Goal: Information Seeking & Learning: Find specific page/section

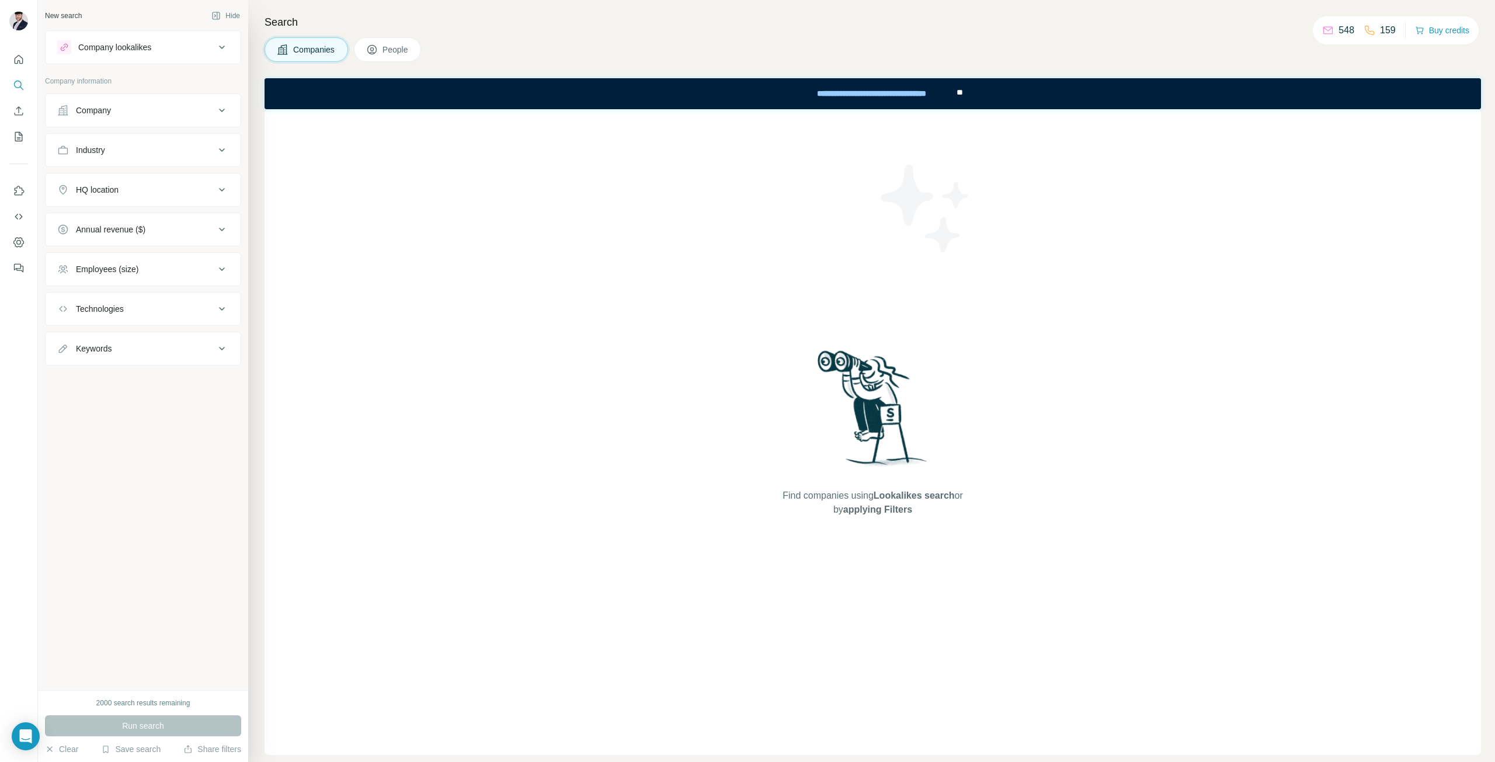
click at [204, 98] on button "Company" at bounding box center [143, 110] width 195 height 28
click at [135, 310] on ul "Company Select a company name or website Upload a CSV of company websites. Your…" at bounding box center [143, 300] width 196 height 414
click at [135, 301] on button "Industry" at bounding box center [143, 292] width 195 height 28
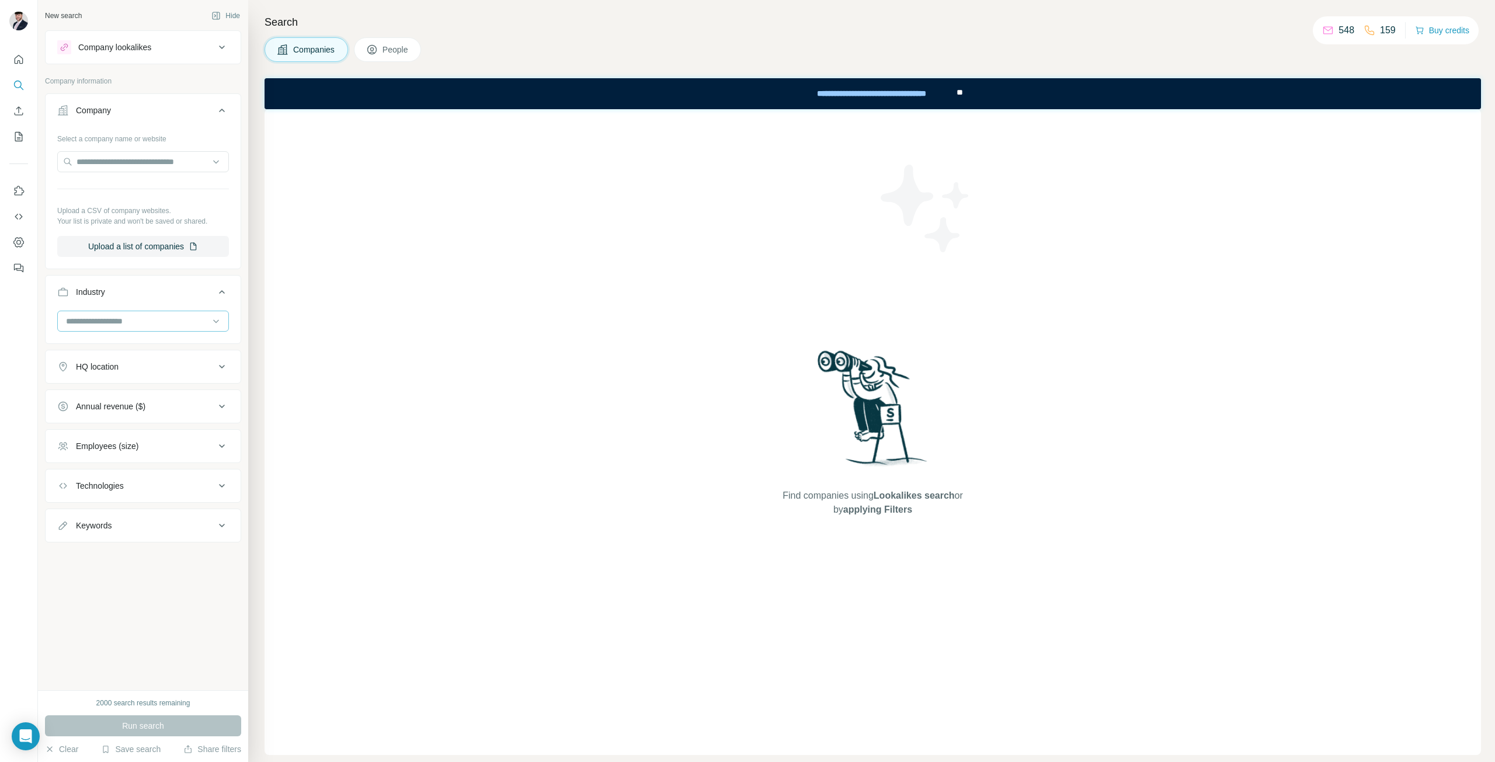
click at [139, 322] on input at bounding box center [137, 321] width 144 height 13
type input "**********"
click at [133, 338] on div "Construction" at bounding box center [143, 346] width 166 height 21
click at [142, 302] on button "Industry 1" at bounding box center [143, 294] width 195 height 33
click at [153, 301] on button "Industry 1" at bounding box center [143, 292] width 195 height 28
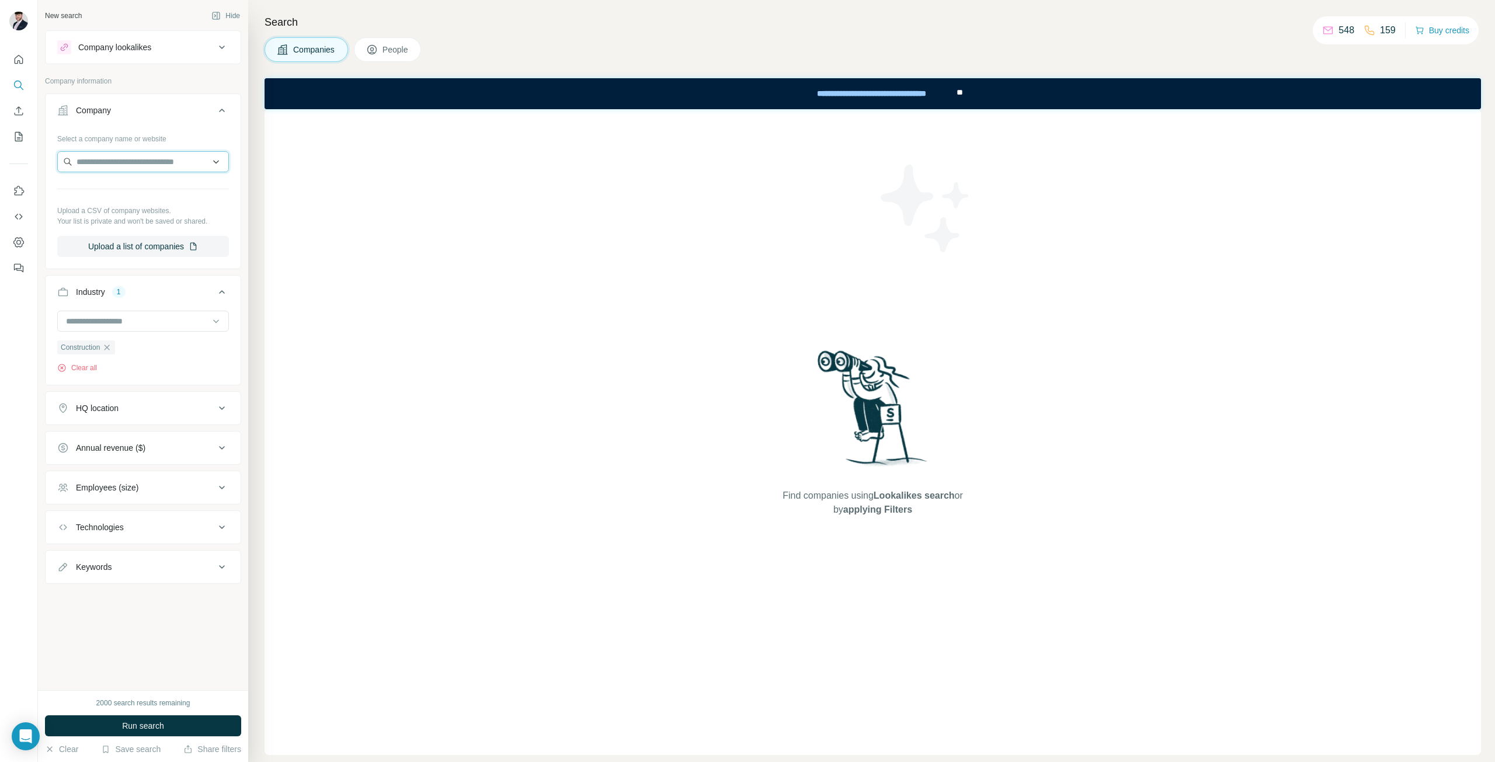
click at [125, 159] on input "text" at bounding box center [143, 161] width 172 height 21
click at [138, 148] on div "Select a company name or website Upload a CSV of company websites. Your list is…" at bounding box center [143, 193] width 172 height 128
click at [217, 486] on icon at bounding box center [222, 488] width 14 height 14
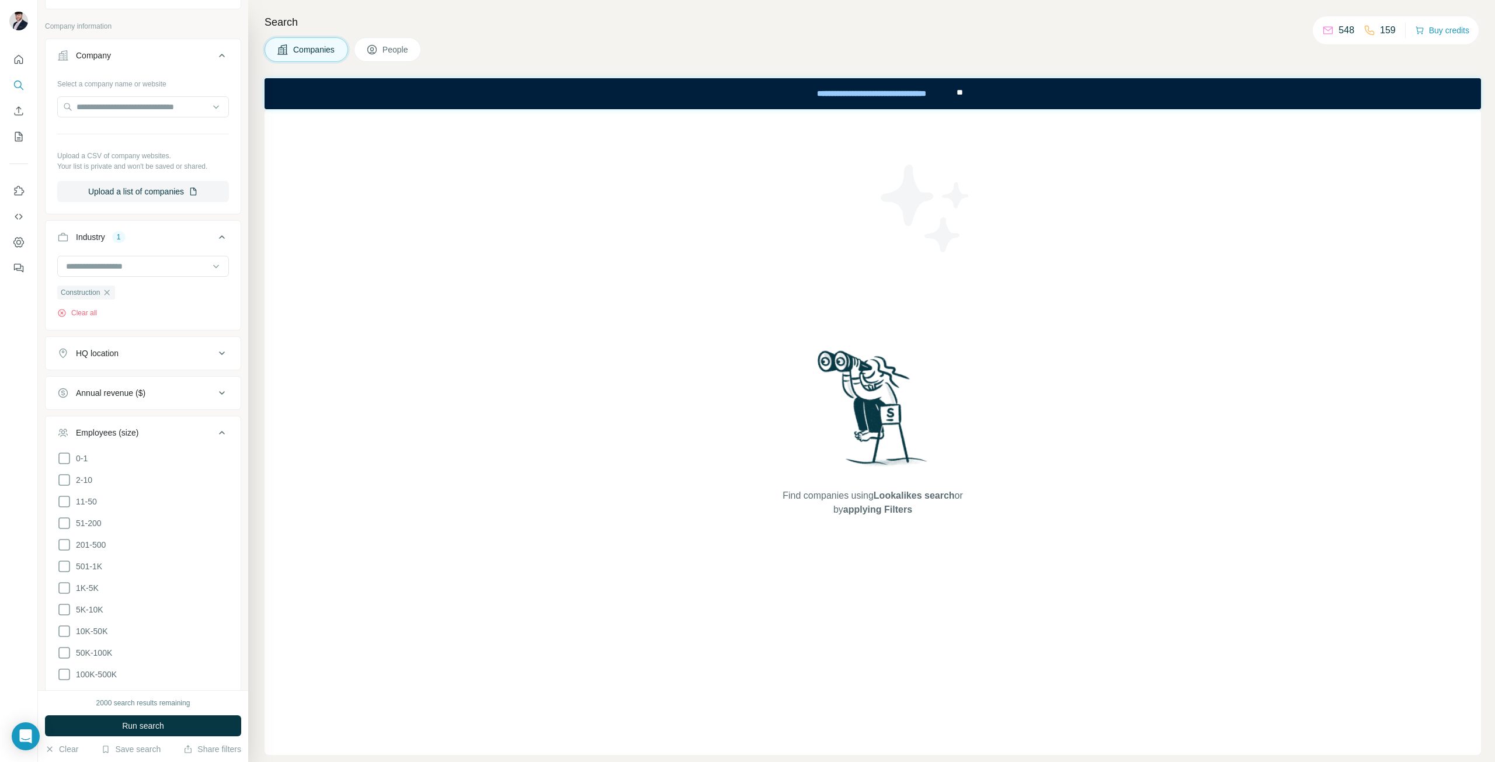
scroll to position [58, 0]
drag, startPoint x: 67, startPoint y: 514, endPoint x: 65, endPoint y: 496, distance: 18.8
click at [67, 513] on icon at bounding box center [64, 520] width 14 height 14
click at [65, 496] on icon at bounding box center [64, 498] width 14 height 14
click at [70, 535] on label "201-500" at bounding box center [81, 541] width 48 height 14
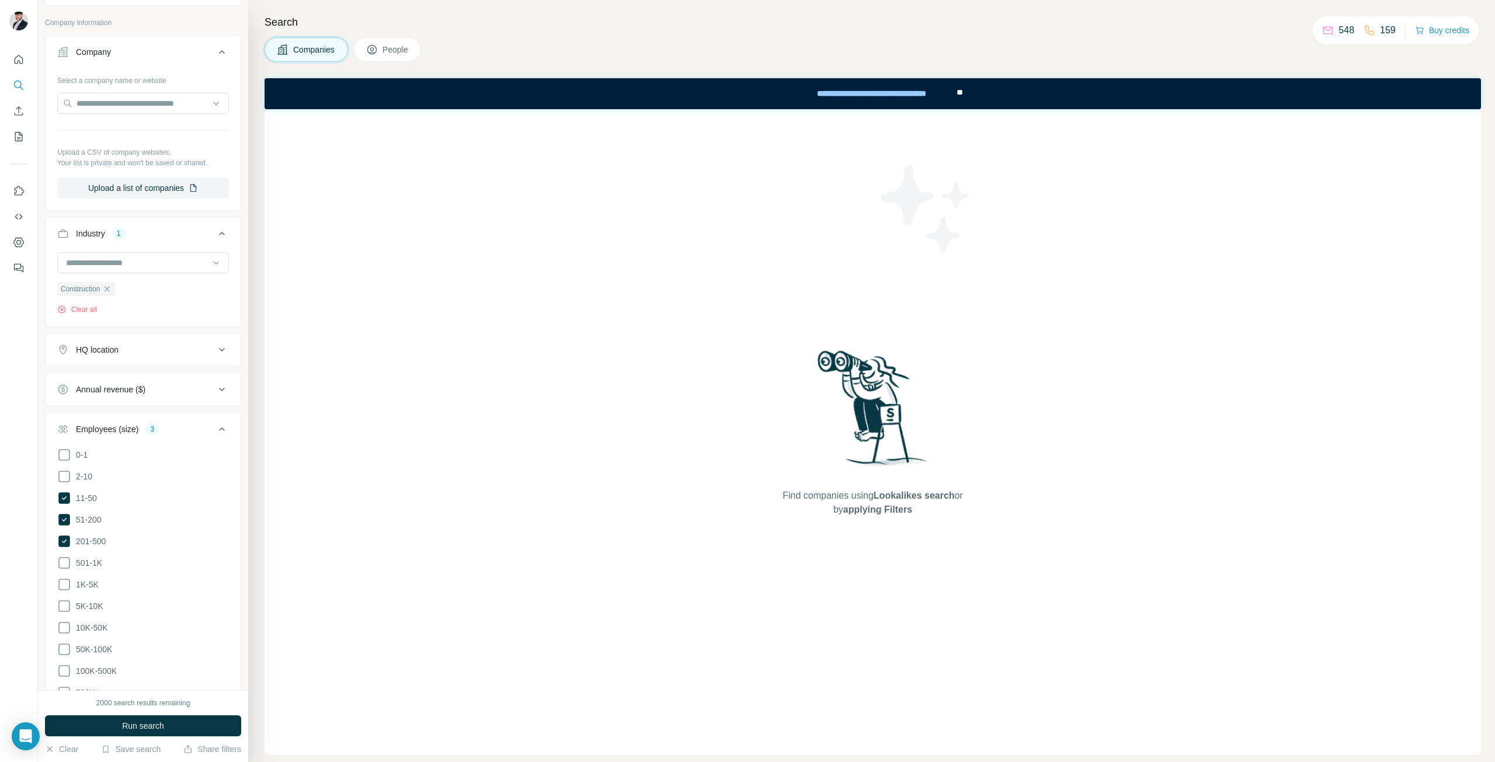
drag, startPoint x: 61, startPoint y: 562, endPoint x: 69, endPoint y: 593, distance: 31.4
click at [61, 562] on icon at bounding box center [64, 563] width 14 height 14
click at [122, 729] on span "Run search" at bounding box center [143, 726] width 42 height 12
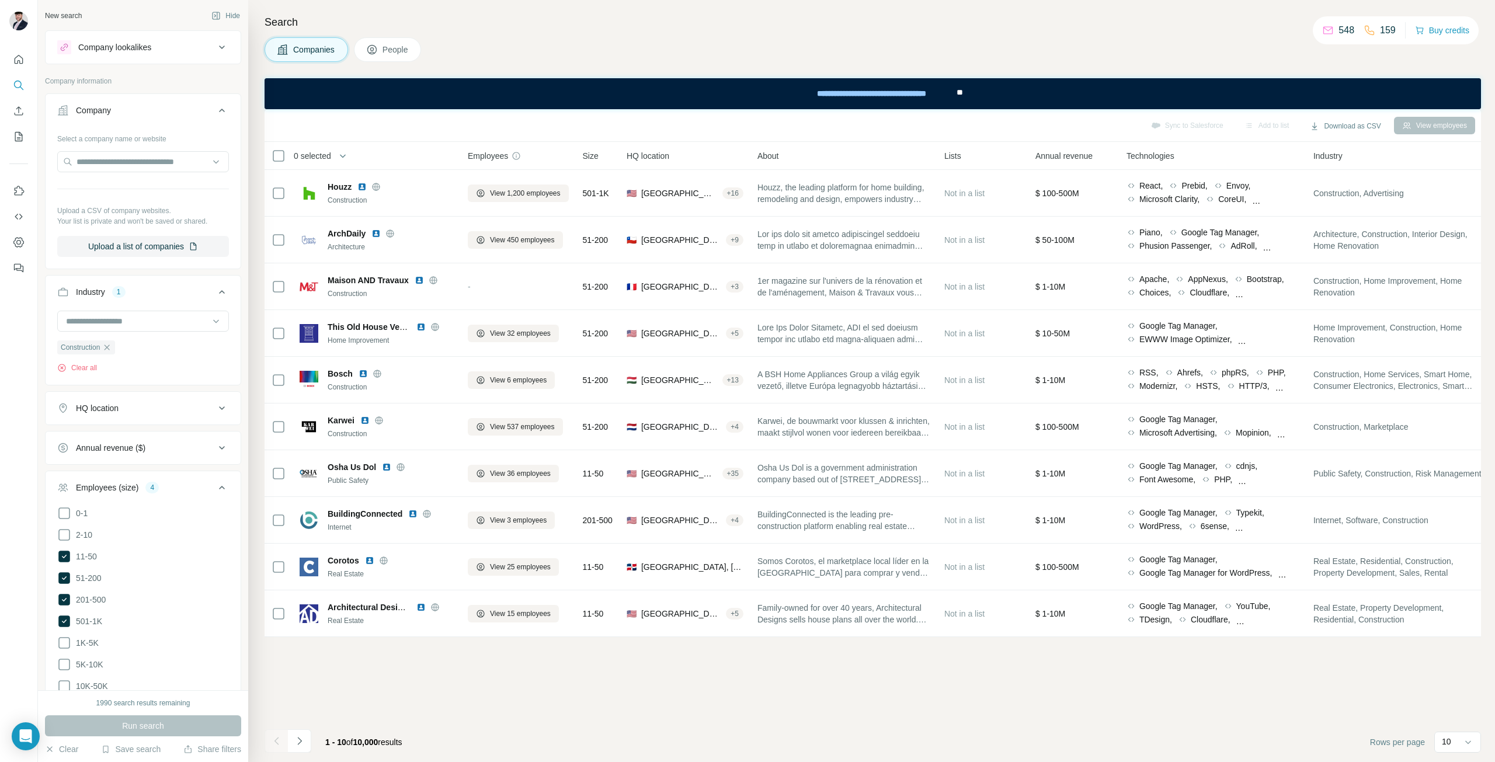
click at [135, 172] on div at bounding box center [143, 162] width 172 height 23
click at [136, 165] on input "text" at bounding box center [143, 161] width 172 height 21
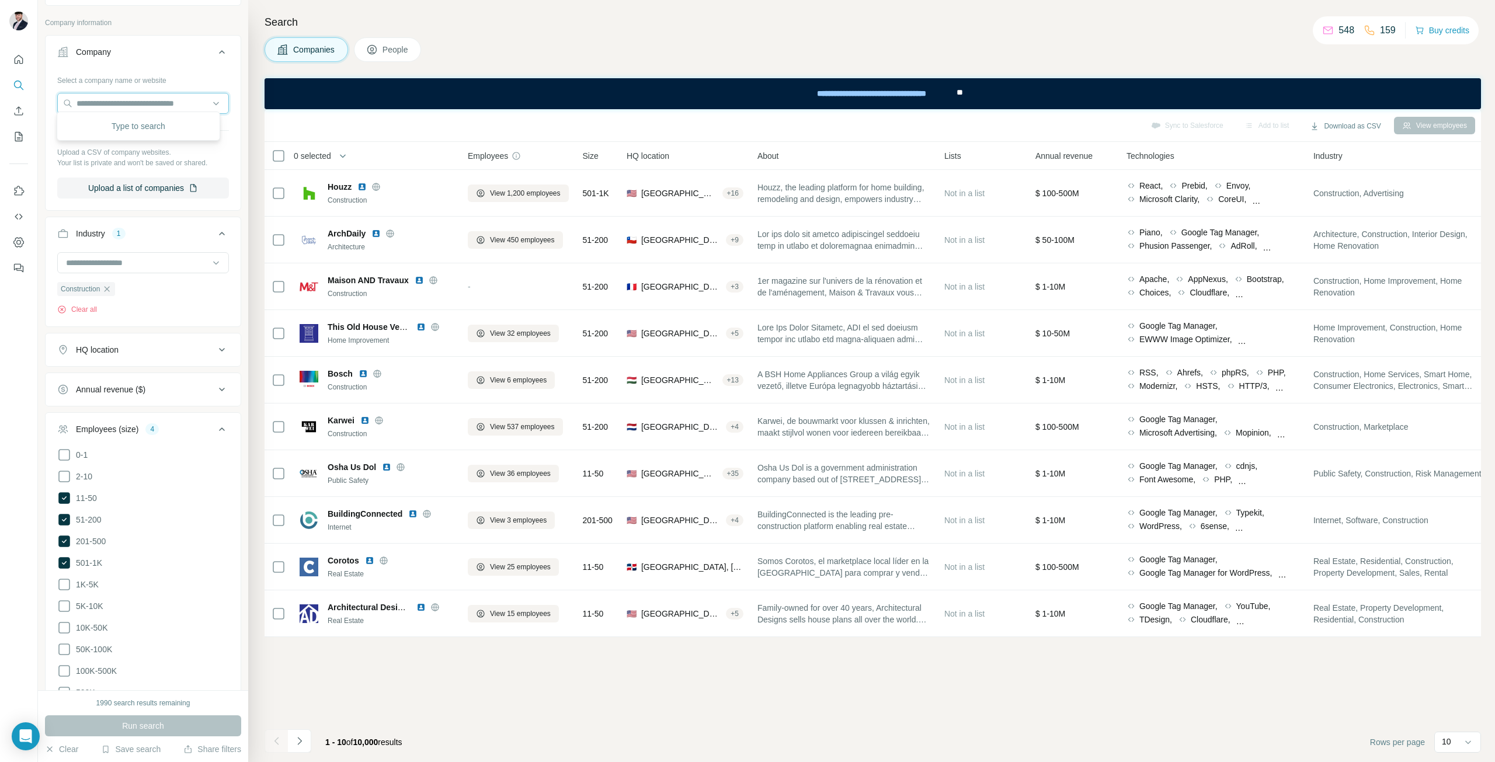
scroll to position [117, 0]
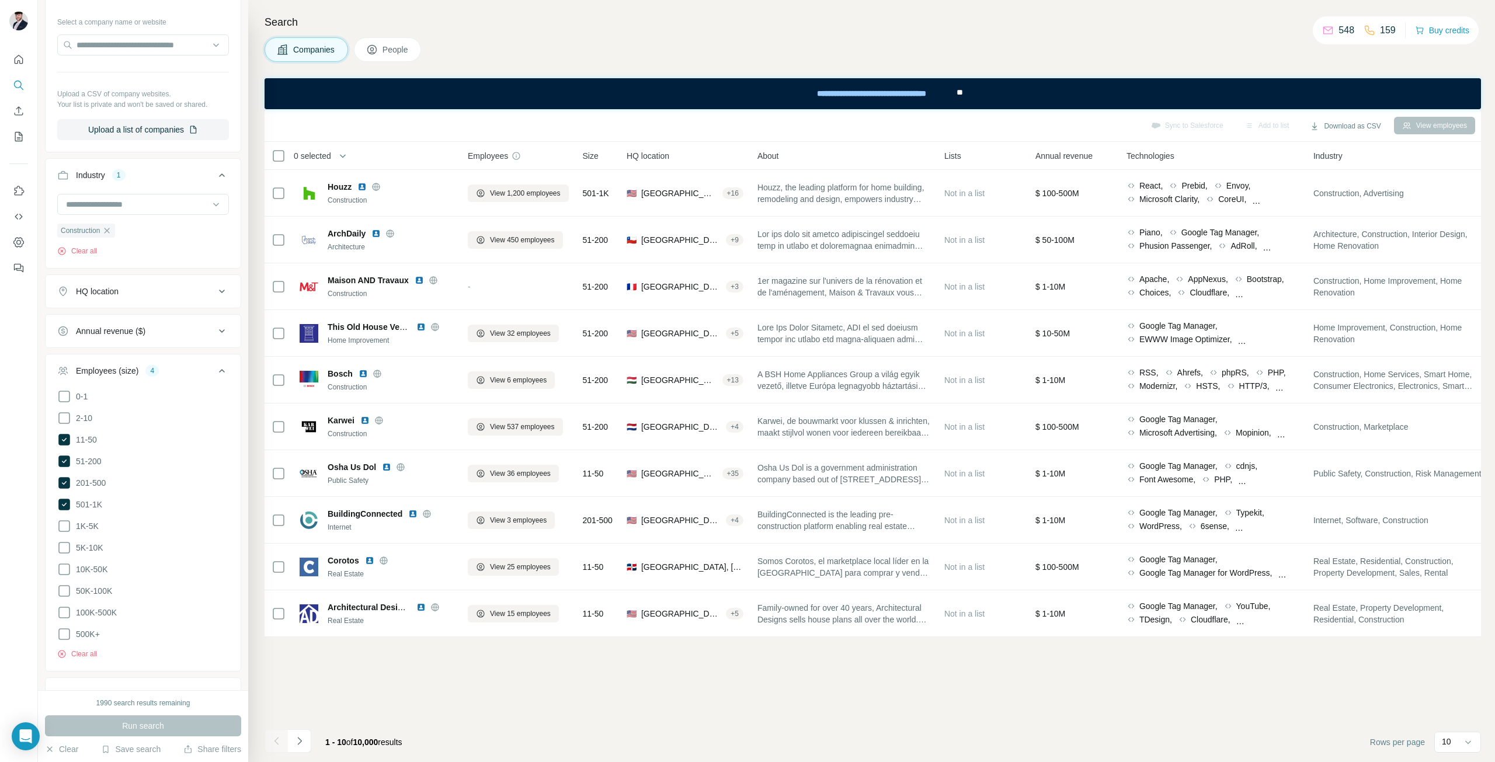
click at [154, 291] on div "HQ location" at bounding box center [136, 292] width 158 height 12
click at [148, 314] on input "text" at bounding box center [143, 320] width 172 height 21
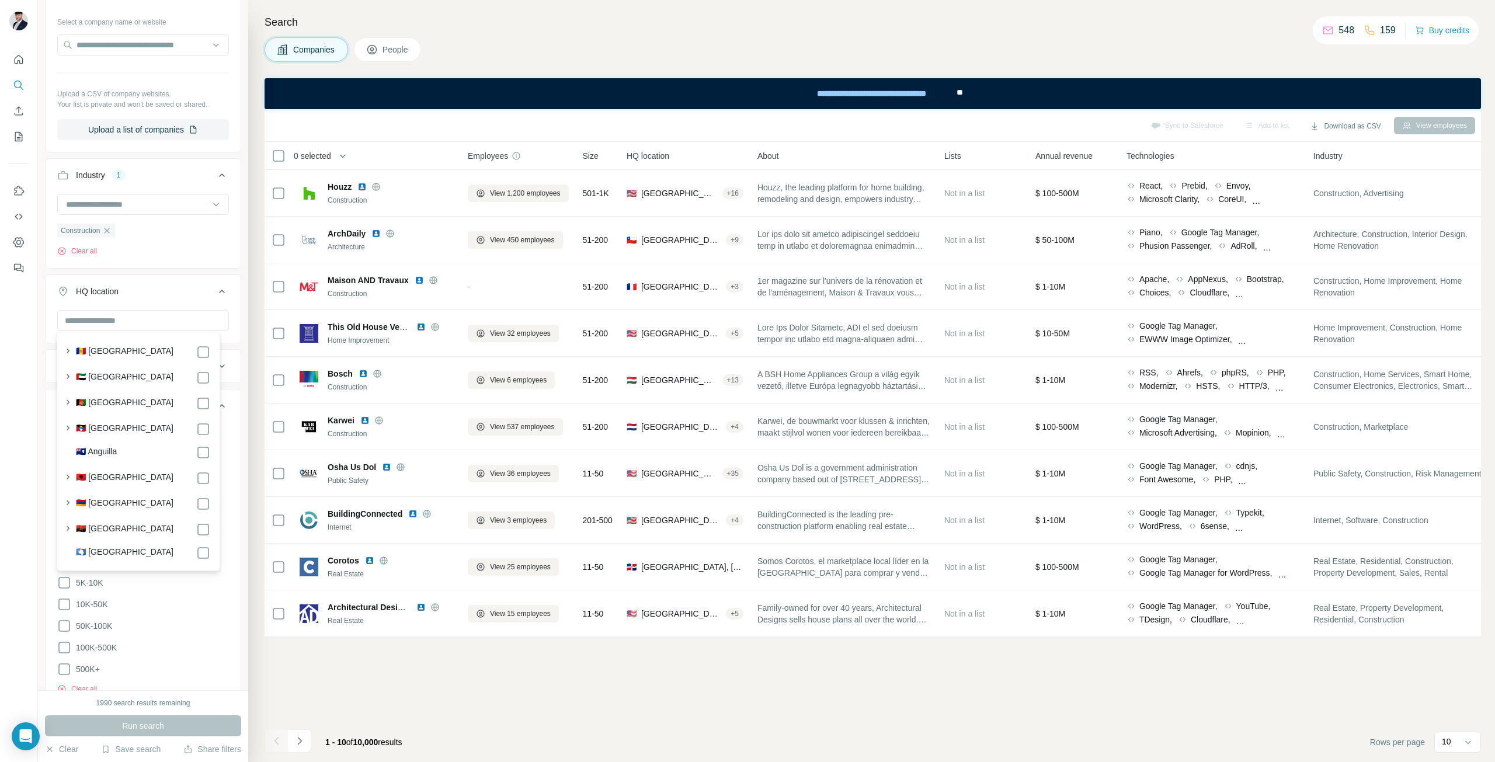
click at [151, 288] on div "HQ location" at bounding box center [136, 292] width 158 height 12
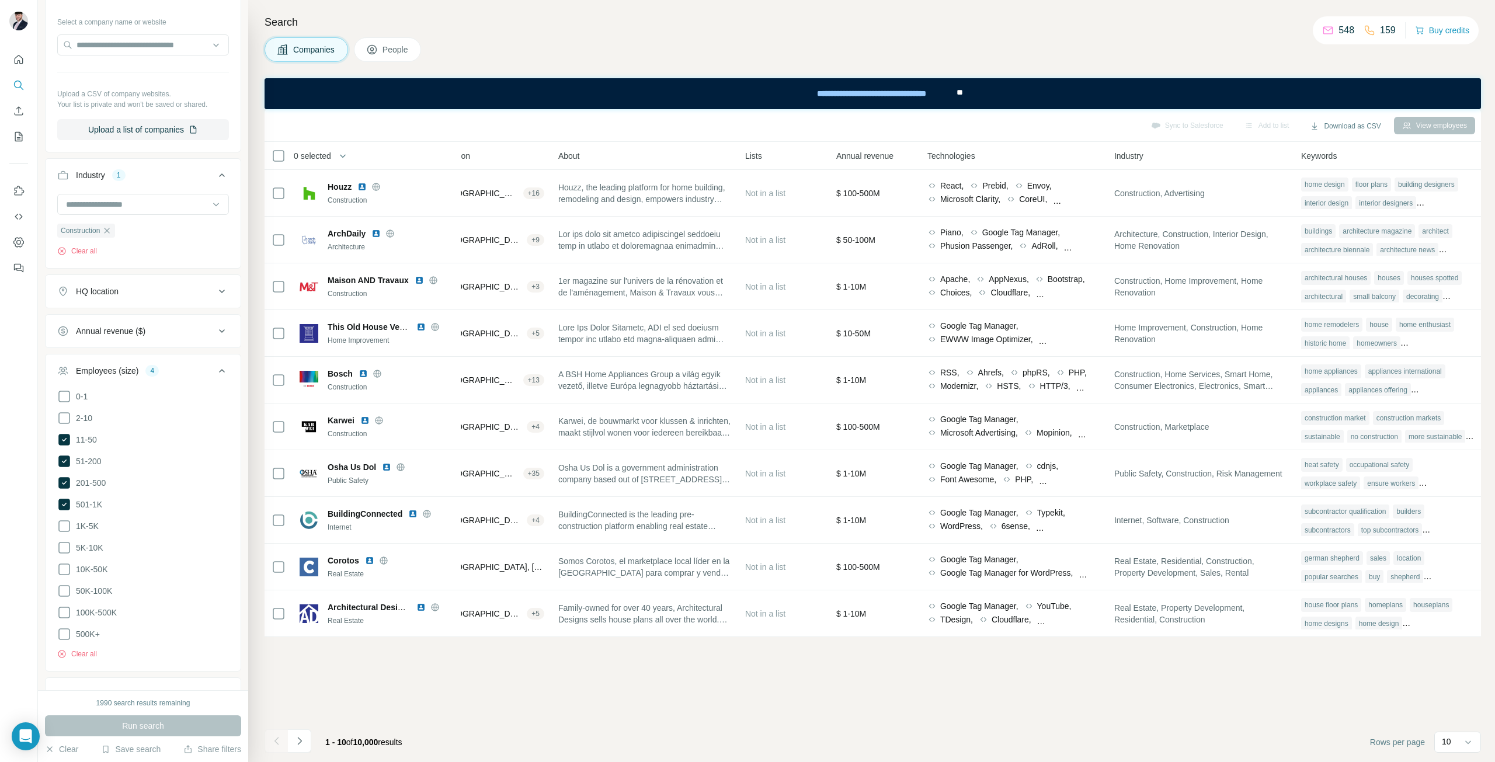
scroll to position [0, 0]
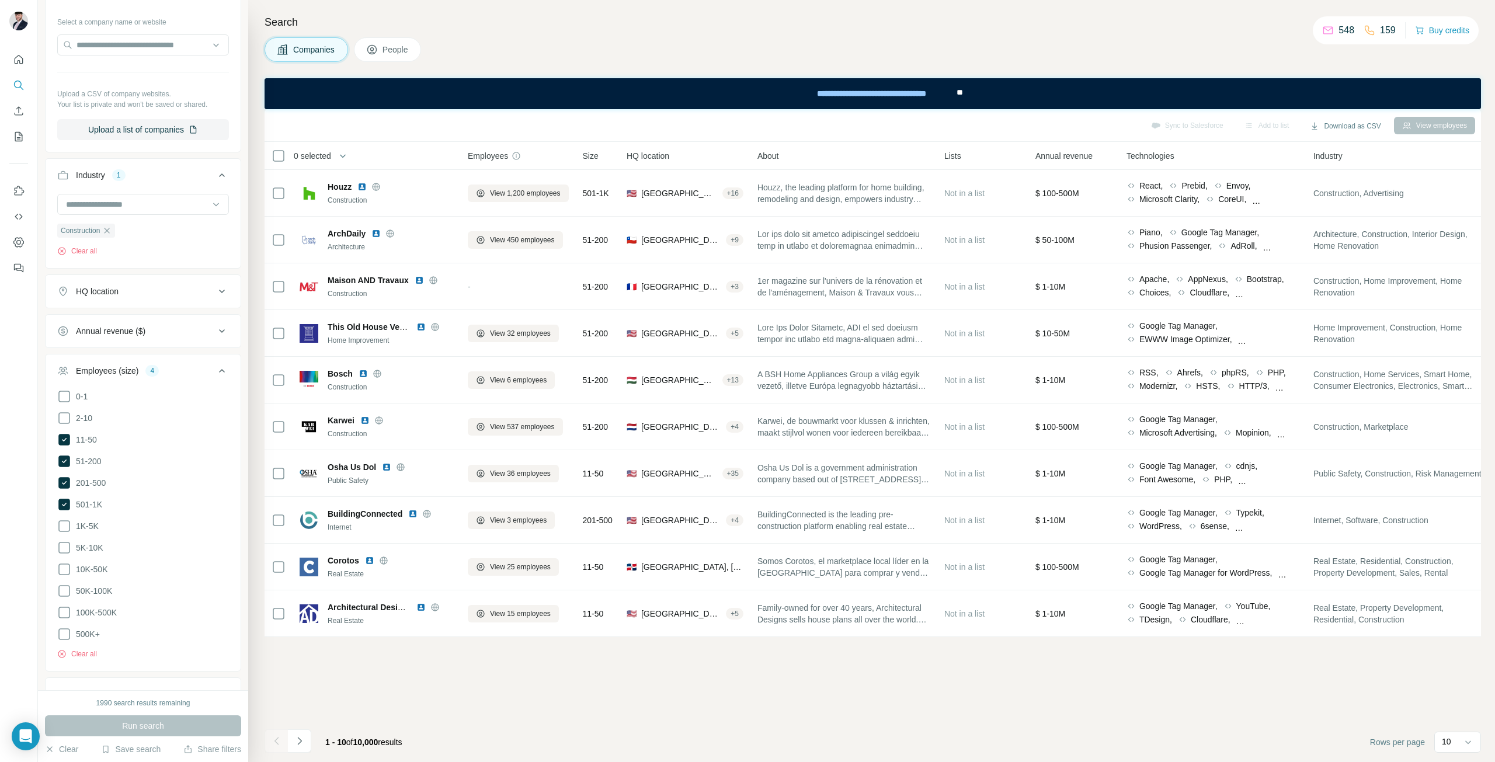
drag, startPoint x: 106, startPoint y: 226, endPoint x: 107, endPoint y: 214, distance: 11.7
click at [106, 226] on icon "button" at bounding box center [106, 230] width 9 height 9
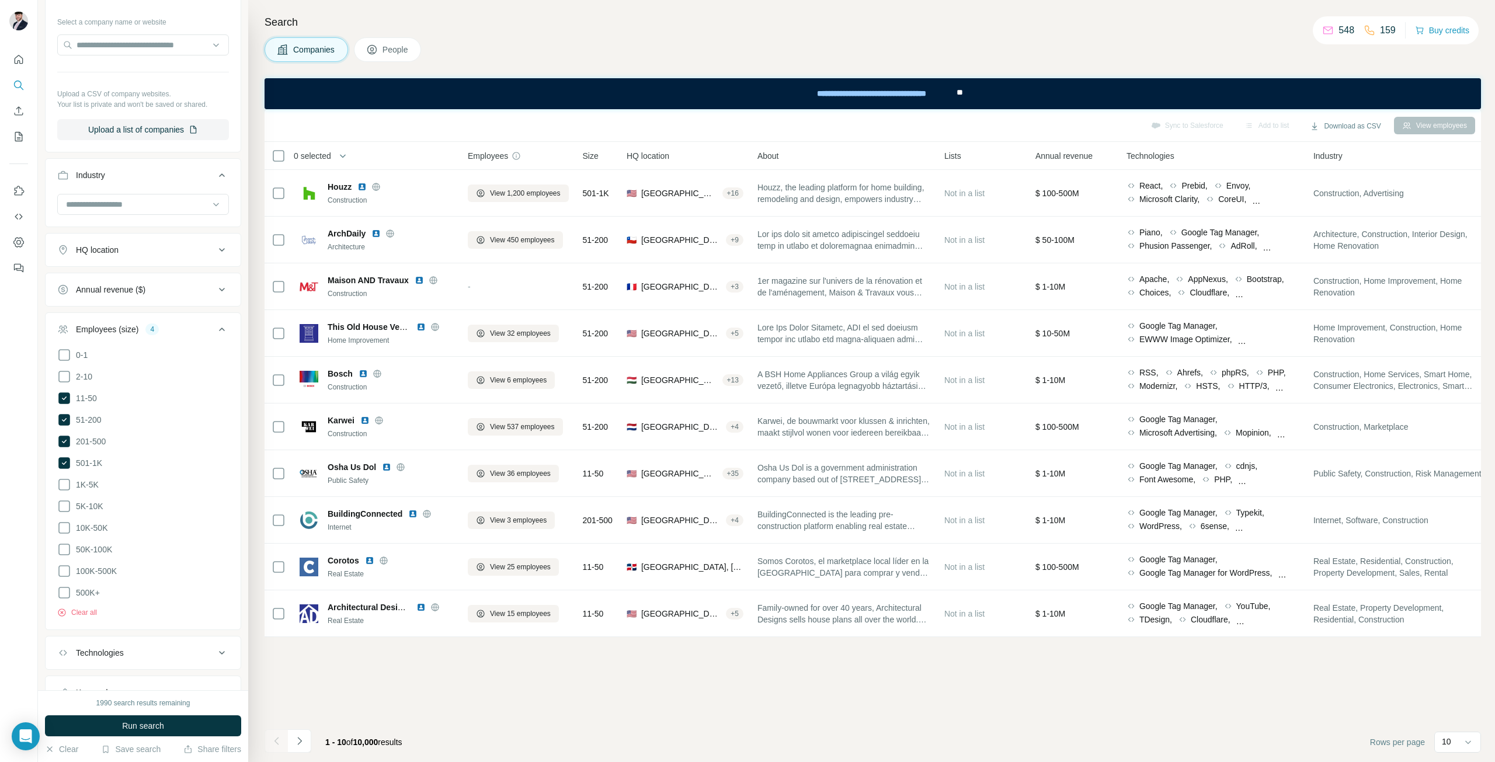
click at [131, 242] on button "HQ location" at bounding box center [143, 250] width 195 height 28
click at [126, 272] on input "text" at bounding box center [143, 279] width 172 height 21
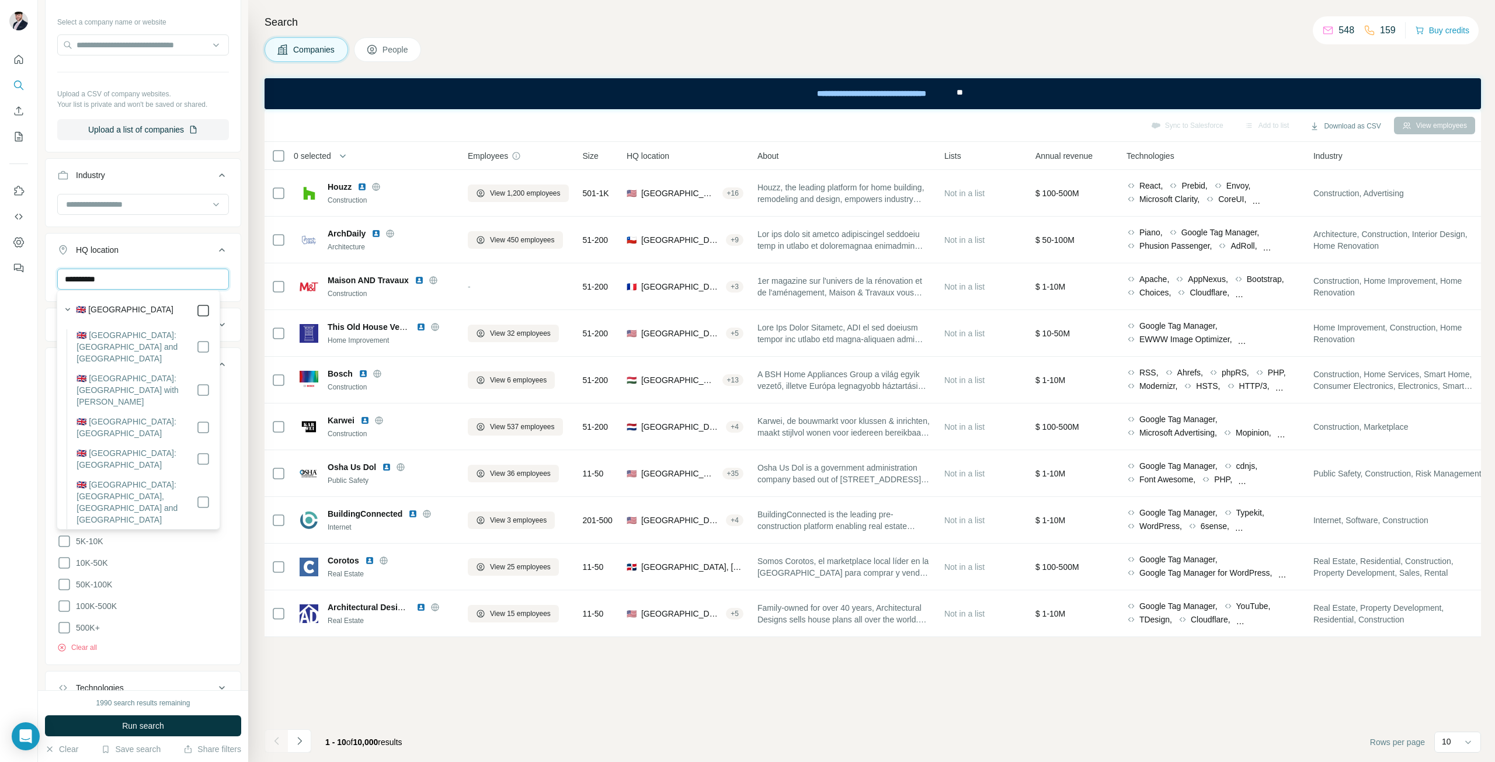
type input "**********"
click at [92, 307] on label "🇬🇧 [GEOGRAPHIC_DATA]" at bounding box center [125, 311] width 98 height 14
click at [320, 668] on div "Sync to Salesforce Add to list Download as CSV View employees 0 selected Compan…" at bounding box center [873, 435] width 1216 height 653
click at [141, 234] on ul "**********" at bounding box center [143, 361] width 196 height 768
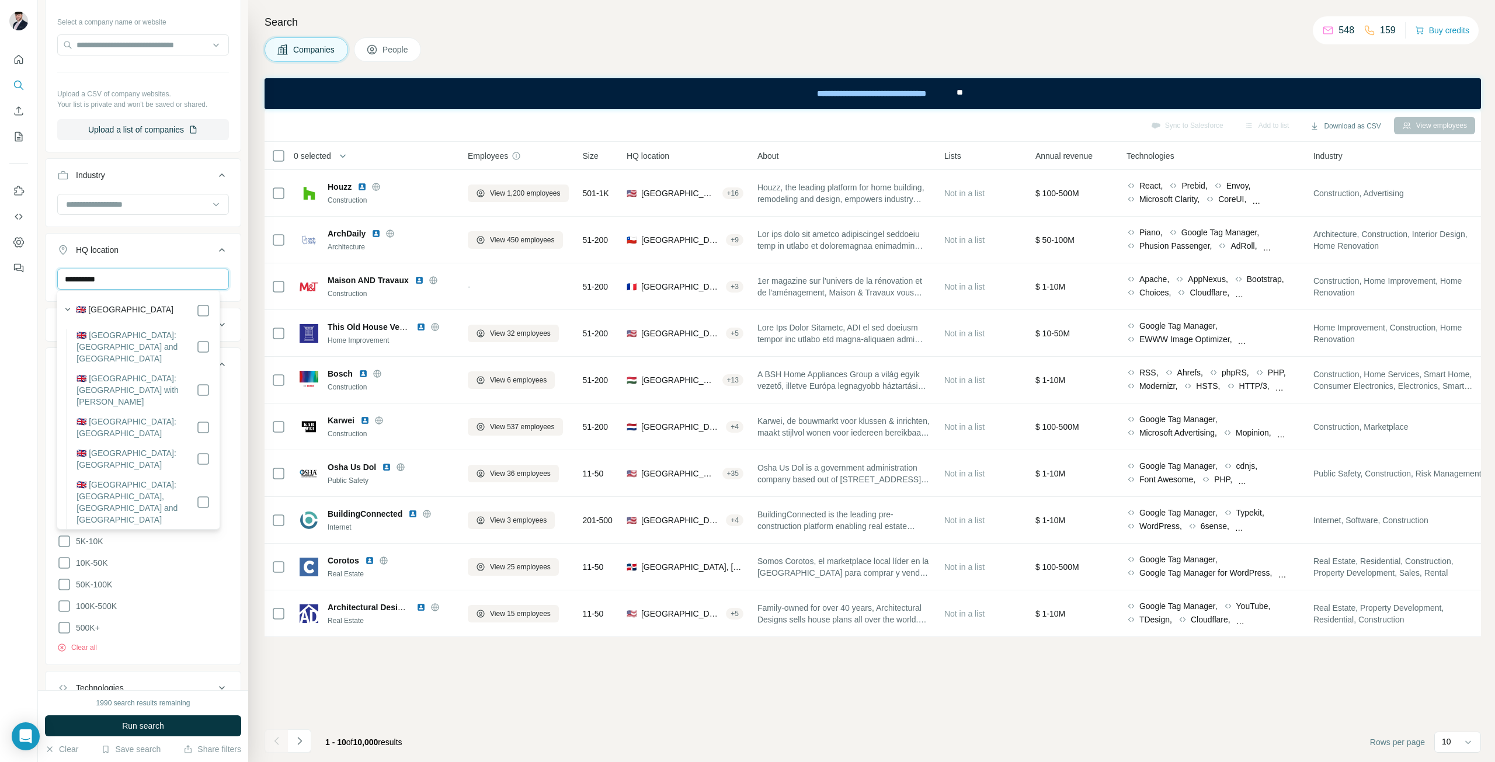
click at [149, 275] on input "**********" at bounding box center [143, 279] width 172 height 21
click at [153, 281] on input "**********" at bounding box center [143, 279] width 172 height 21
click at [154, 279] on input "**********" at bounding box center [143, 279] width 172 height 21
click at [522, 54] on div "Companies People" at bounding box center [873, 49] width 1216 height 25
click at [416, 51] on button "People" at bounding box center [388, 49] width 68 height 25
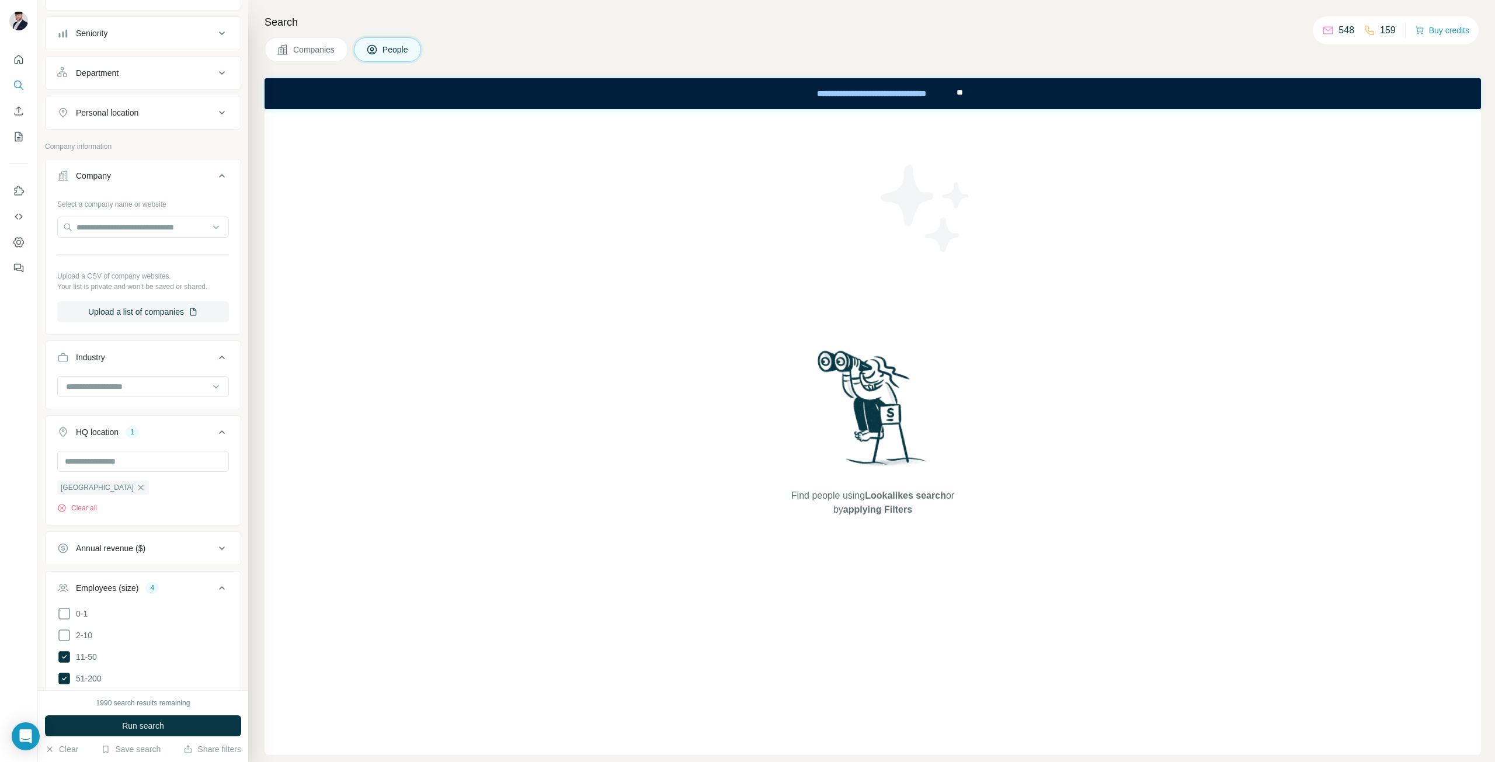
click at [316, 44] on span "Companies" at bounding box center [314, 50] width 43 height 12
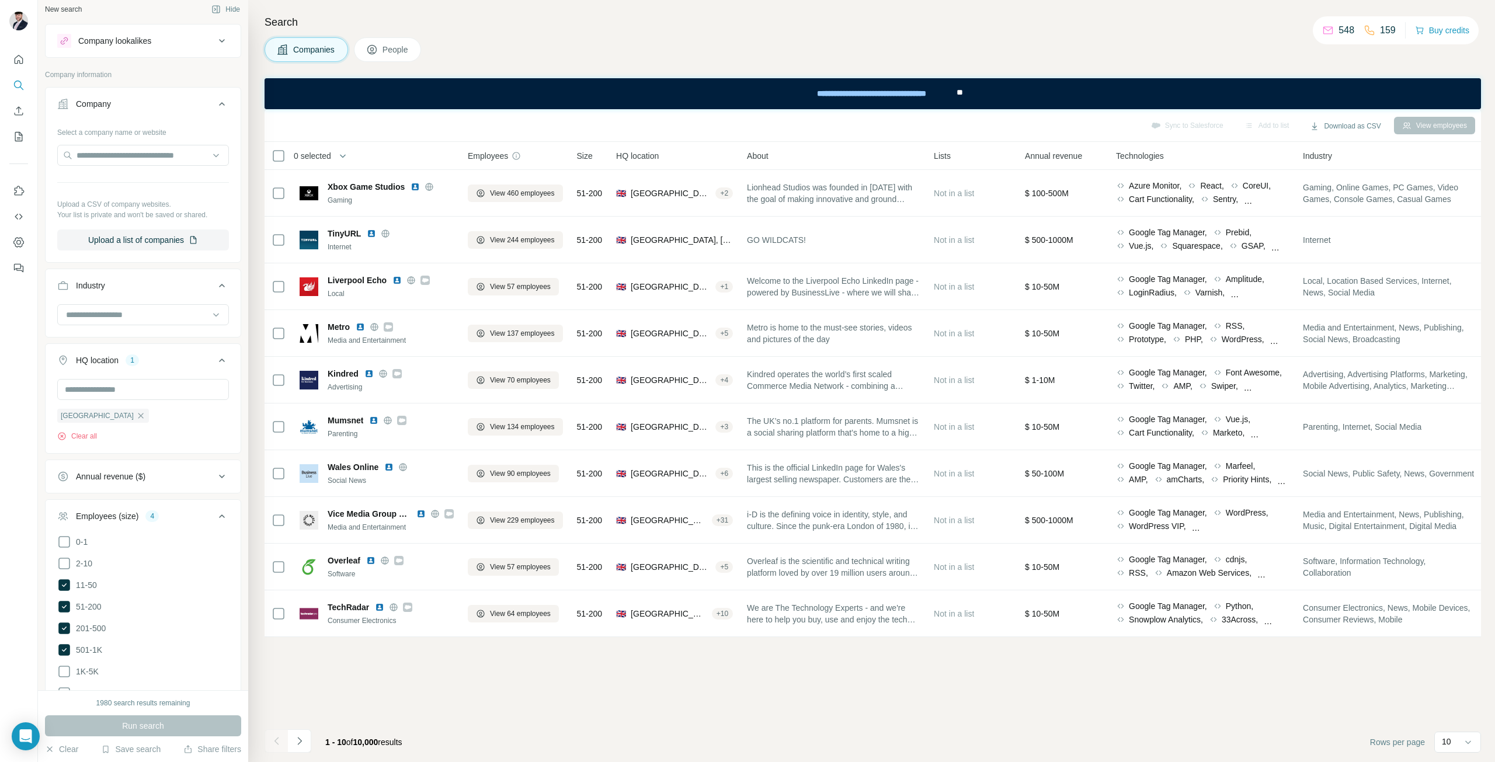
scroll to position [6, 0]
click at [142, 319] on input at bounding box center [137, 315] width 144 height 13
click at [140, 319] on input at bounding box center [137, 315] width 144 height 13
click at [145, 312] on input at bounding box center [137, 315] width 144 height 13
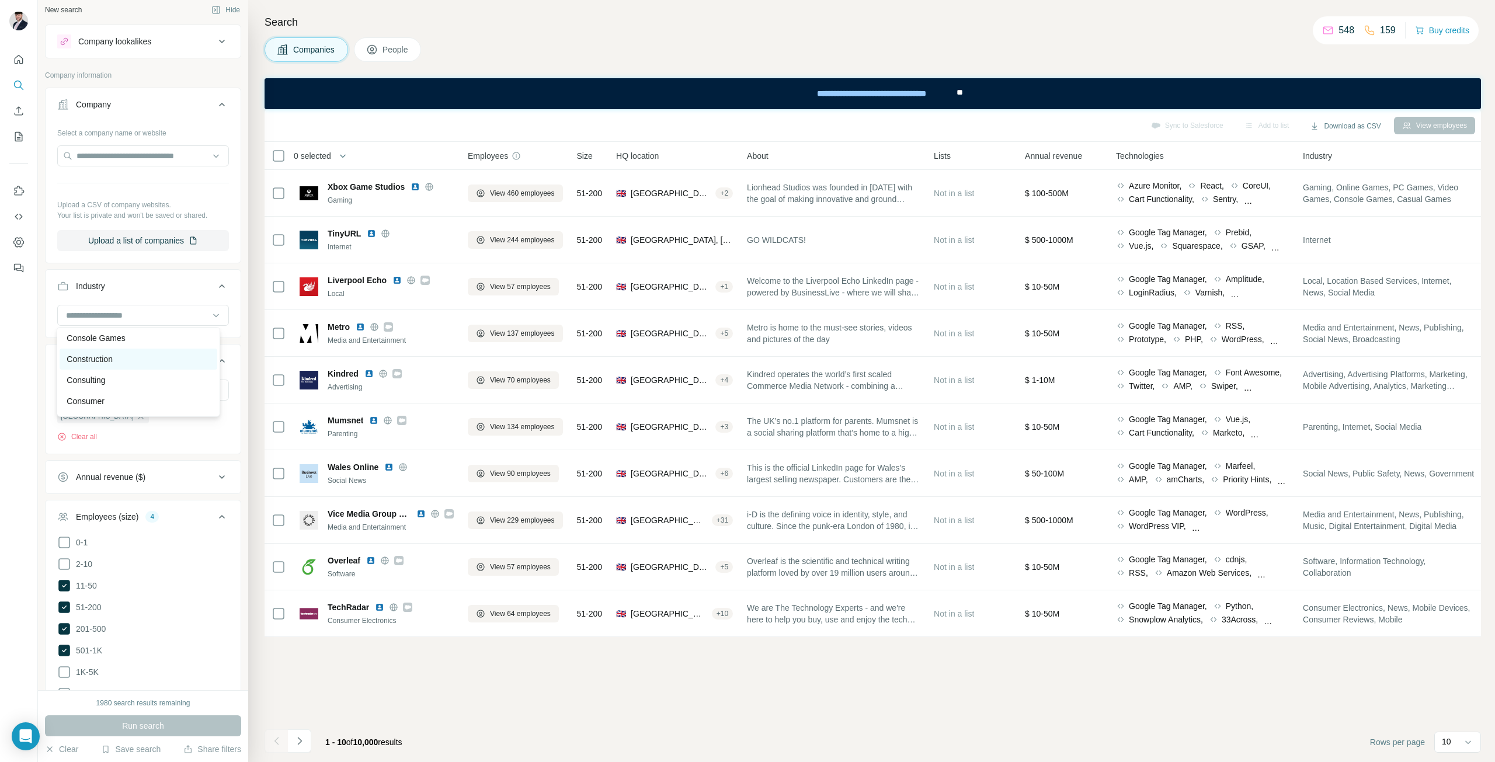
click at [135, 365] on div "Construction" at bounding box center [138, 359] width 143 height 12
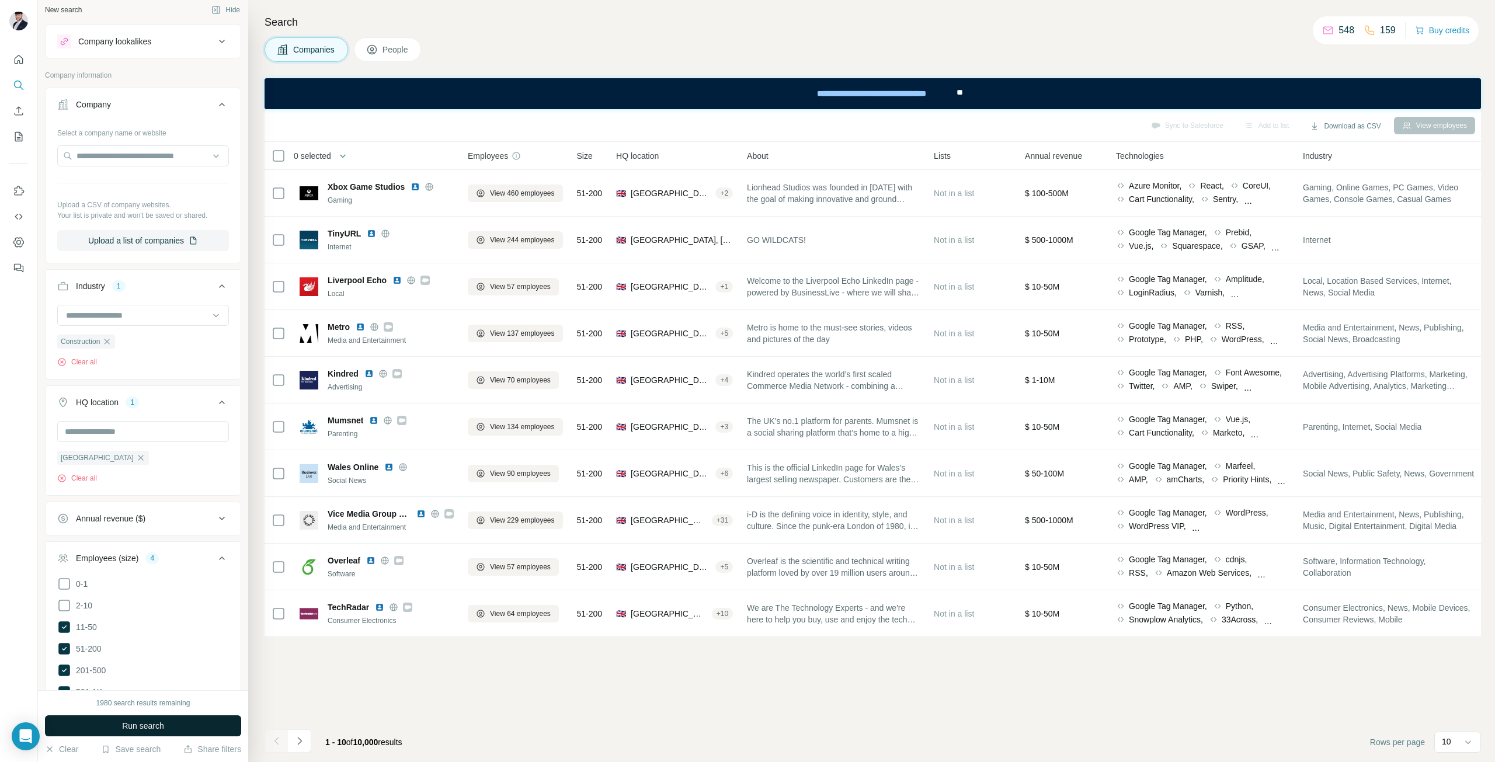
click at [137, 722] on span "Run search" at bounding box center [143, 726] width 42 height 12
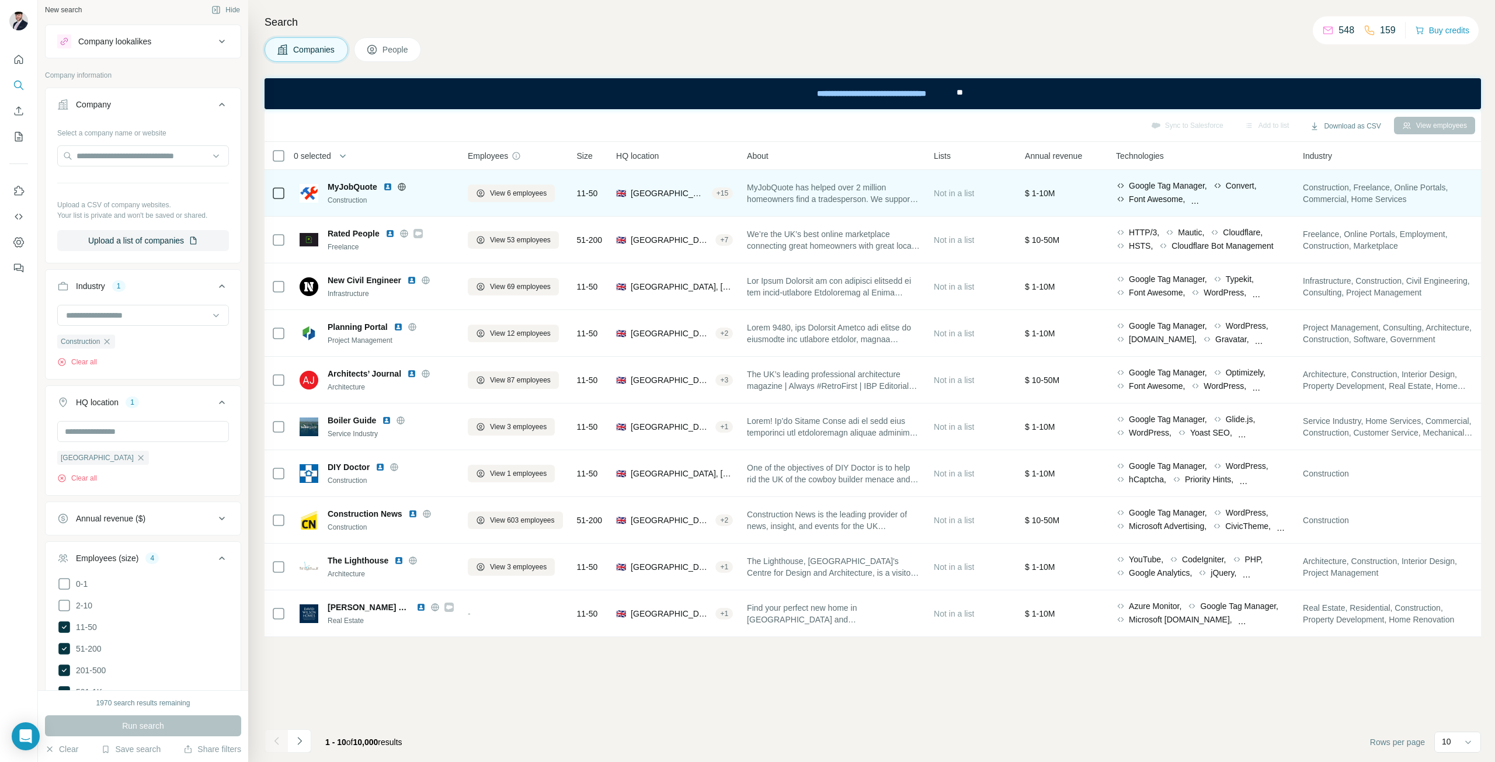
click at [756, 201] on span "MyJobQuote has helped over 2 million homeowners find a tradesperson. We support…" at bounding box center [833, 193] width 173 height 23
click at [594, 192] on span "11-50" at bounding box center [587, 193] width 21 height 12
click at [510, 189] on span "View 6 employees" at bounding box center [518, 193] width 57 height 11
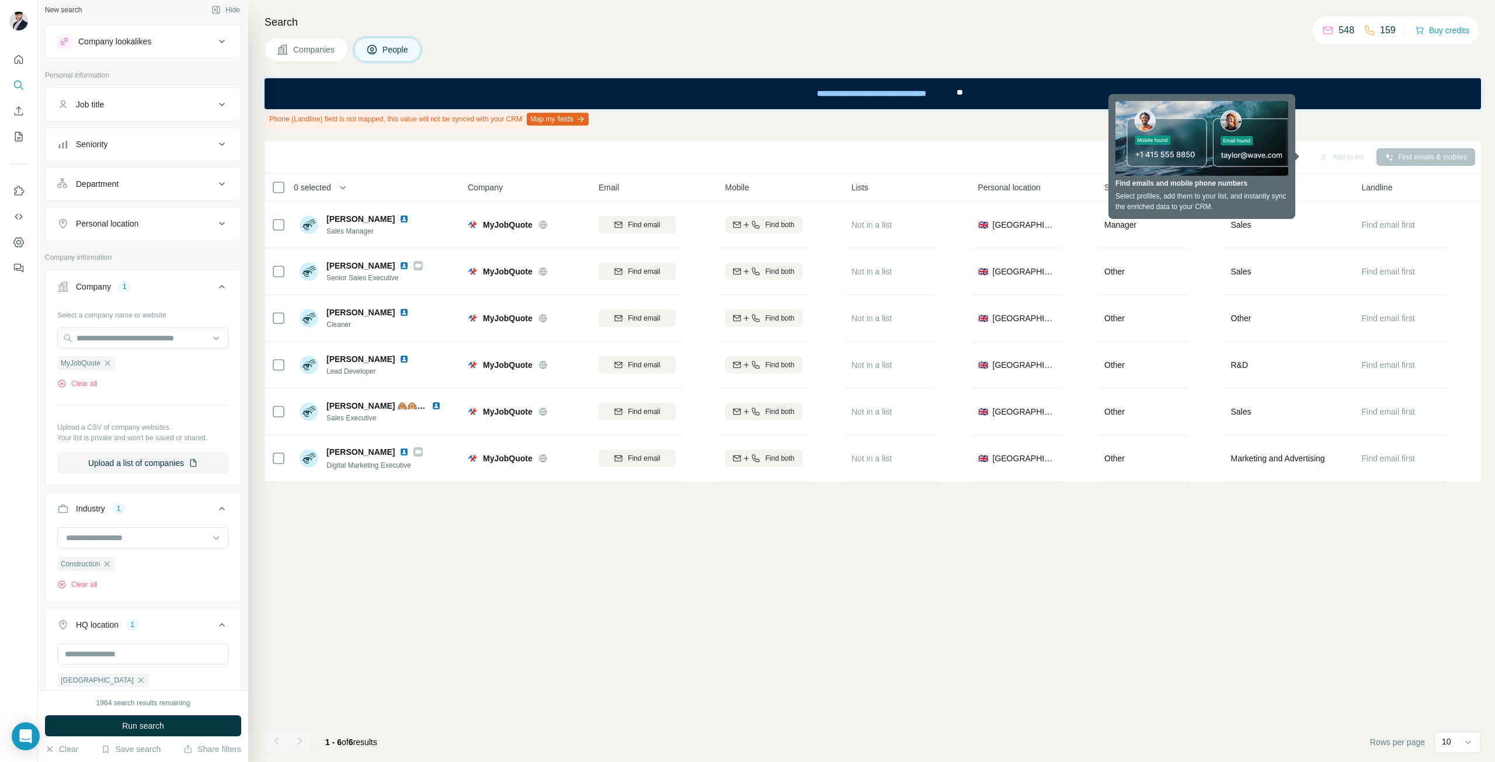
click at [302, 36] on div "Search Companies People Phone (Landline) field is not mapped, this value will n…" at bounding box center [871, 381] width 1247 height 762
drag, startPoint x: 302, startPoint y: 48, endPoint x: 164, endPoint y: 0, distance: 146.6
click at [302, 48] on span "Companies" at bounding box center [314, 50] width 43 height 12
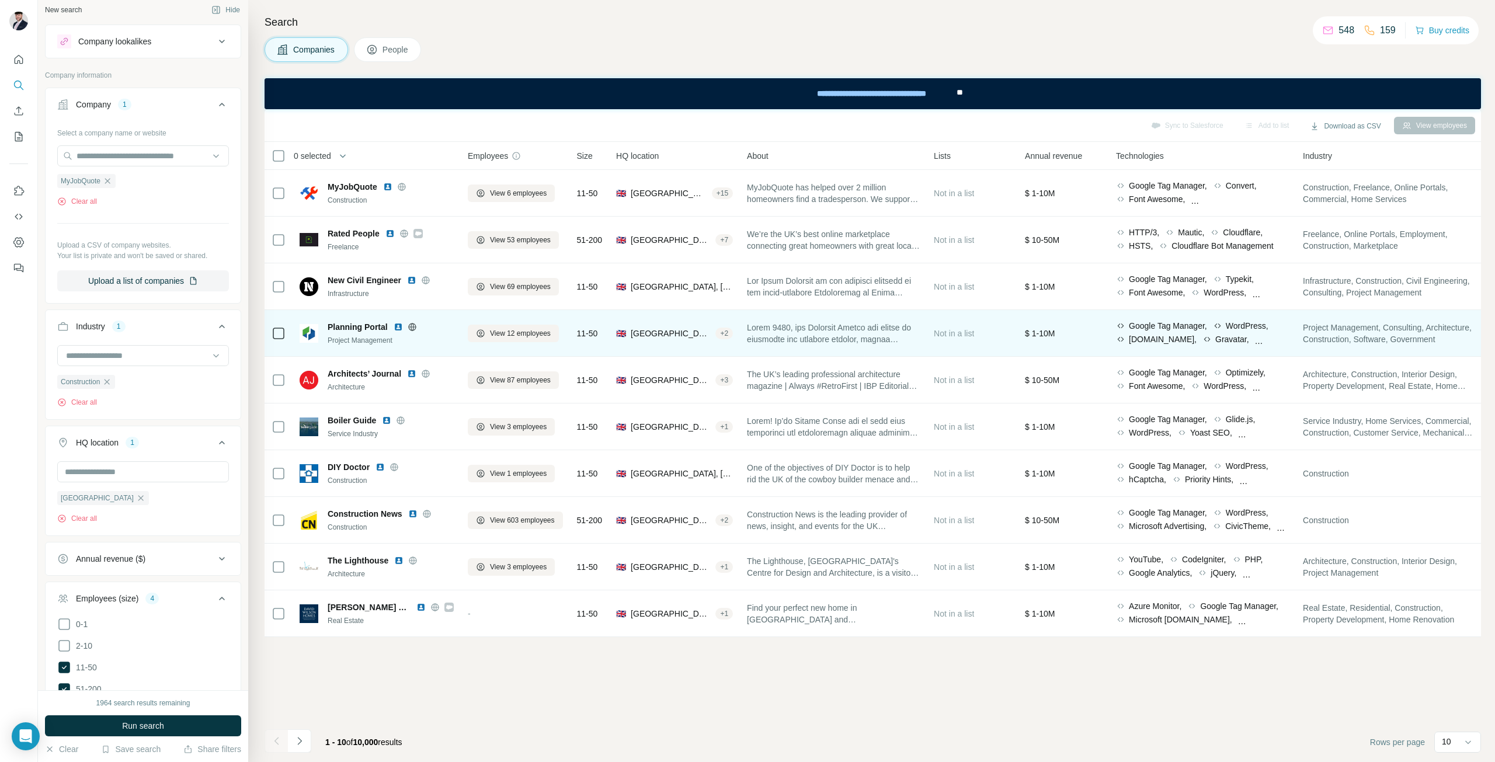
click at [428, 337] on div "Project Management" at bounding box center [391, 340] width 126 height 11
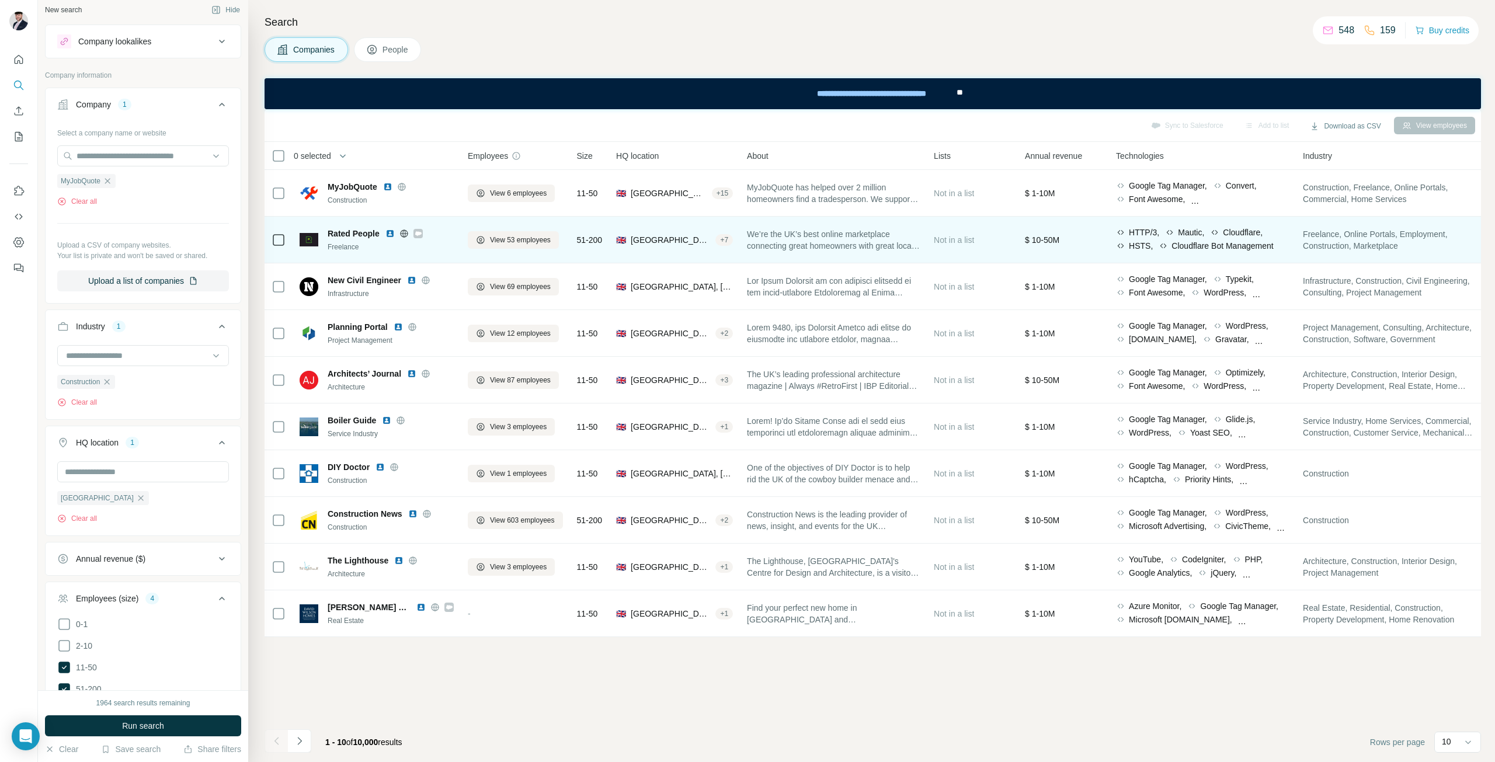
click at [378, 234] on span "Rated People" at bounding box center [354, 234] width 52 height 12
click at [343, 229] on span "Rated People" at bounding box center [354, 234] width 52 height 12
click at [313, 238] on img at bounding box center [309, 239] width 19 height 13
click at [910, 235] on span "We’re the UK’s best online marketplace connecting great homeowners with great l…" at bounding box center [833, 239] width 173 height 23
click at [846, 235] on span "We’re the UK’s best online marketplace connecting great homeowners with great l…" at bounding box center [833, 239] width 173 height 23
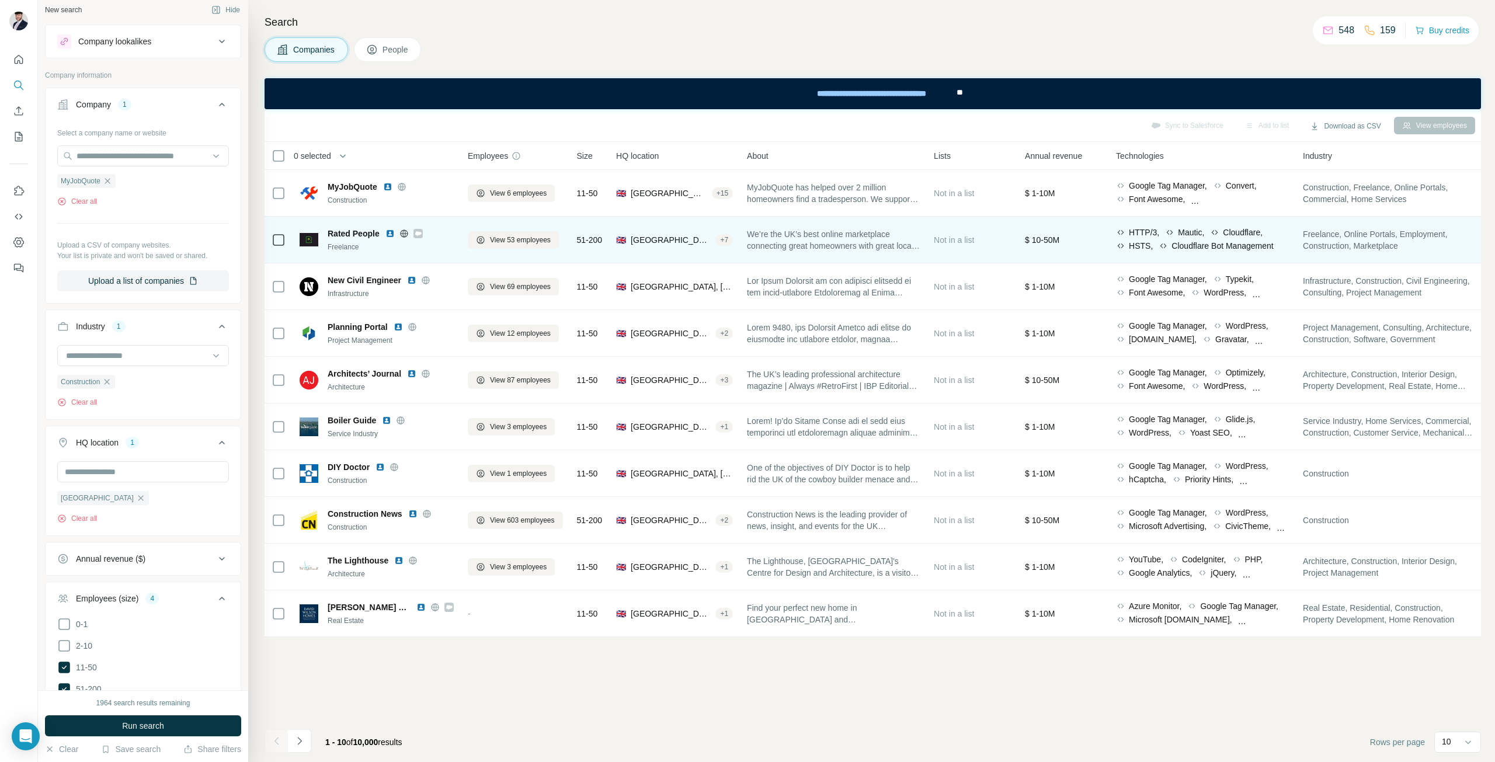
click at [666, 251] on div "🇬🇧 United Kingdom, London + 7" at bounding box center [674, 240] width 117 height 32
click at [531, 244] on span "View 53 employees" at bounding box center [520, 240] width 61 height 11
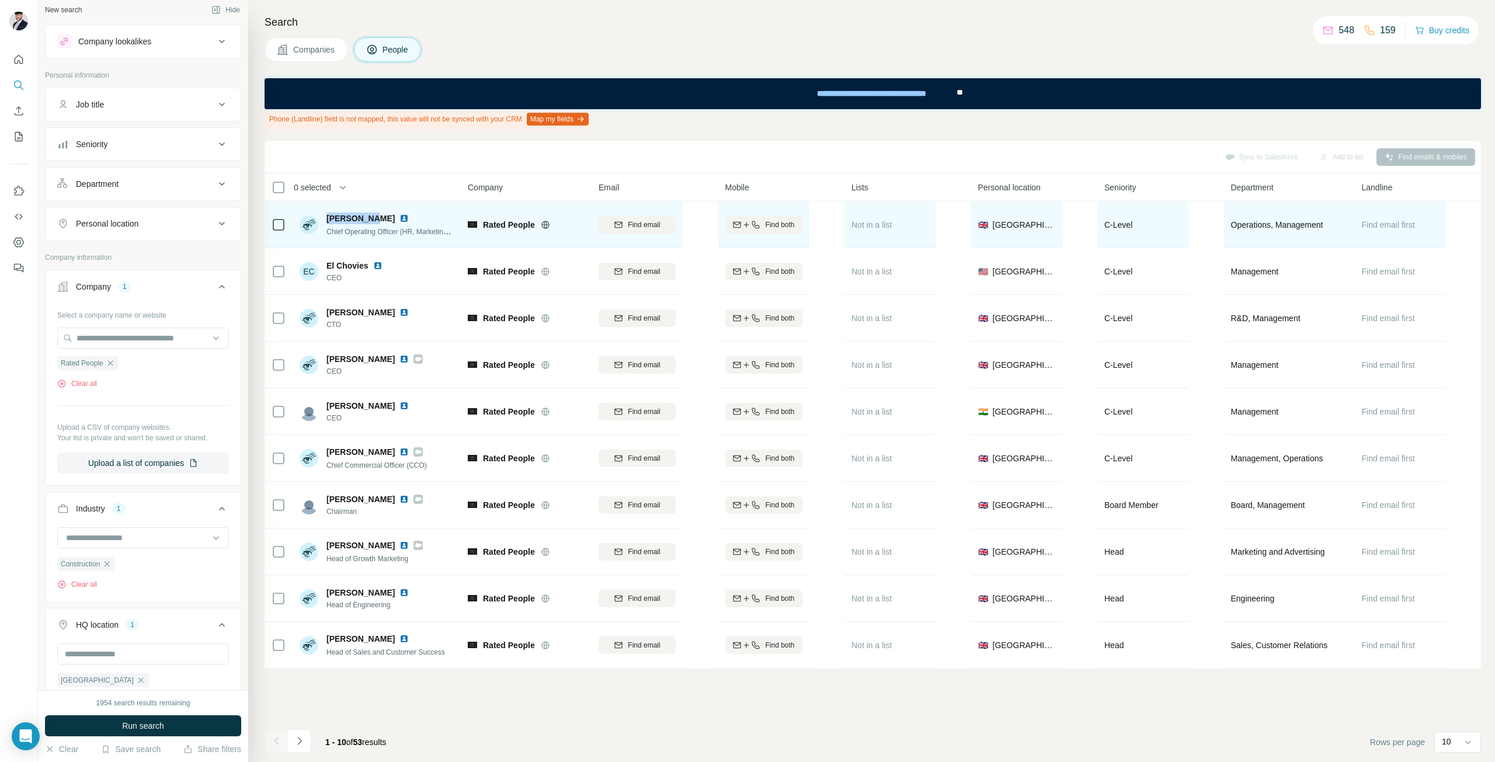
drag, startPoint x: 367, startPoint y: 220, endPoint x: 322, endPoint y: 214, distance: 45.3
click at [322, 214] on div "Abi Tinawi Chief Operating Officer (HR, Marketing, Sales, CS)" at bounding box center [377, 225] width 155 height 25
copy span "Abi Tinawi"
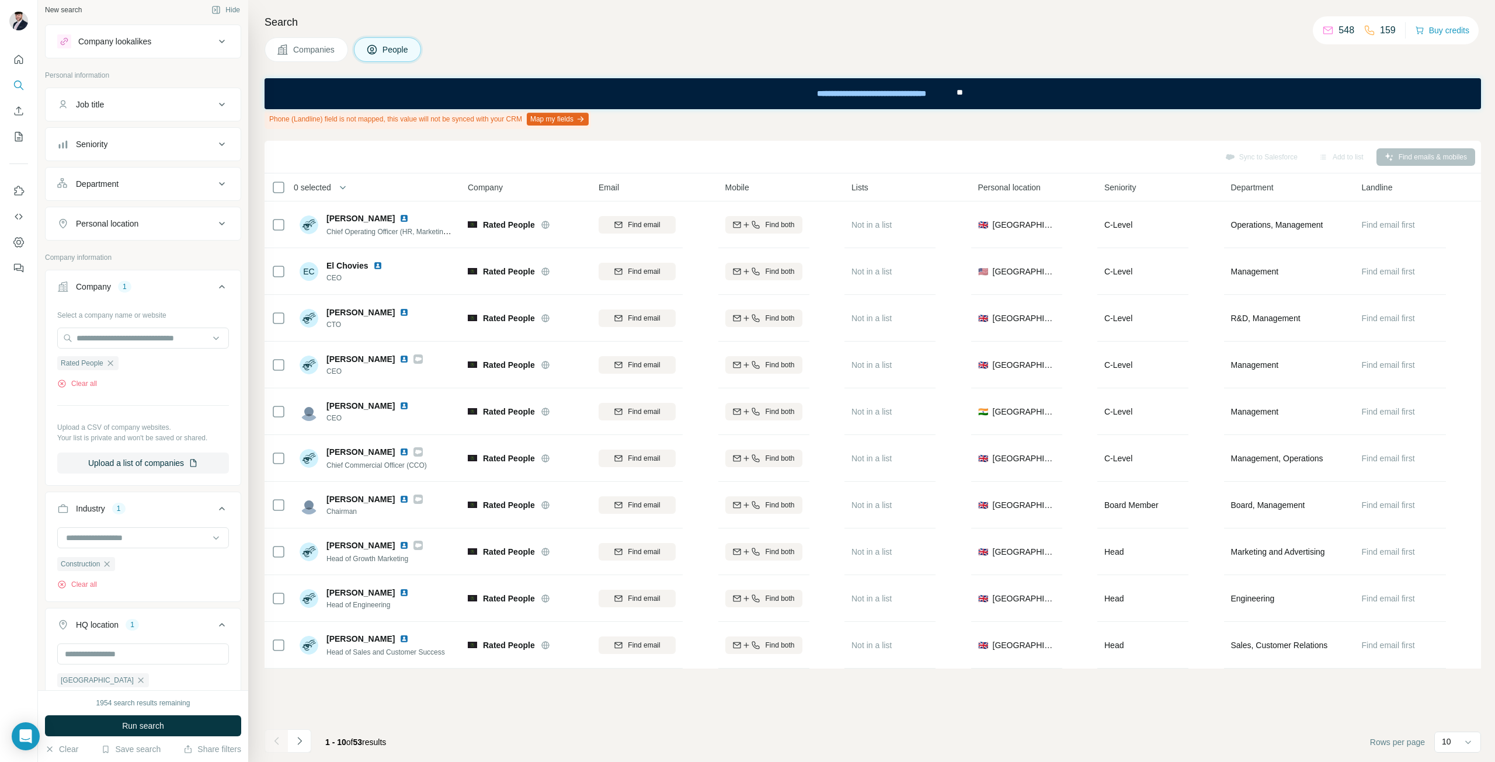
click at [308, 157] on div "Sync to Salesforce Add to list Find emails & mobiles" at bounding box center [872, 157] width 1205 height 20
click at [329, 48] on span "Companies" at bounding box center [314, 50] width 43 height 12
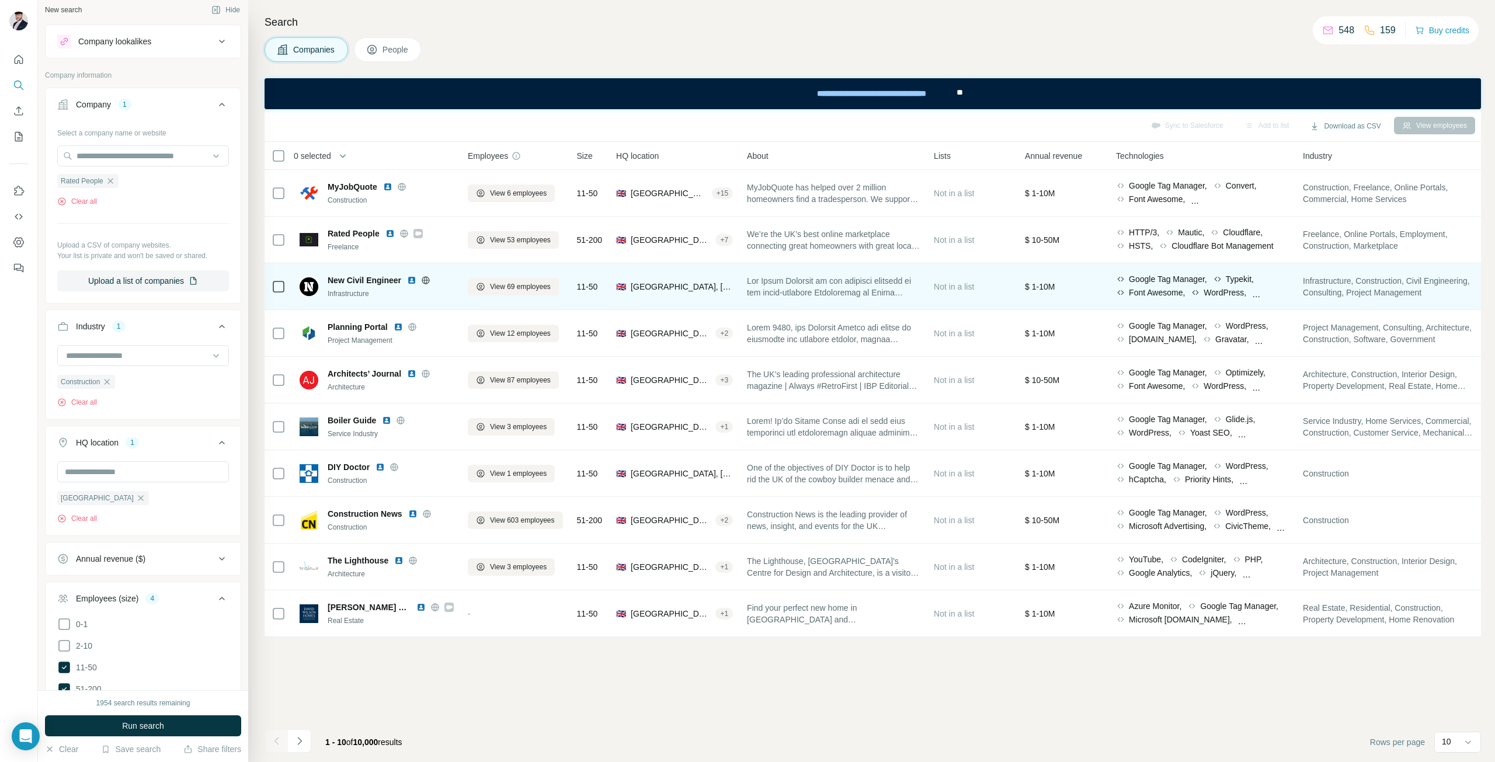
click at [362, 296] on div "Infrastructure" at bounding box center [391, 293] width 126 height 11
click at [367, 277] on span "New Civil Engineer" at bounding box center [365, 280] width 74 height 12
click at [310, 284] on img at bounding box center [309, 286] width 19 height 19
click at [495, 281] on span "View 69 employees" at bounding box center [520, 286] width 61 height 11
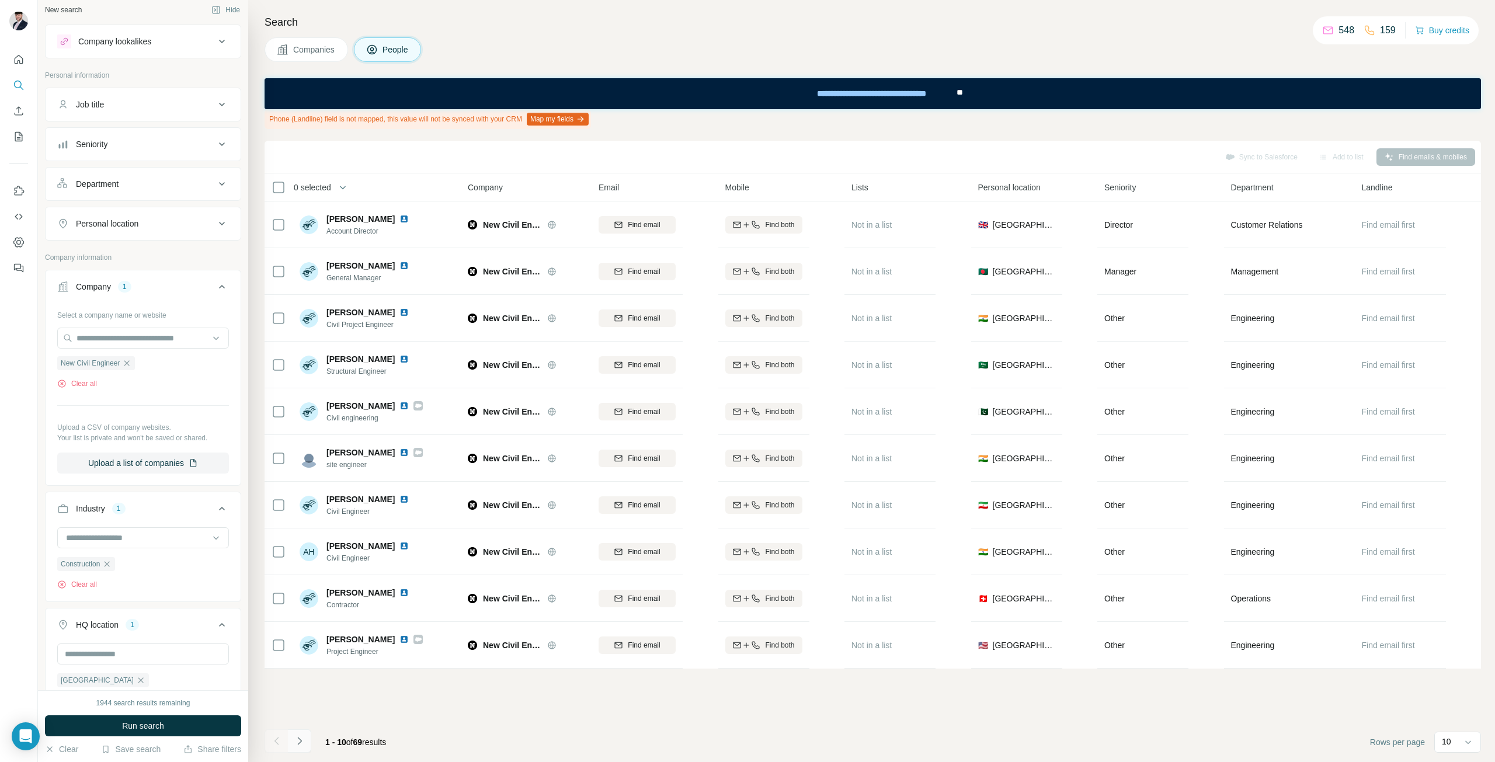
click at [297, 749] on button "Navigate to next page" at bounding box center [299, 740] width 23 height 23
drag, startPoint x: 297, startPoint y: 749, endPoint x: 579, endPoint y: 738, distance: 282.9
click at [580, 738] on footer "31 - 40 of 69 results Rows per page 10" at bounding box center [873, 742] width 1216 height 40
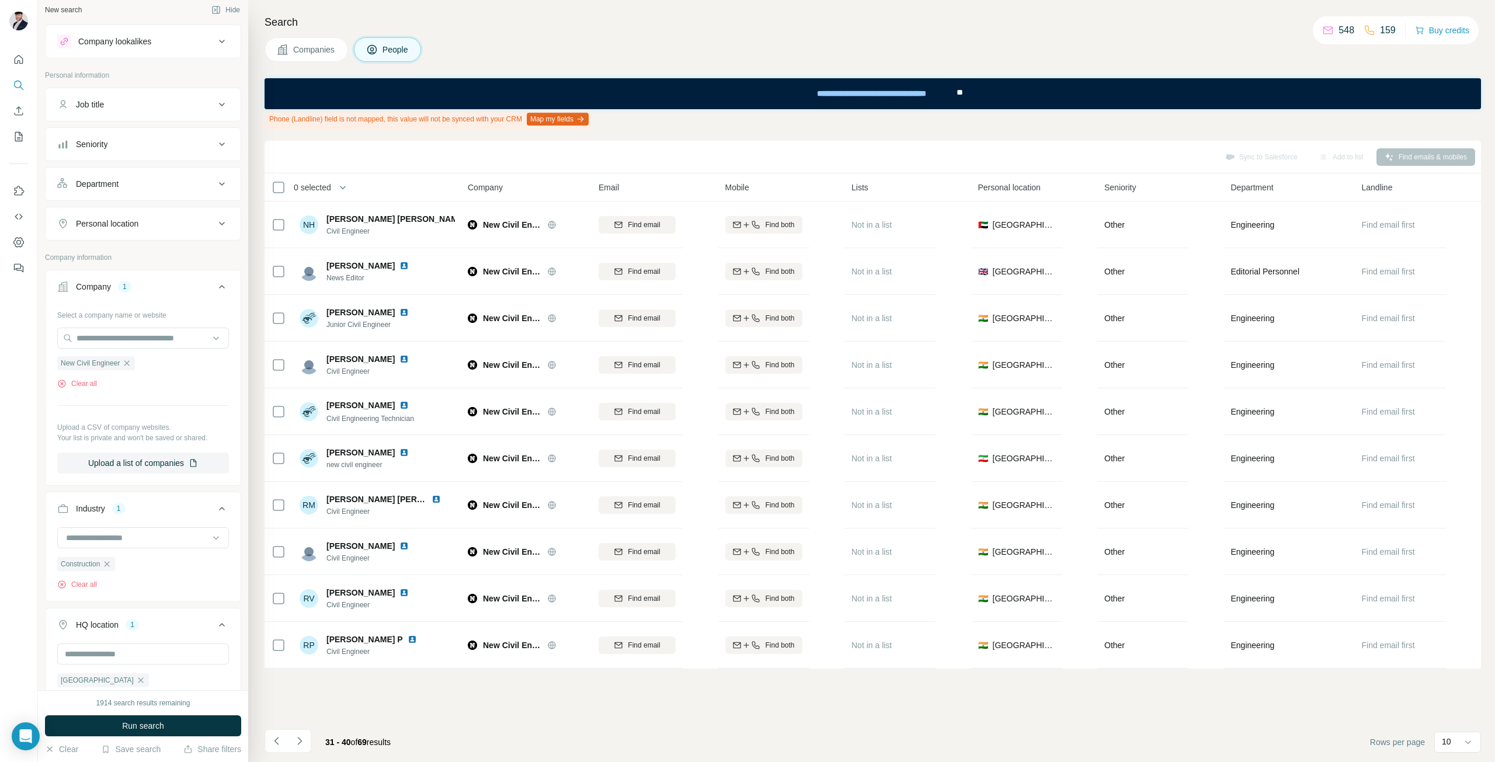
click at [313, 736] on div "31 - 40 of 69 results" at bounding box center [332, 742] width 135 height 26
click at [300, 738] on icon "Navigate to next page" at bounding box center [300, 741] width 12 height 12
click at [301, 736] on icon "Navigate to next page" at bounding box center [300, 741] width 12 height 12
click at [299, 736] on icon "Navigate to next page" at bounding box center [300, 741] width 12 height 12
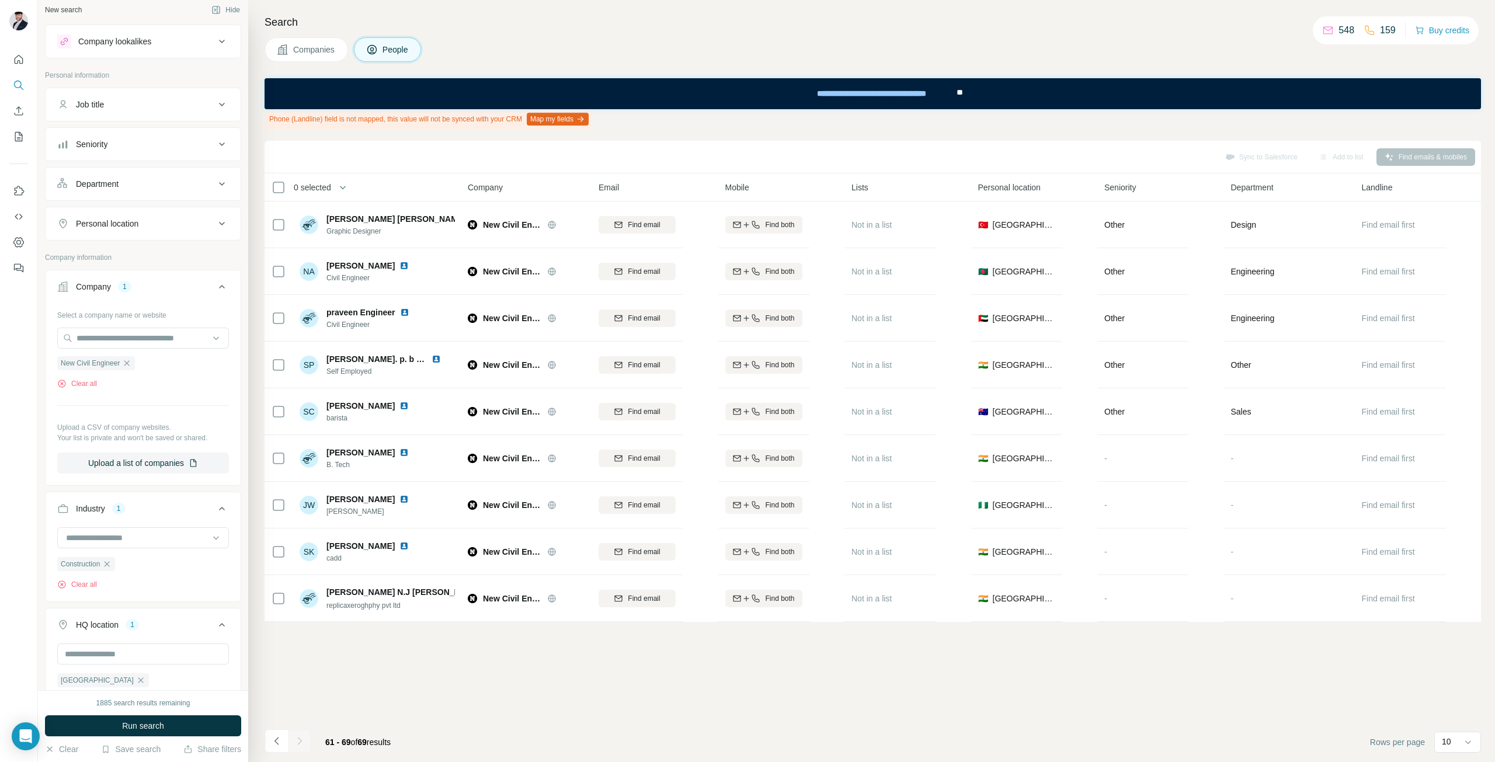
click at [299, 736] on div at bounding box center [299, 740] width 23 height 23
click at [173, 389] on div "Select a company name or website New Civil Engineer Clear all Upload a CSV of c…" at bounding box center [143, 389] width 172 height 168
click at [132, 106] on div "Job title" at bounding box center [136, 111] width 158 height 12
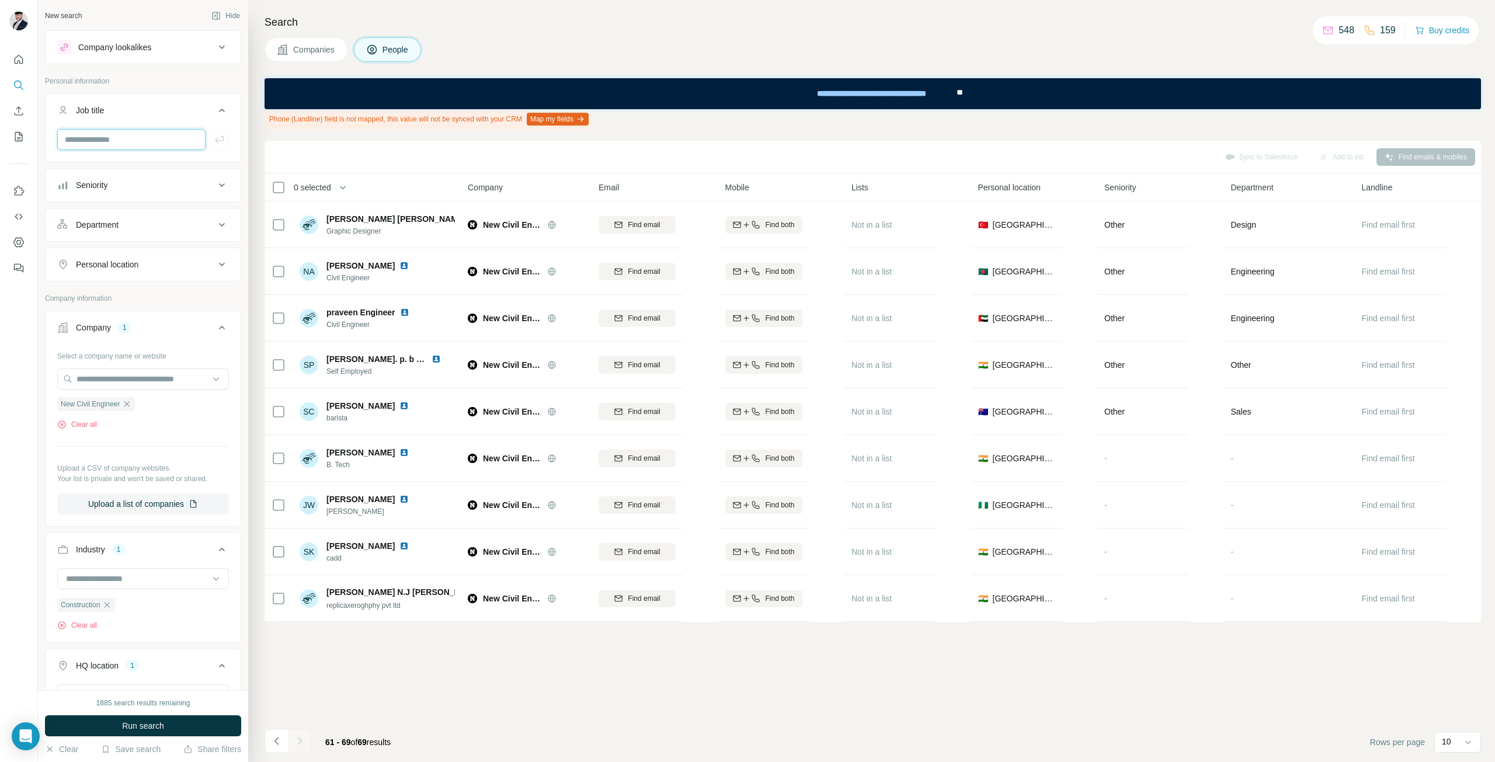
click at [152, 141] on input "text" at bounding box center [131, 139] width 148 height 21
type input "*"
type input "**********"
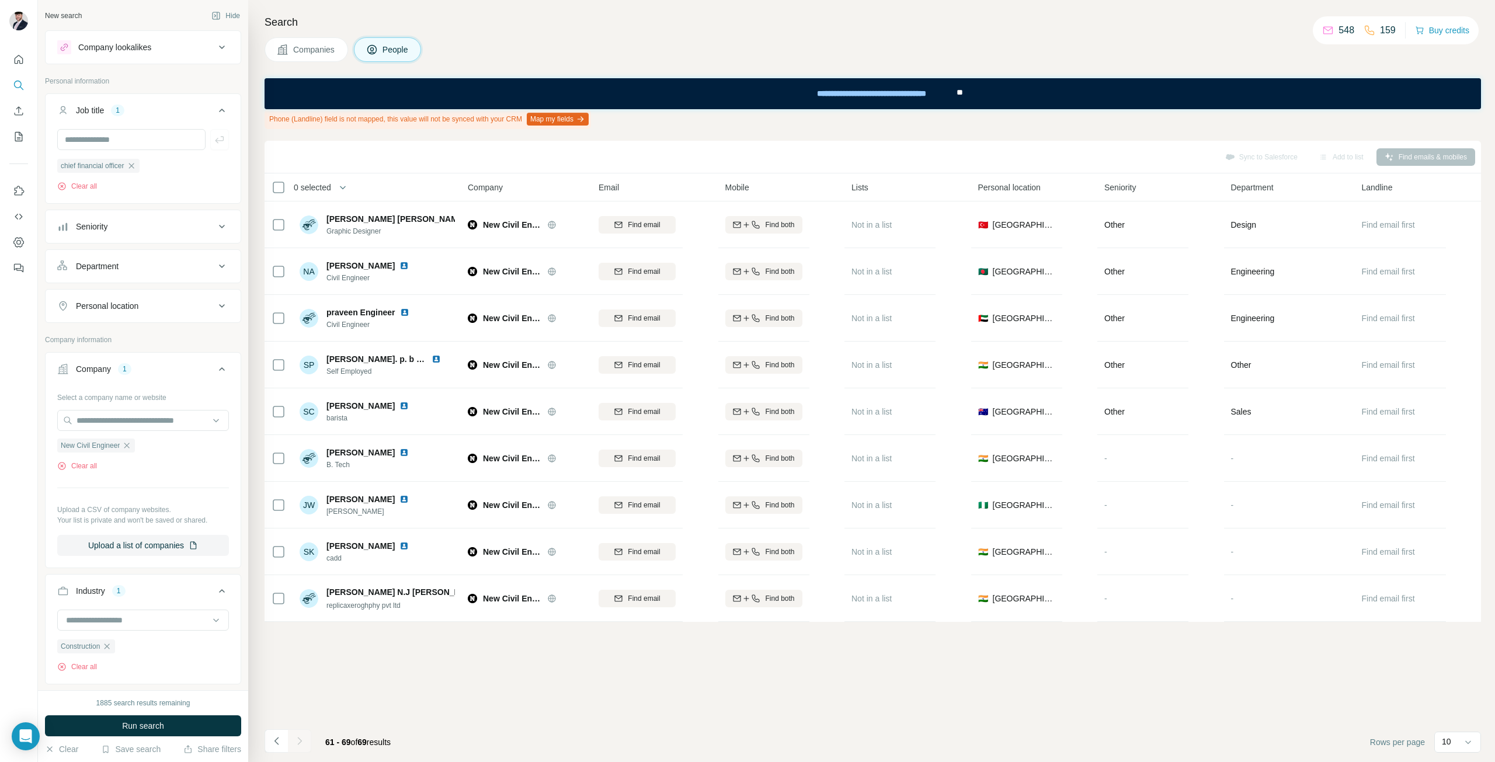
click at [190, 172] on div "chief financial officer Clear all" at bounding box center [143, 174] width 172 height 33
click at [136, 722] on span "Run search" at bounding box center [143, 726] width 42 height 12
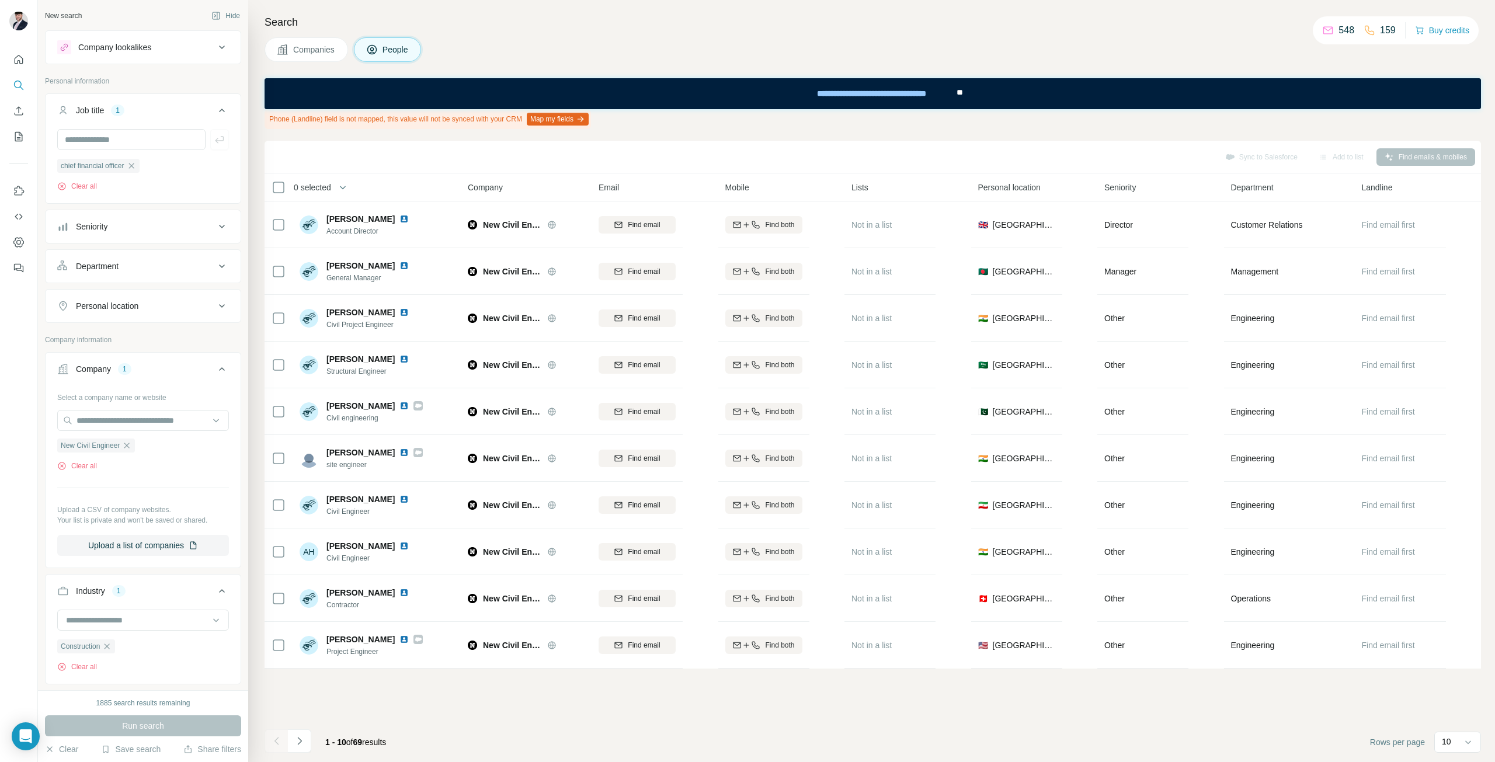
drag, startPoint x: 325, startPoint y: 48, endPoint x: 319, endPoint y: 51, distance: 6.3
click at [324, 48] on span "Companies" at bounding box center [314, 50] width 43 height 12
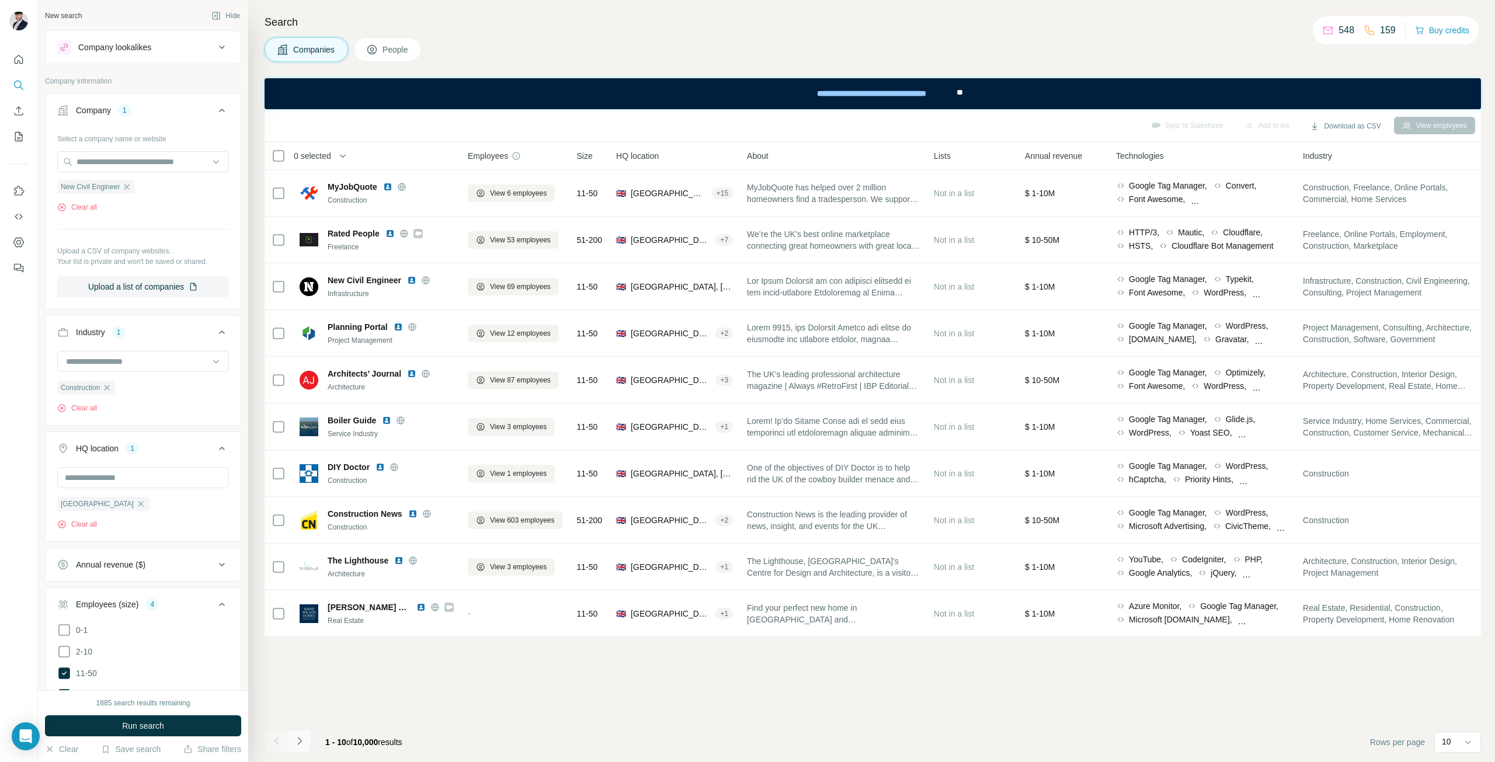
click at [300, 749] on button "Navigate to next page" at bounding box center [299, 740] width 23 height 23
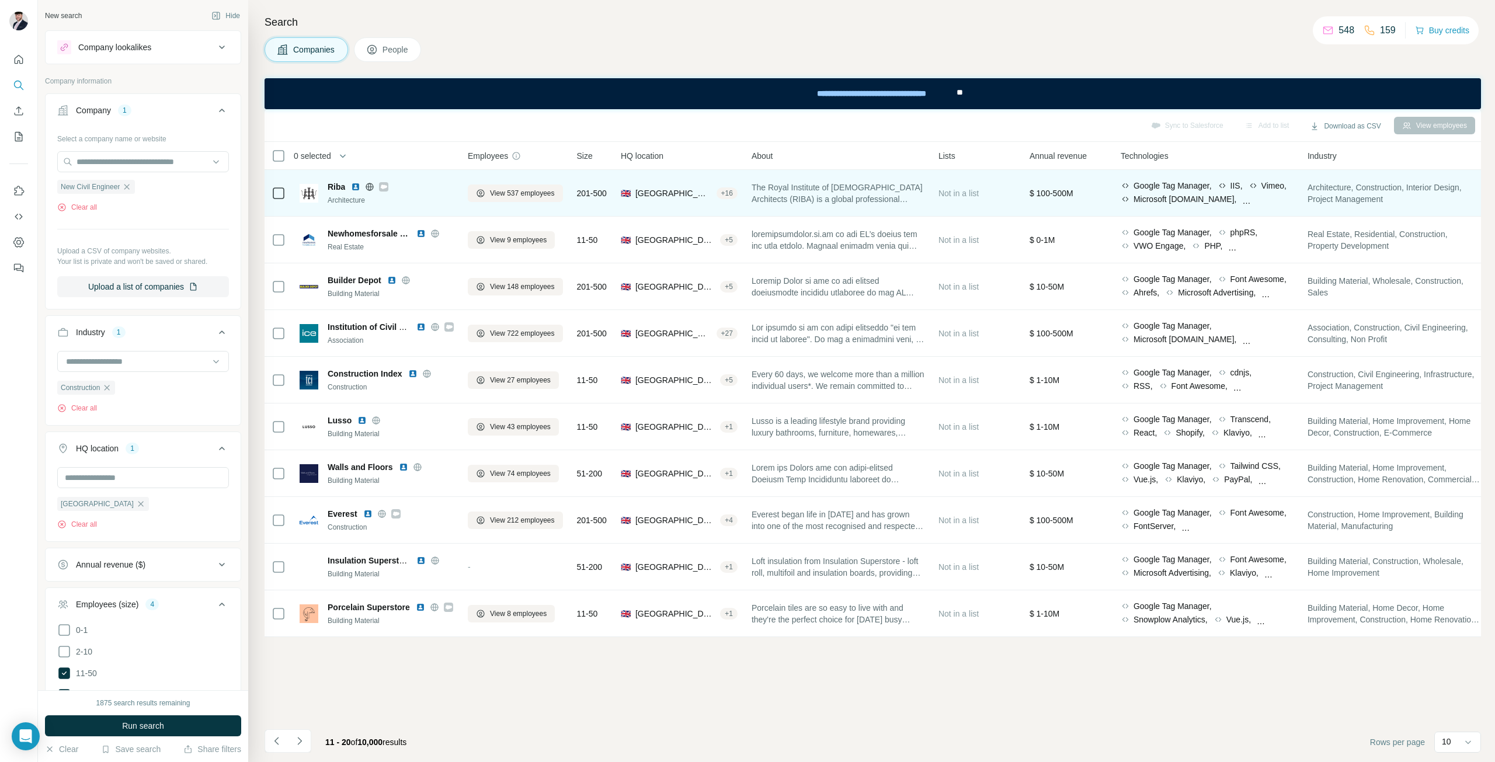
click at [436, 202] on div "Architecture" at bounding box center [391, 200] width 126 height 11
click at [329, 187] on span "Riba" at bounding box center [337, 187] width 18 height 12
click at [314, 190] on img at bounding box center [309, 193] width 19 height 19
click at [524, 188] on span "View 537 employees" at bounding box center [522, 193] width 65 height 11
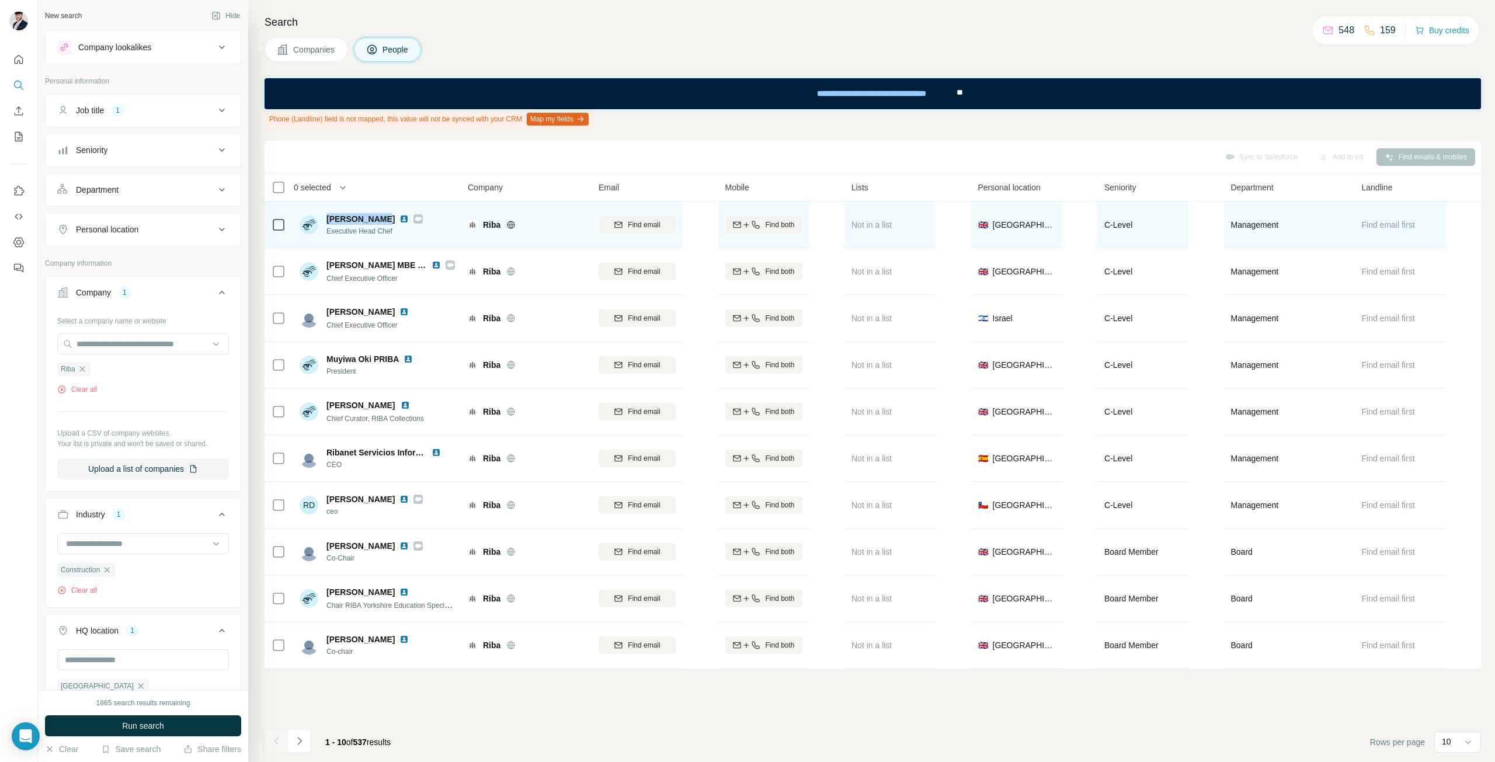
drag, startPoint x: 376, startPoint y: 220, endPoint x: 328, endPoint y: 215, distance: 48.1
click at [328, 215] on div "Chris Davies" at bounding box center [374, 219] width 96 height 12
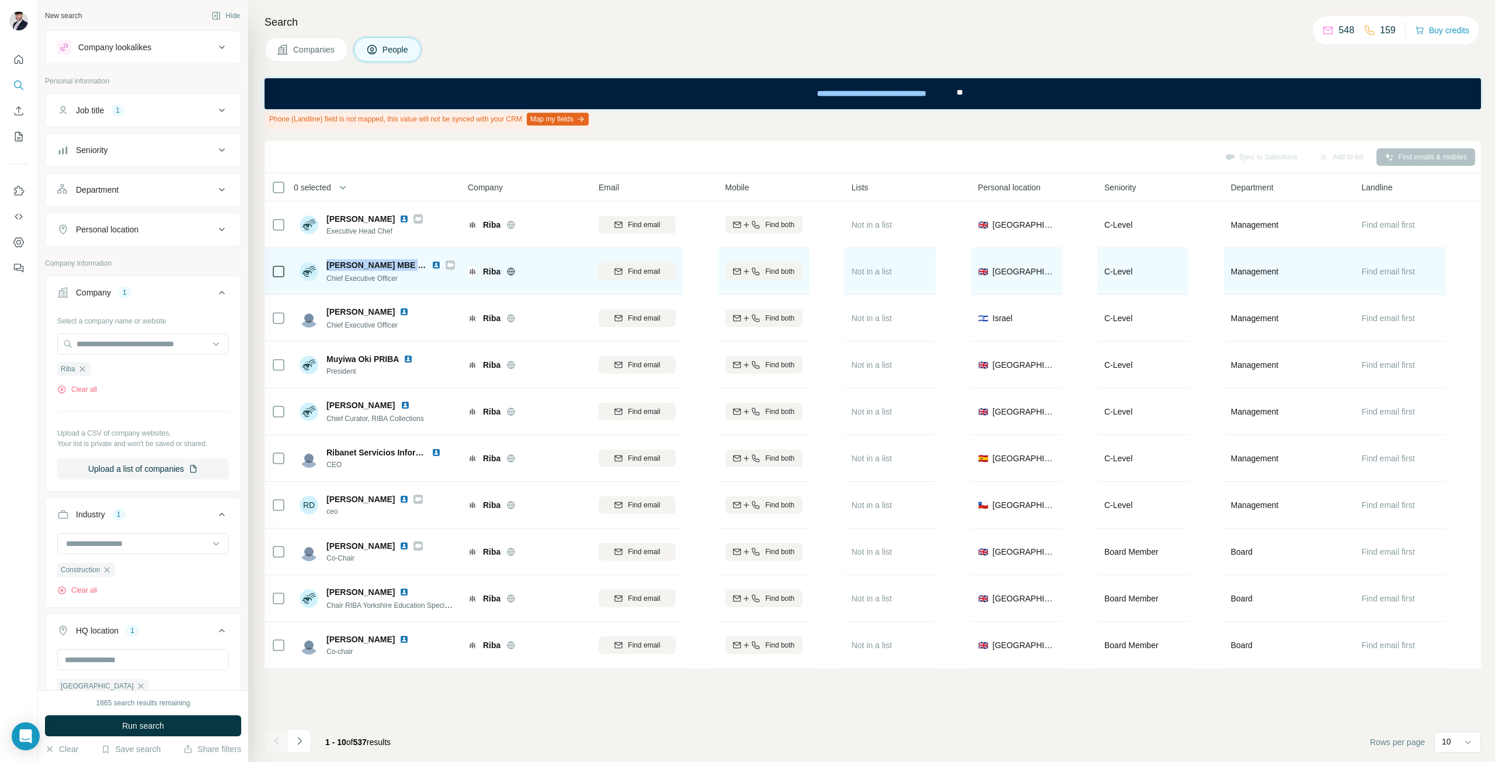
drag, startPoint x: 422, startPoint y: 267, endPoint x: 324, endPoint y: 264, distance: 98.2
click at [324, 264] on div "Dr Valerie Vaughan-Dick MBE FRCGP (Hon) Chief Executive Officer" at bounding box center [377, 271] width 155 height 25
copy span "Dr Valerie Vaughan-Dick"
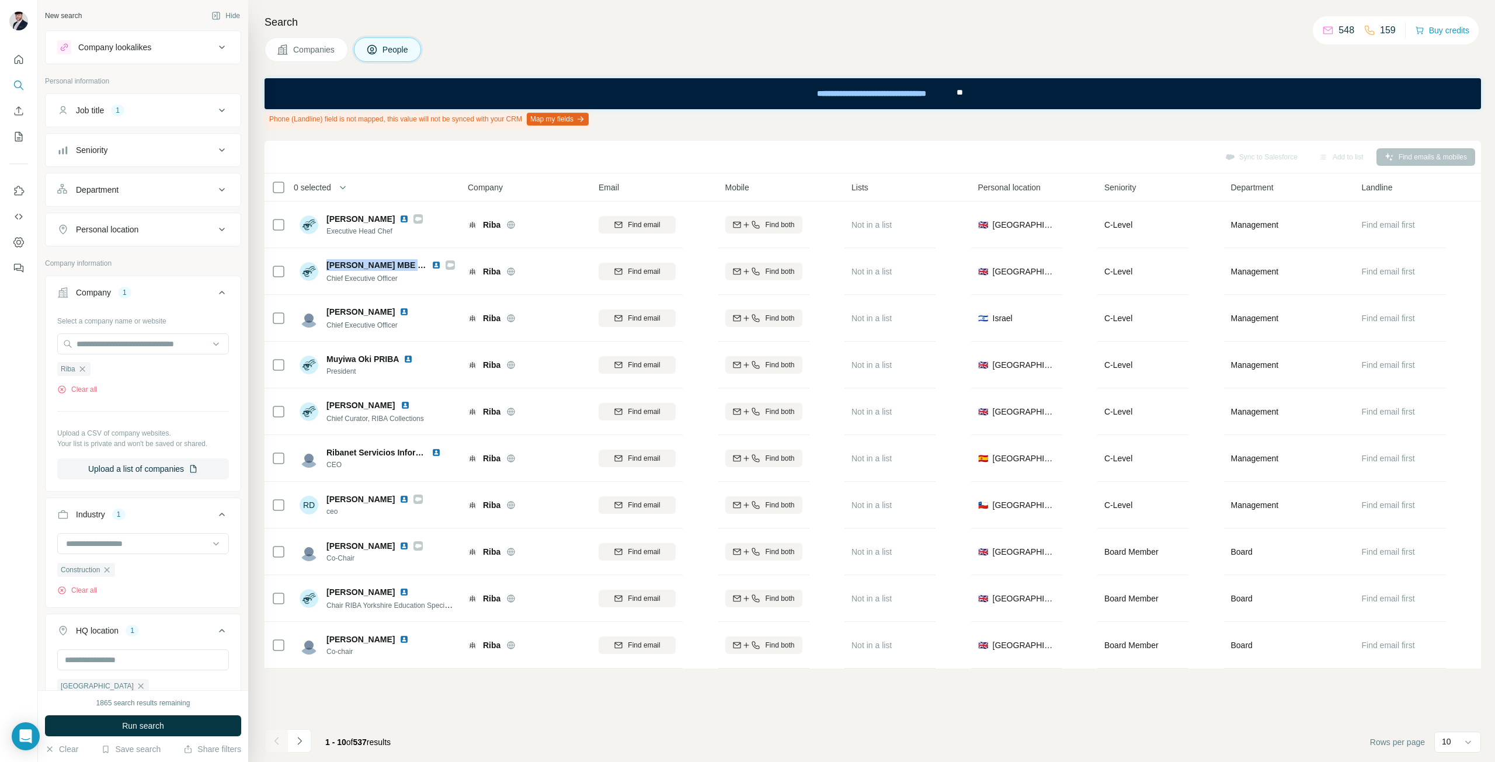
click at [297, 46] on span "Companies" at bounding box center [314, 50] width 43 height 12
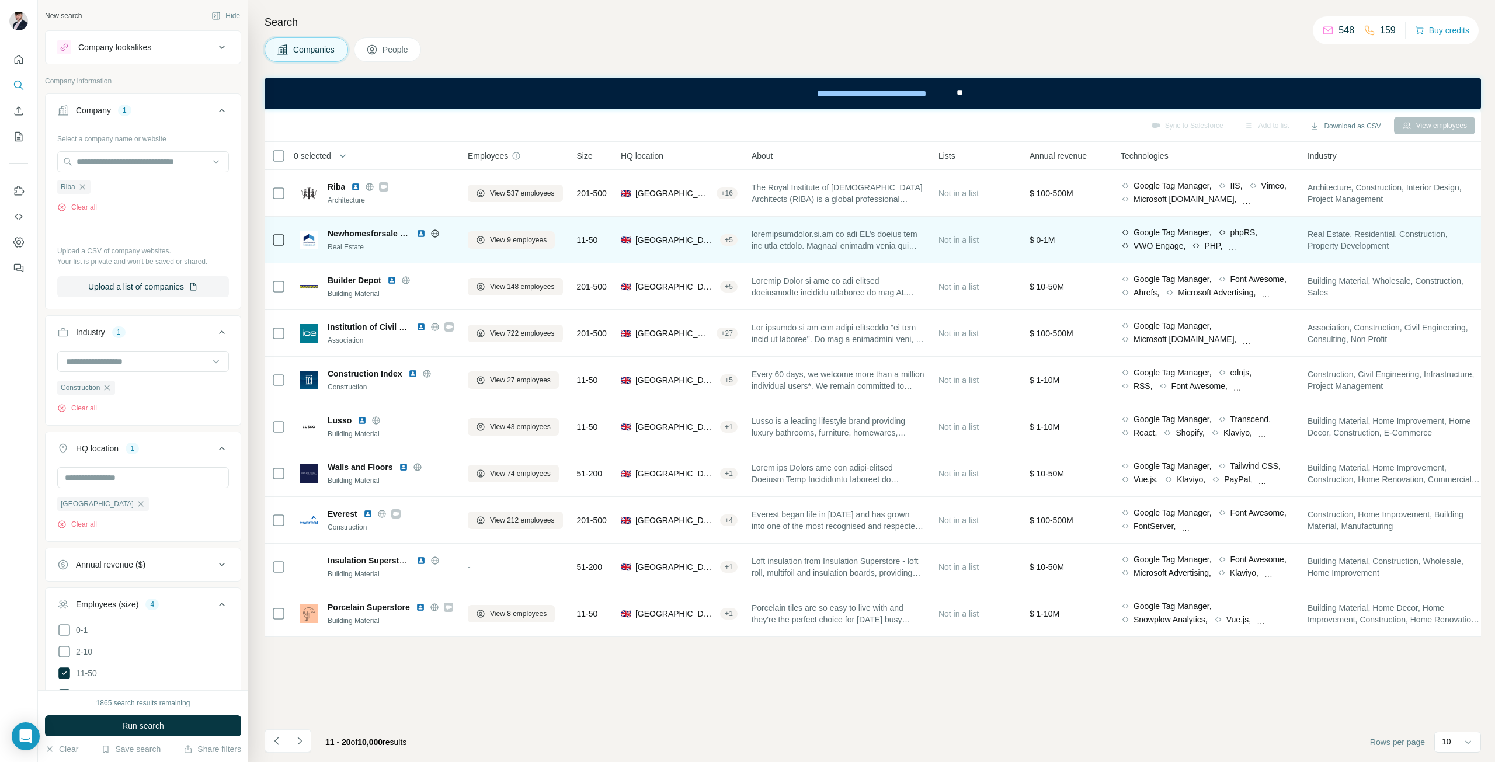
click at [370, 249] on div "Real Estate" at bounding box center [391, 247] width 126 height 11
click at [546, 234] on button "View 9 employees" at bounding box center [511, 240] width 87 height 18
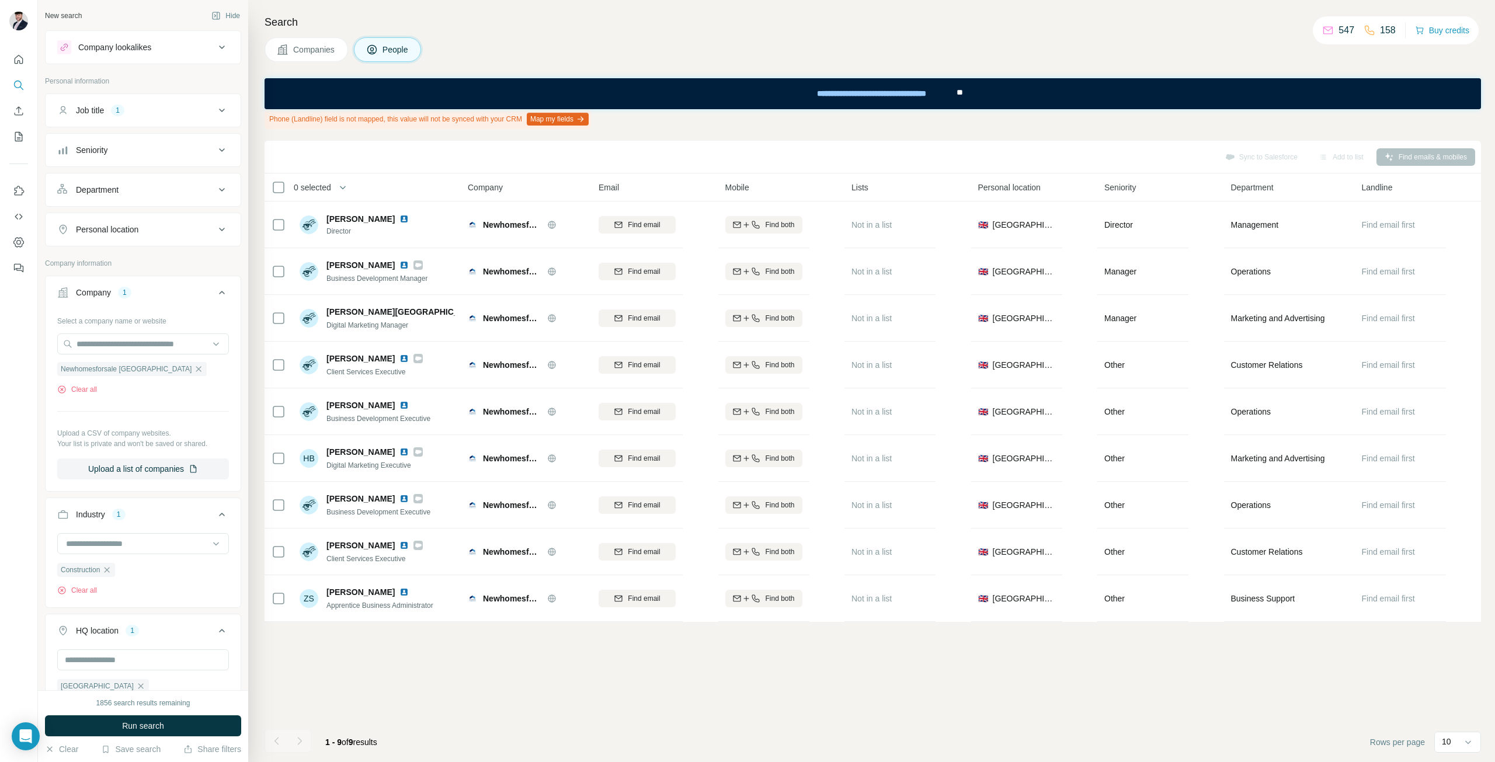
click at [300, 55] on span "Companies" at bounding box center [314, 50] width 43 height 12
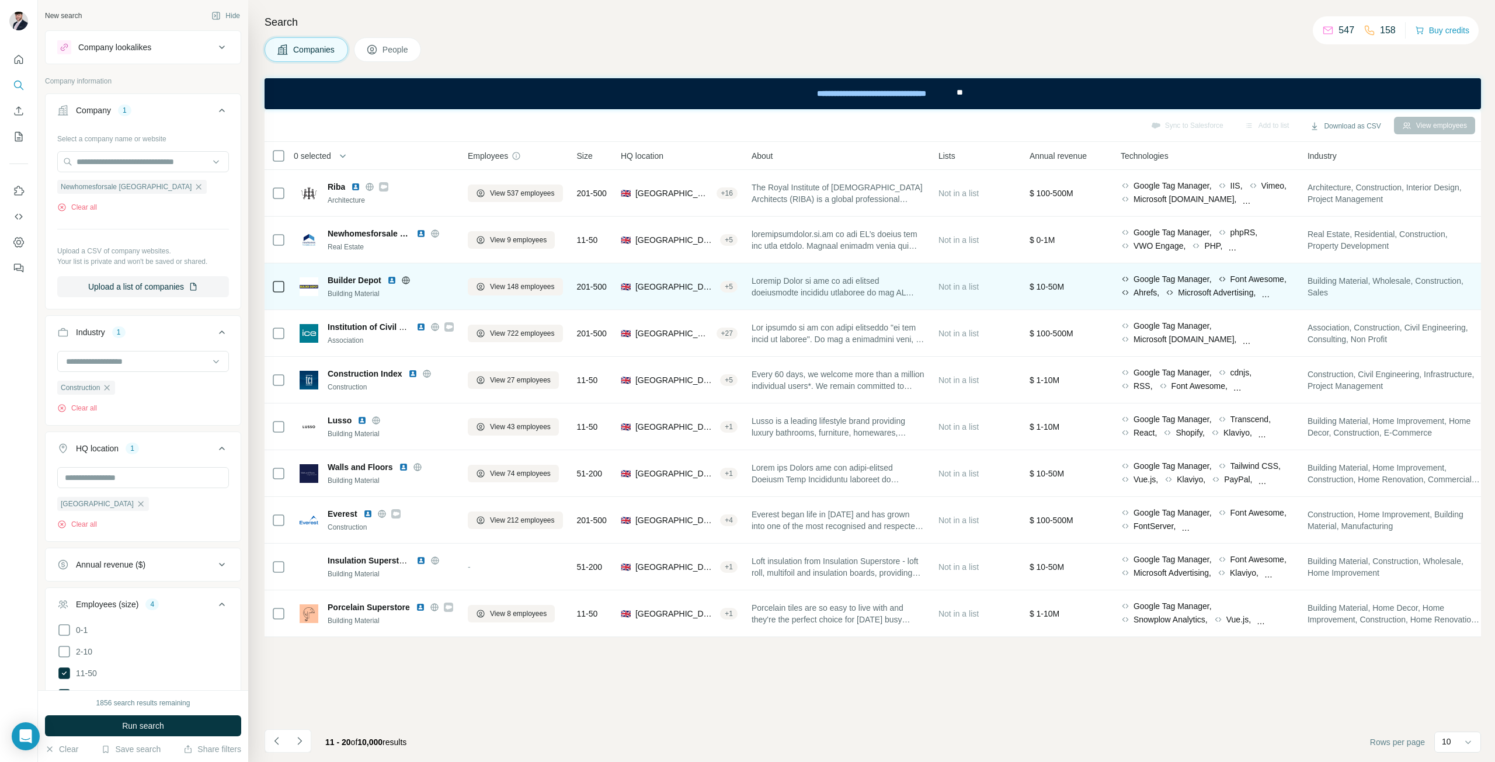
click at [432, 287] on div "Builder Depot Building Material" at bounding box center [391, 286] width 126 height 25
click at [339, 280] on span "Builder Depot" at bounding box center [355, 280] width 54 height 12
click at [499, 284] on span "View 148 employees" at bounding box center [522, 286] width 65 height 11
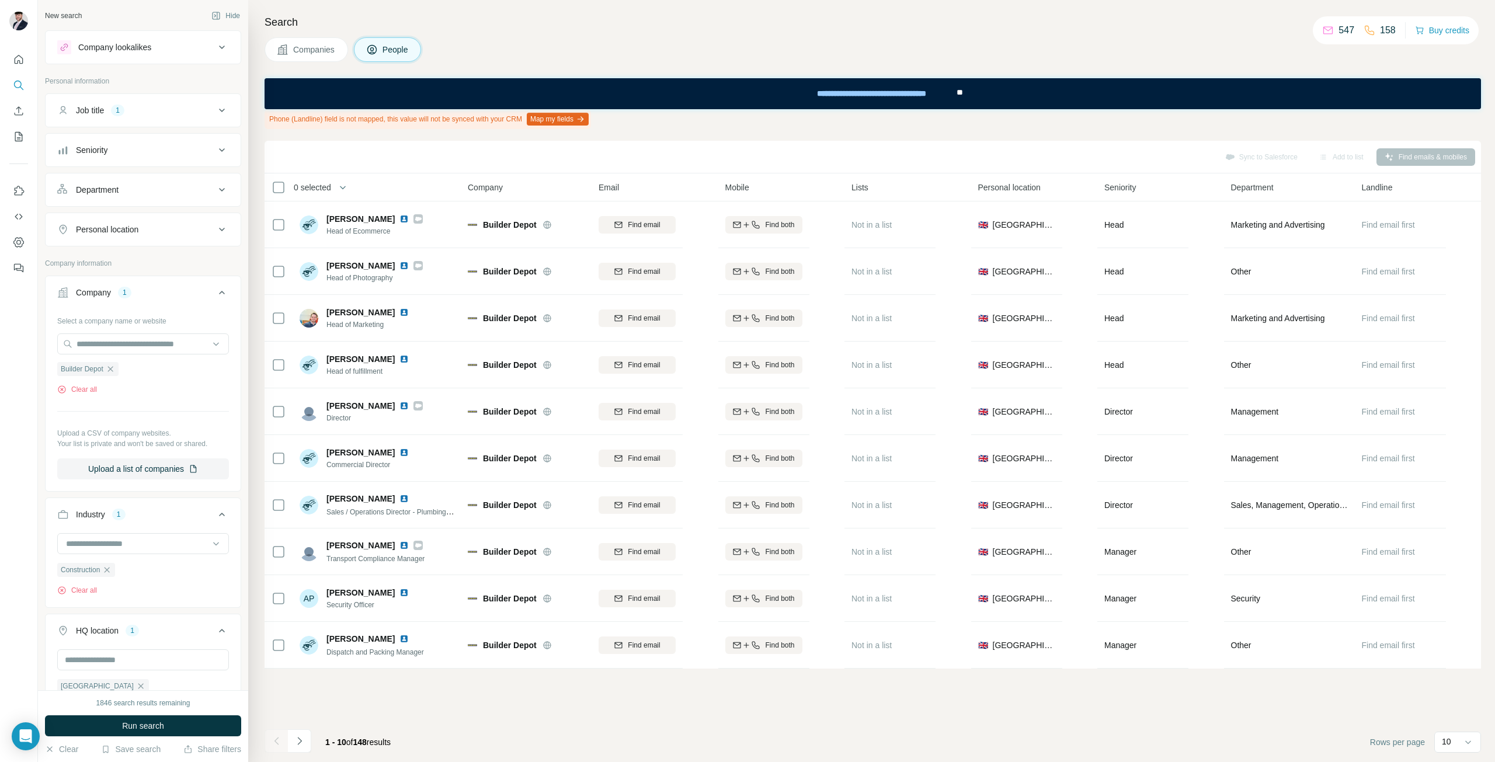
click at [298, 746] on icon "Navigate to next page" at bounding box center [300, 741] width 12 height 12
click at [306, 740] on button "Navigate to next page" at bounding box center [299, 740] width 23 height 23
click at [308, 742] on button "Navigate to next page" at bounding box center [299, 740] width 23 height 23
click at [302, 746] on icon "Navigate to next page" at bounding box center [300, 741] width 12 height 12
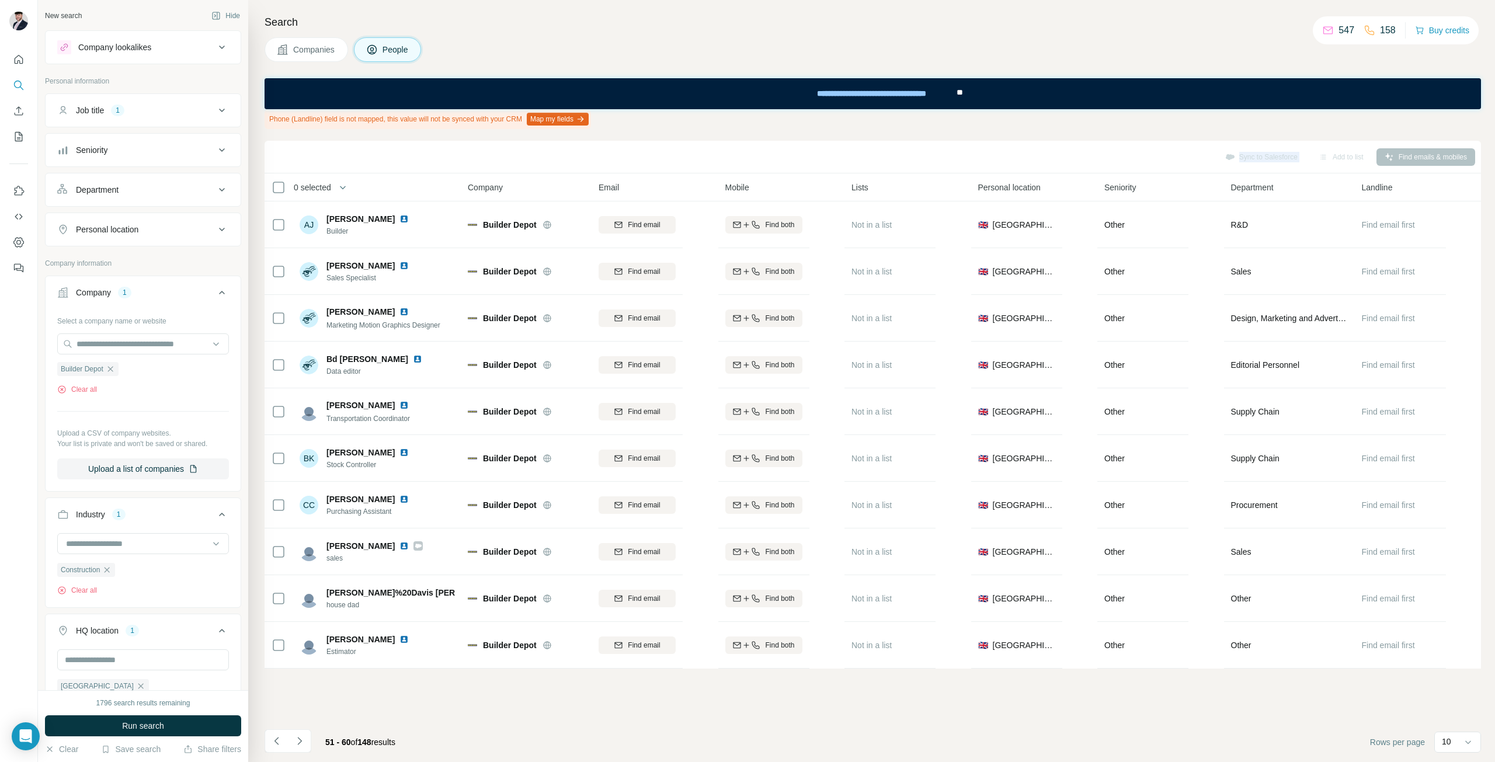
drag, startPoint x: 451, startPoint y: 669, endPoint x: 432, endPoint y: 163, distance: 506.1
click at [432, 163] on div "Sync to Salesforce Add to list Find emails & mobiles" at bounding box center [872, 157] width 1205 height 20
click at [300, 735] on button "Navigate to next page" at bounding box center [299, 740] width 23 height 23
click at [290, 759] on footer "61 - 70 of 148 results Rows per page 10" at bounding box center [873, 742] width 1216 height 40
click at [302, 752] on button "Navigate to next page" at bounding box center [299, 740] width 23 height 23
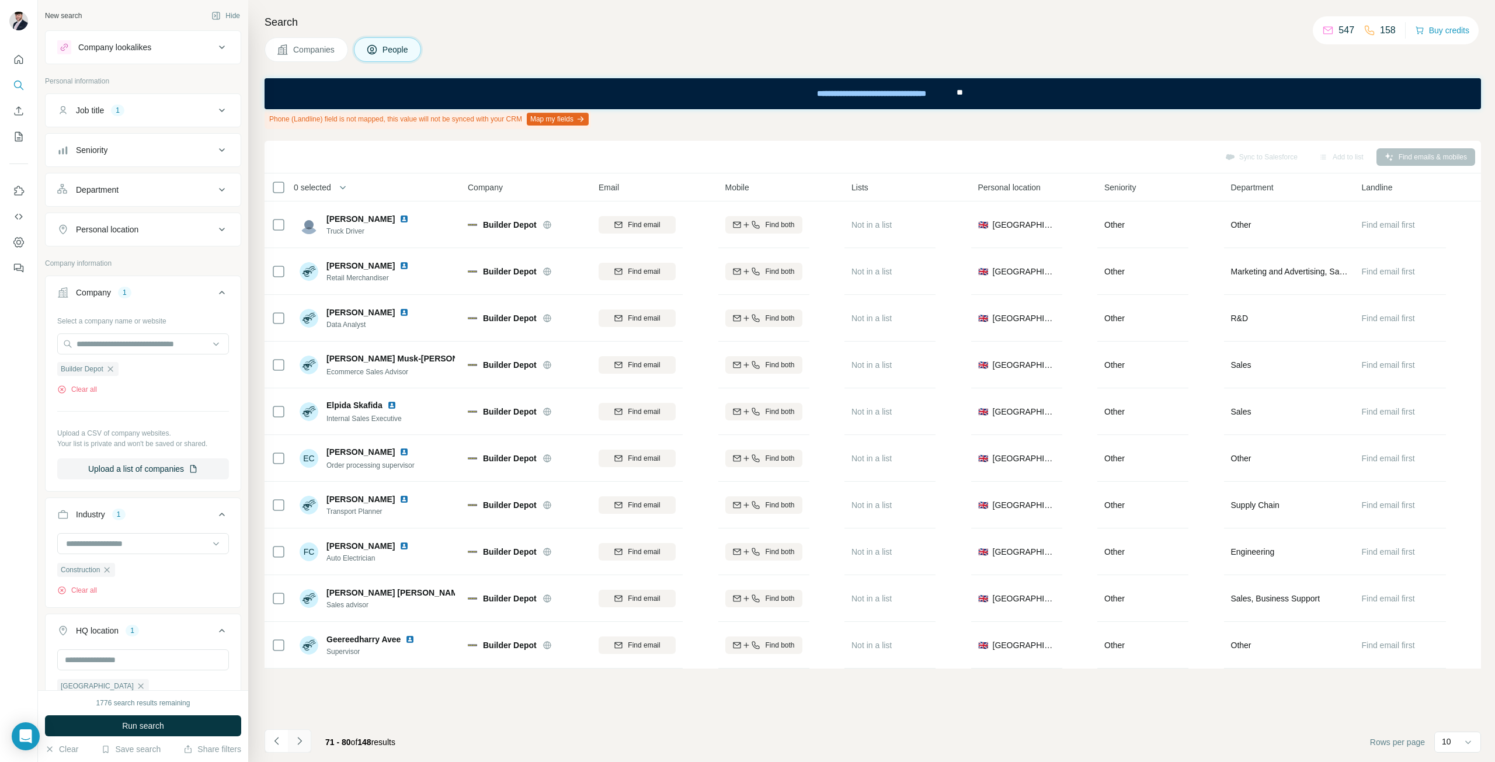
click at [302, 742] on icon "Navigate to next page" at bounding box center [300, 741] width 12 height 12
click at [298, 745] on icon "Navigate to next page" at bounding box center [300, 741] width 12 height 12
click at [308, 735] on button "Navigate to next page" at bounding box center [299, 740] width 23 height 23
click at [300, 740] on icon "Navigate to next page" at bounding box center [299, 741] width 4 height 8
click at [314, 53] on span "Companies" at bounding box center [314, 50] width 43 height 12
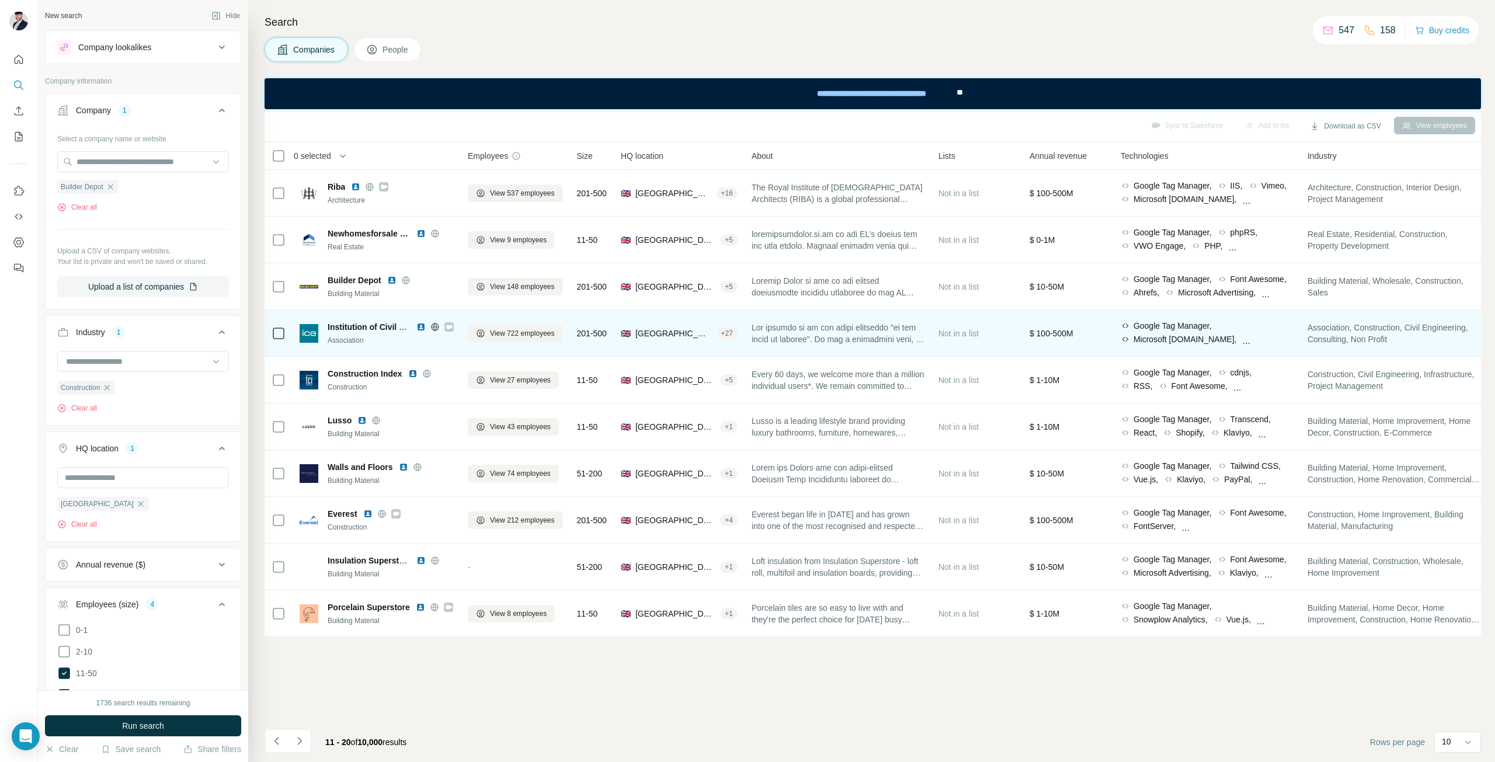
scroll to position [2336, 0]
click at [382, 349] on td "Institution of Civil Engineers Association" at bounding box center [377, 333] width 168 height 47
click at [373, 331] on span "Institution of Civil Engineers" at bounding box center [383, 326] width 111 height 9
click at [745, 338] on td "🇬🇧 [GEOGRAPHIC_DATA], [GEOGRAPHIC_DATA]|[GEOGRAPHIC_DATA] Inner|[GEOGRAPHIC_DAT…" at bounding box center [679, 333] width 131 height 47
click at [353, 329] on span "Institution of Civil Engineers" at bounding box center [383, 326] width 111 height 9
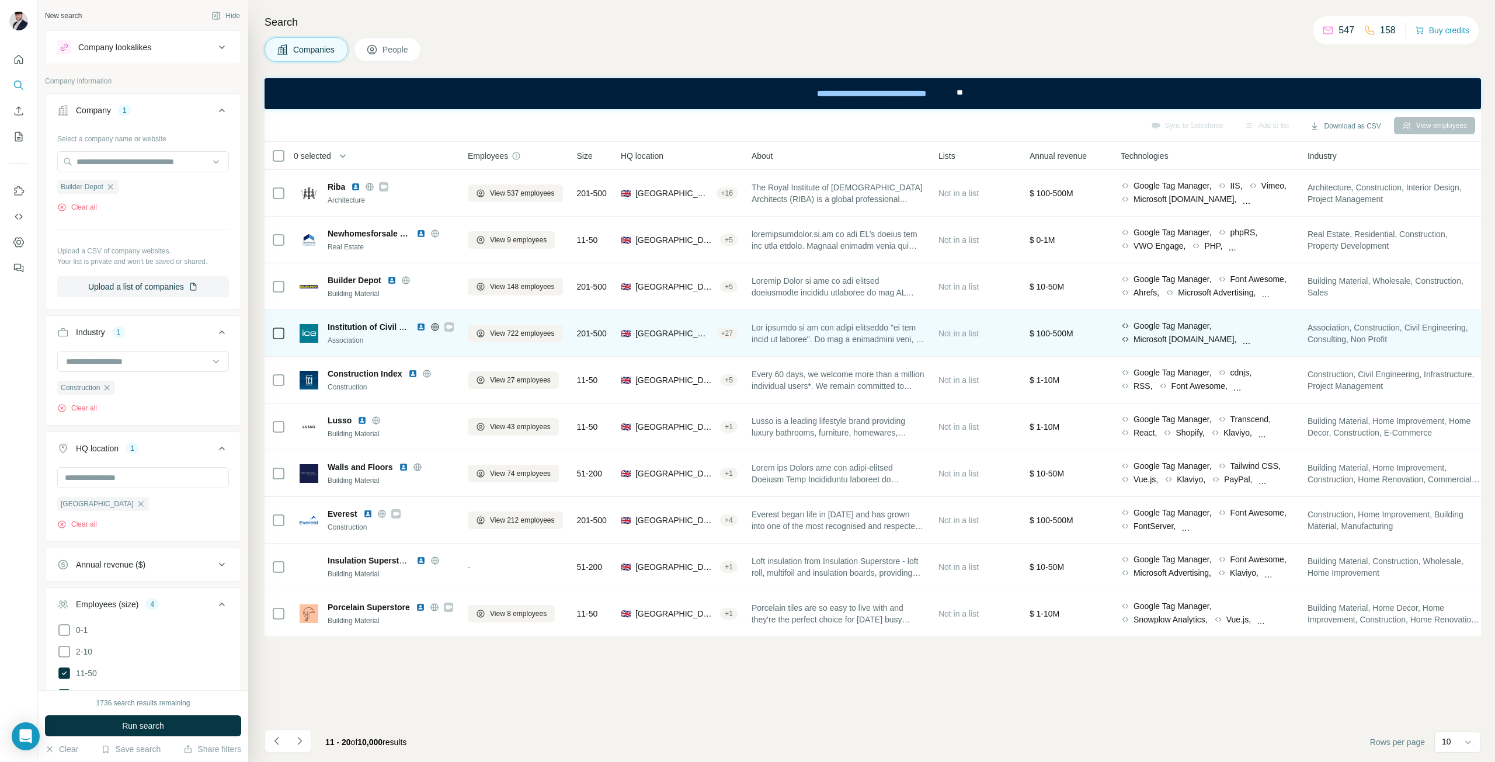
click at [540, 345] on div "View 722 employees" at bounding box center [515, 333] width 95 height 32
click at [541, 345] on div "View 722 employees" at bounding box center [515, 333] width 95 height 32
click at [506, 331] on span "View 722 employees" at bounding box center [522, 333] width 65 height 11
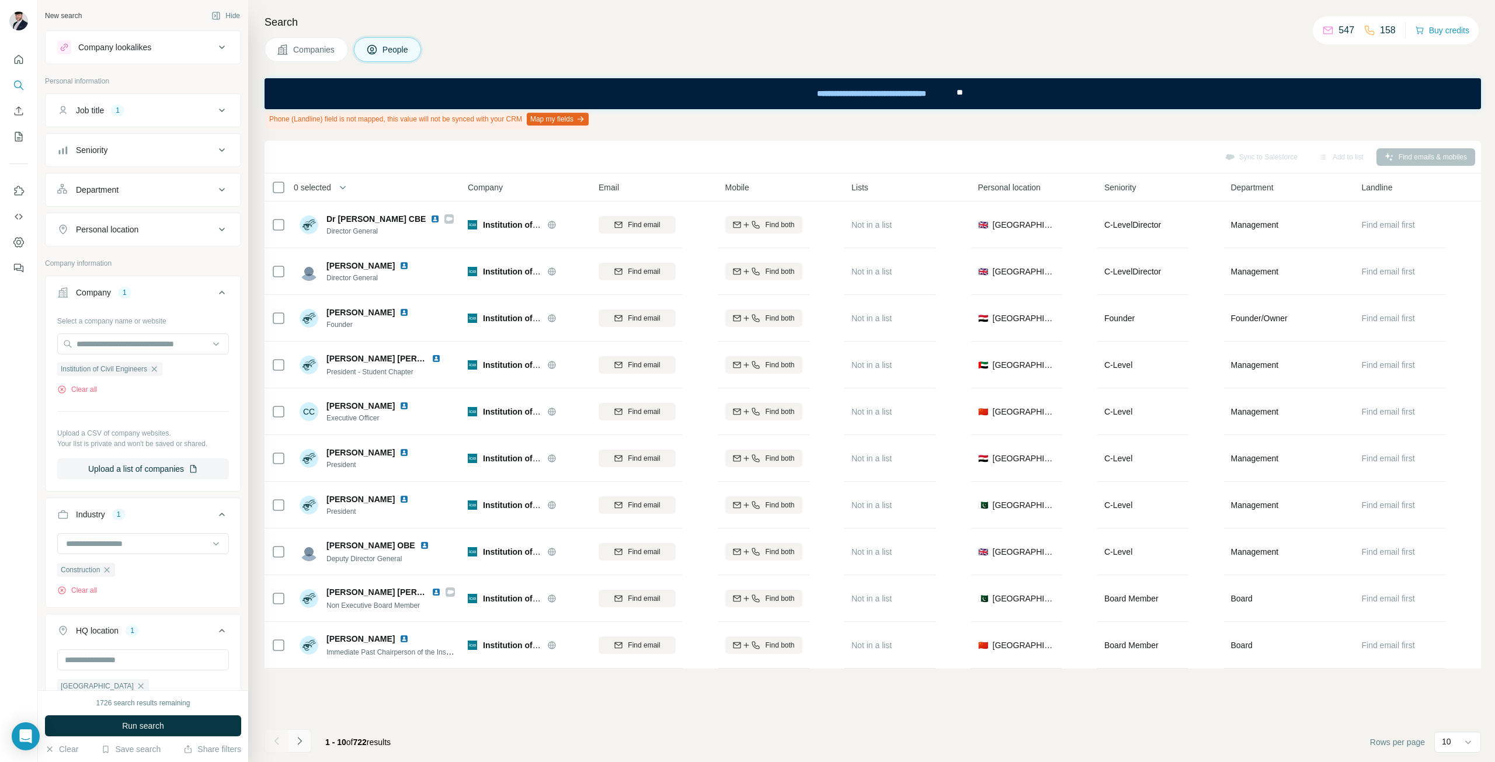
click at [300, 743] on icon "Navigate to next page" at bounding box center [300, 741] width 12 height 12
click at [300, 742] on icon "Navigate to next page" at bounding box center [299, 741] width 4 height 8
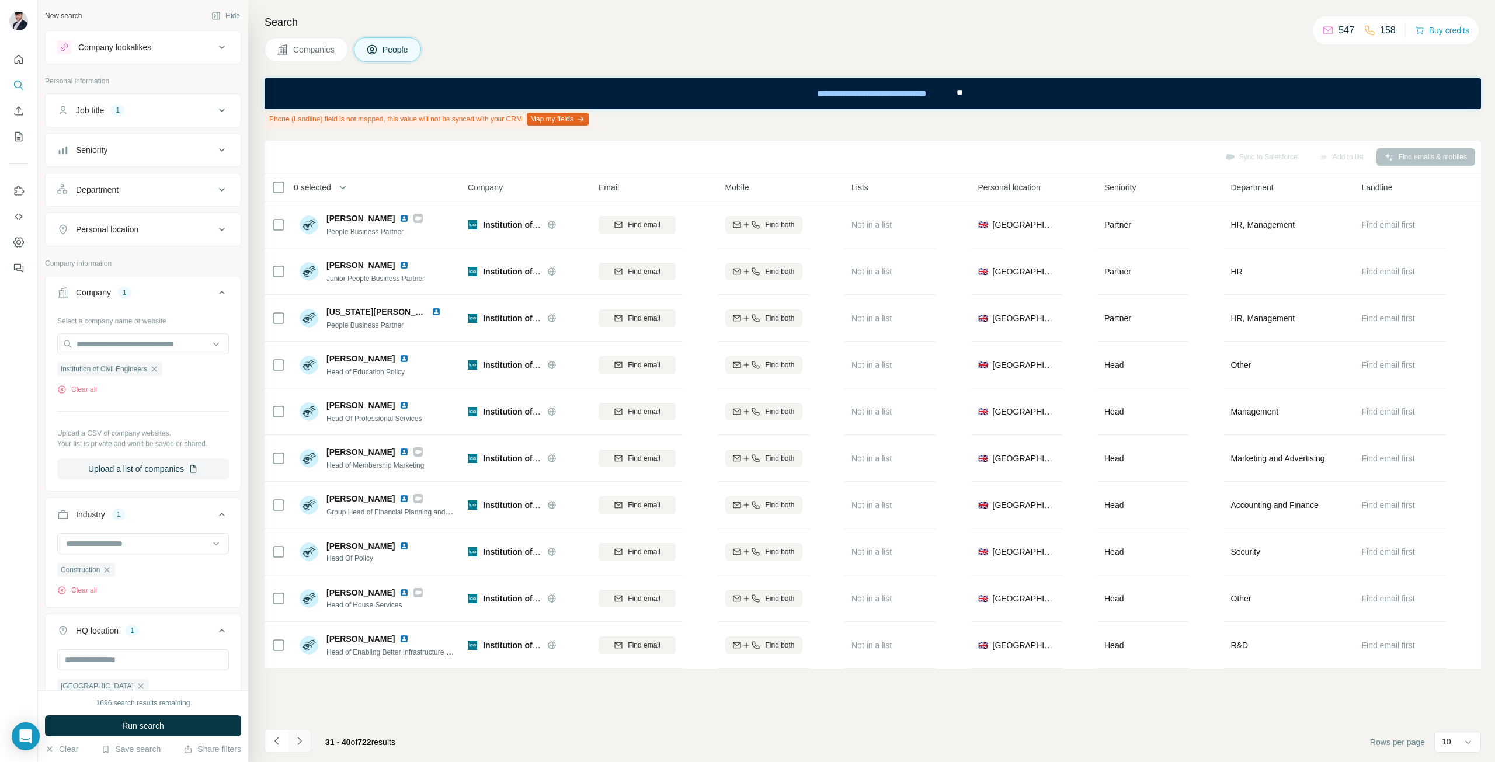
click at [300, 742] on icon "Navigate to next page" at bounding box center [299, 741] width 4 height 8
click at [302, 741] on icon "Navigate to next page" at bounding box center [300, 741] width 12 height 12
click at [303, 744] on icon "Navigate to next page" at bounding box center [300, 741] width 12 height 12
click at [304, 742] on icon "Navigate to next page" at bounding box center [300, 741] width 12 height 12
click at [305, 743] on button "Navigate to next page" at bounding box center [299, 740] width 23 height 23
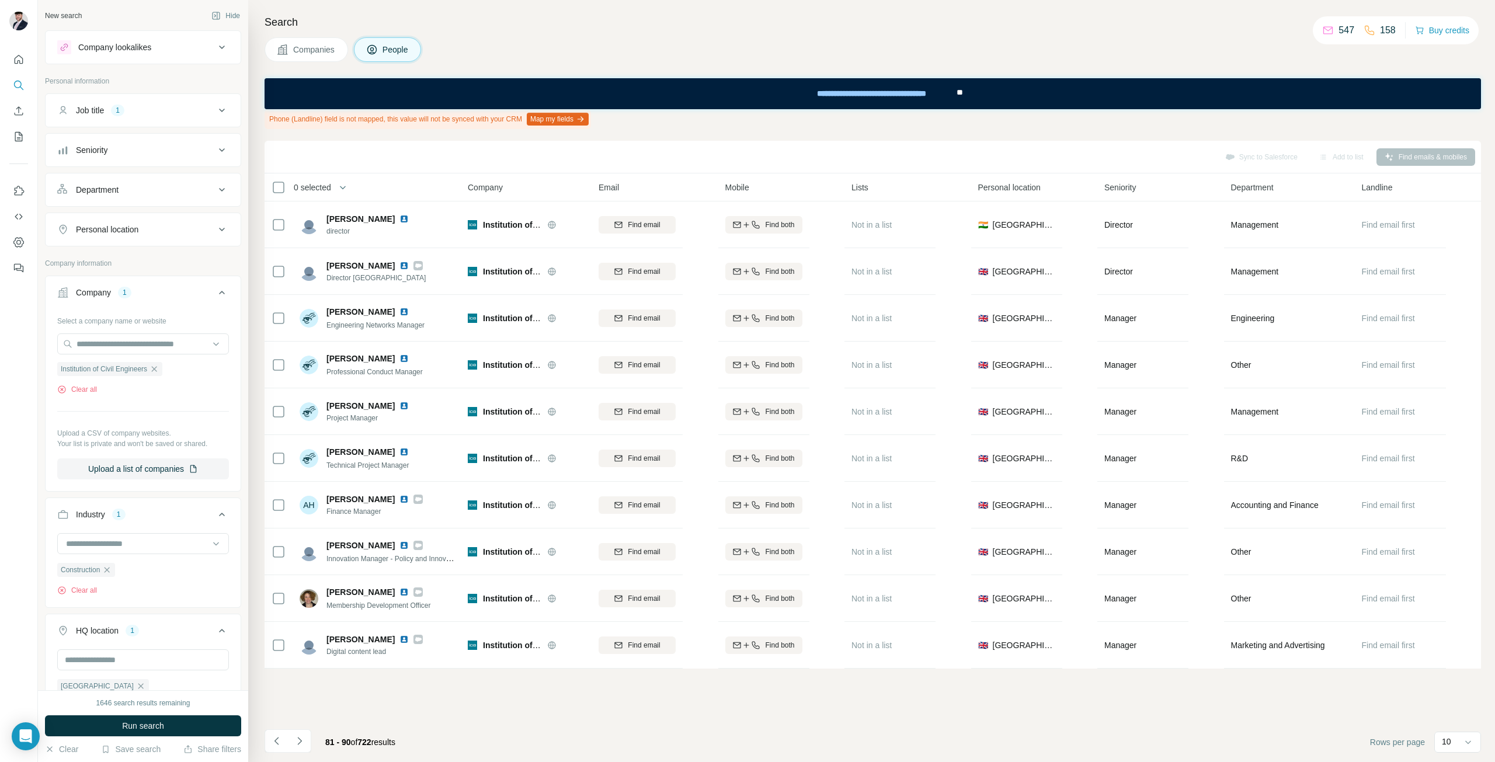
drag, startPoint x: 315, startPoint y: 48, endPoint x: 392, endPoint y: 52, distance: 77.2
click at [314, 48] on span "Companies" at bounding box center [314, 50] width 43 height 12
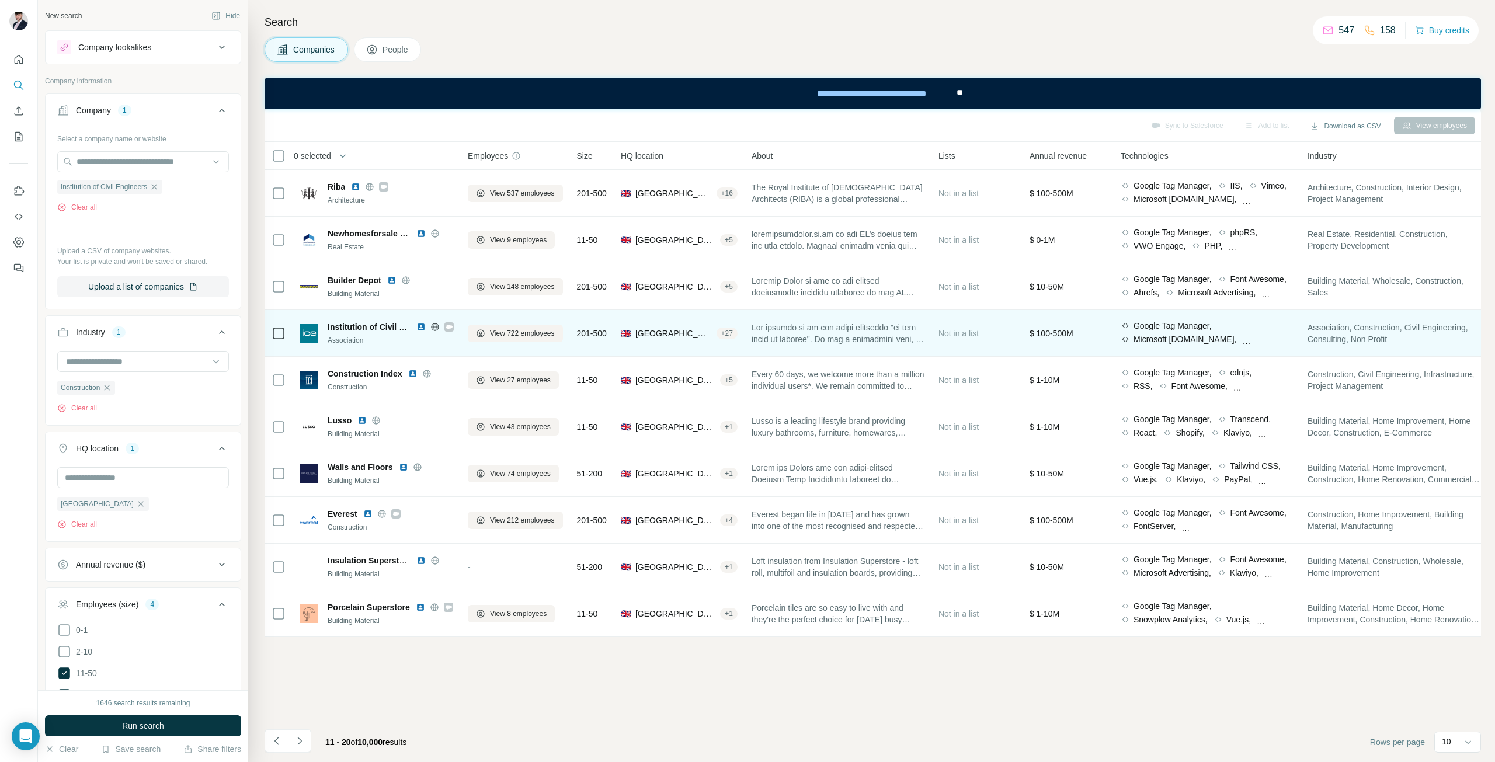
click at [422, 326] on img at bounding box center [420, 326] width 9 height 9
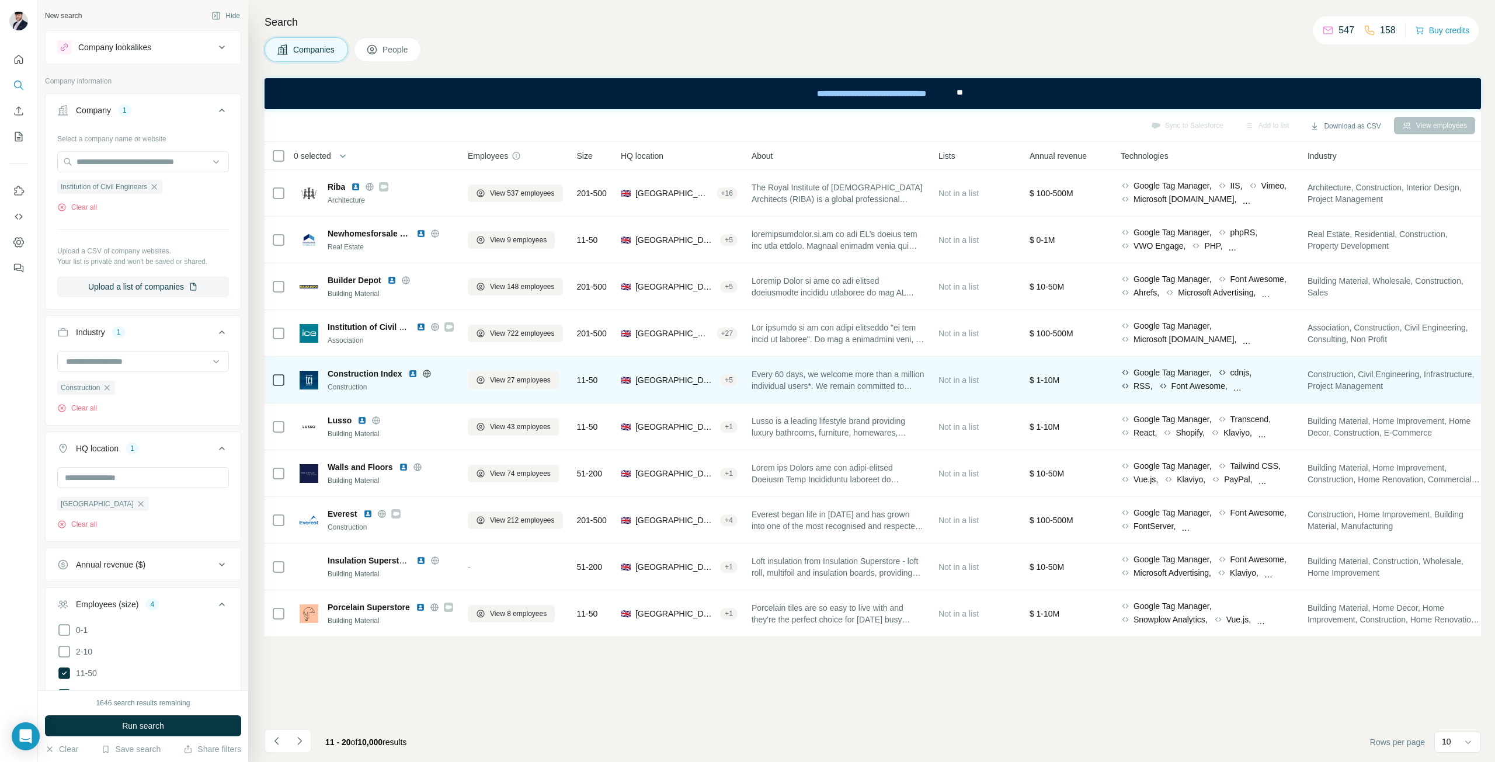
click at [345, 380] on div "Construction Index Construction" at bounding box center [391, 380] width 126 height 25
click at [349, 375] on span "Construction Index" at bounding box center [365, 374] width 75 height 12
click at [416, 376] on img at bounding box center [412, 373] width 9 height 9
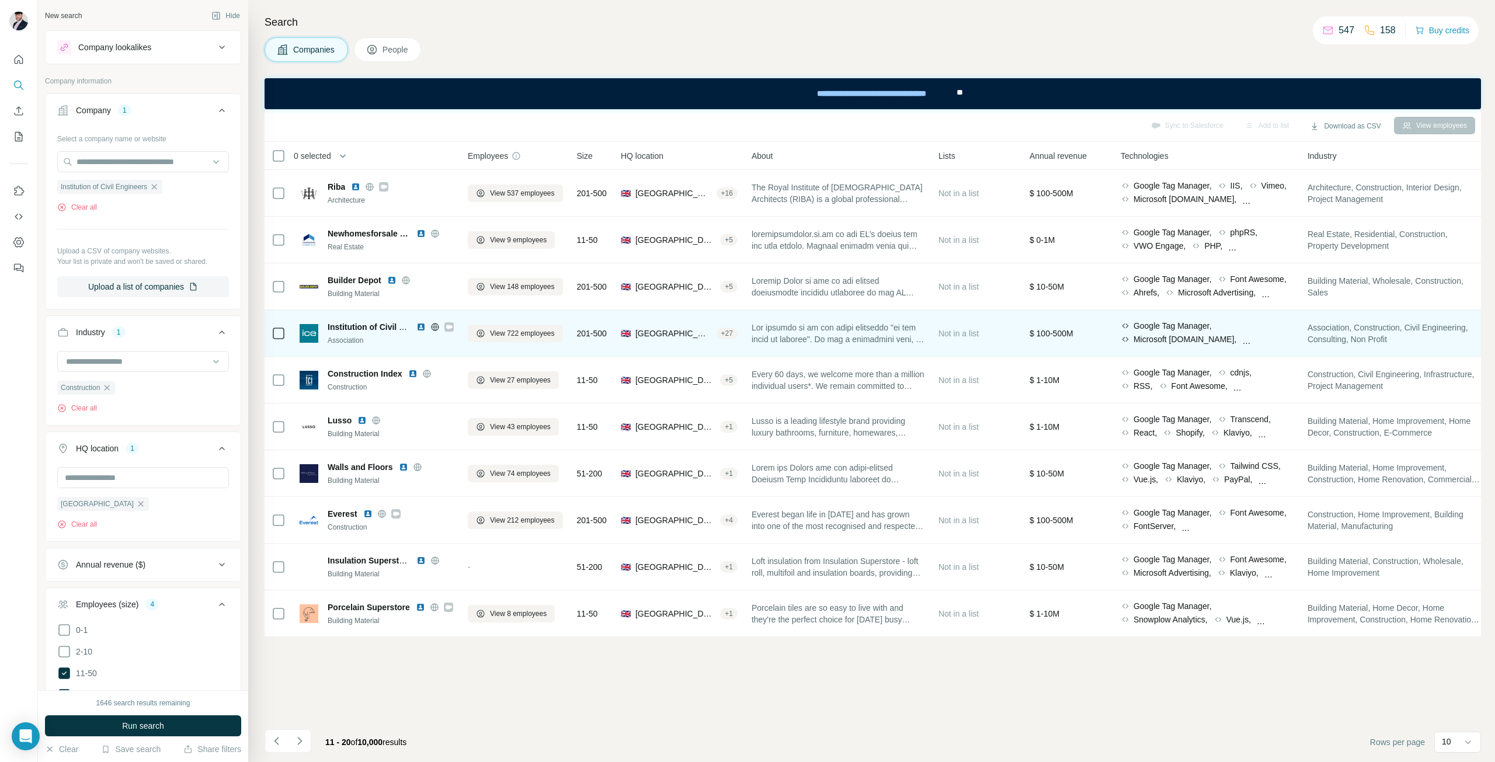
click at [436, 324] on icon at bounding box center [434, 326] width 9 height 9
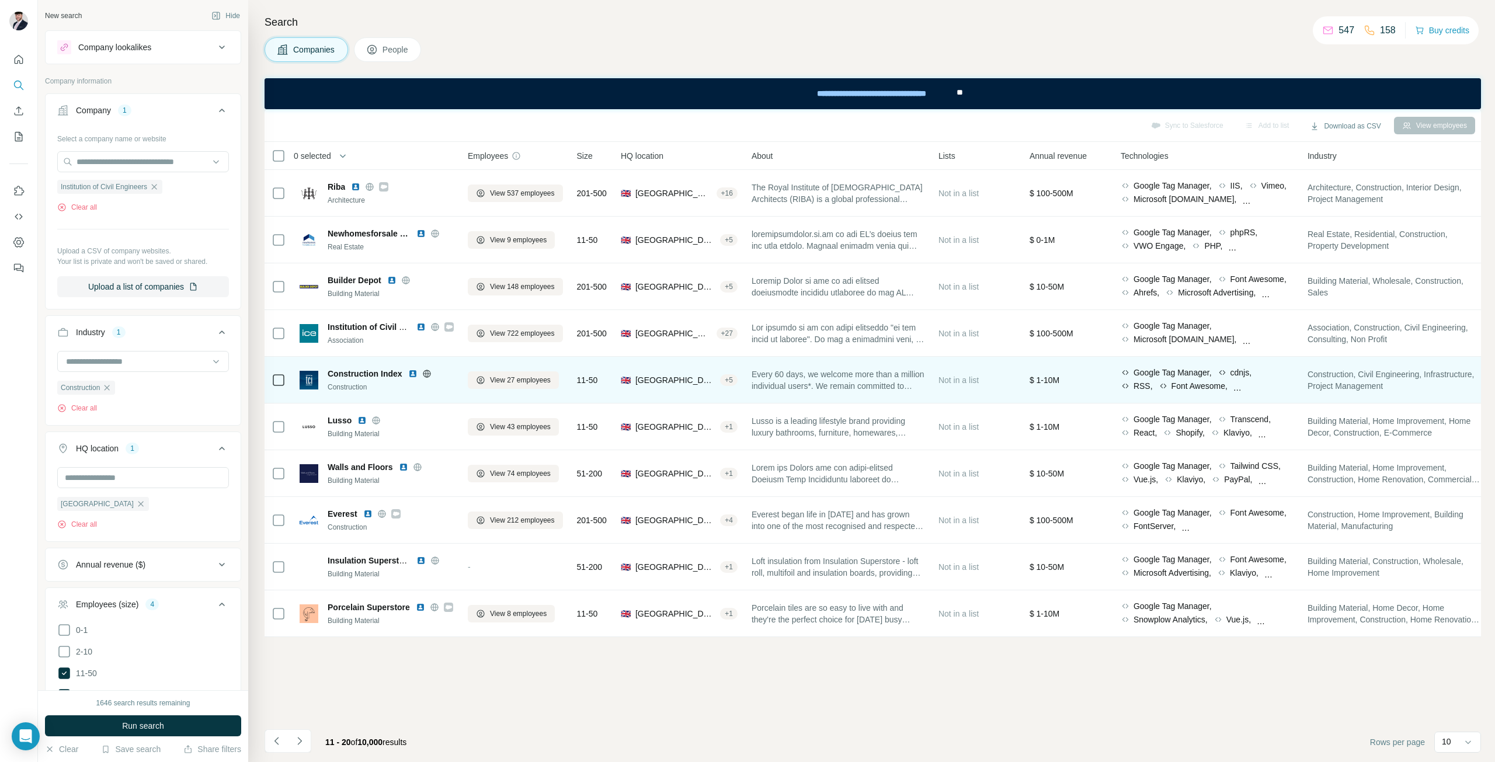
click at [425, 374] on icon at bounding box center [426, 373] width 9 height 9
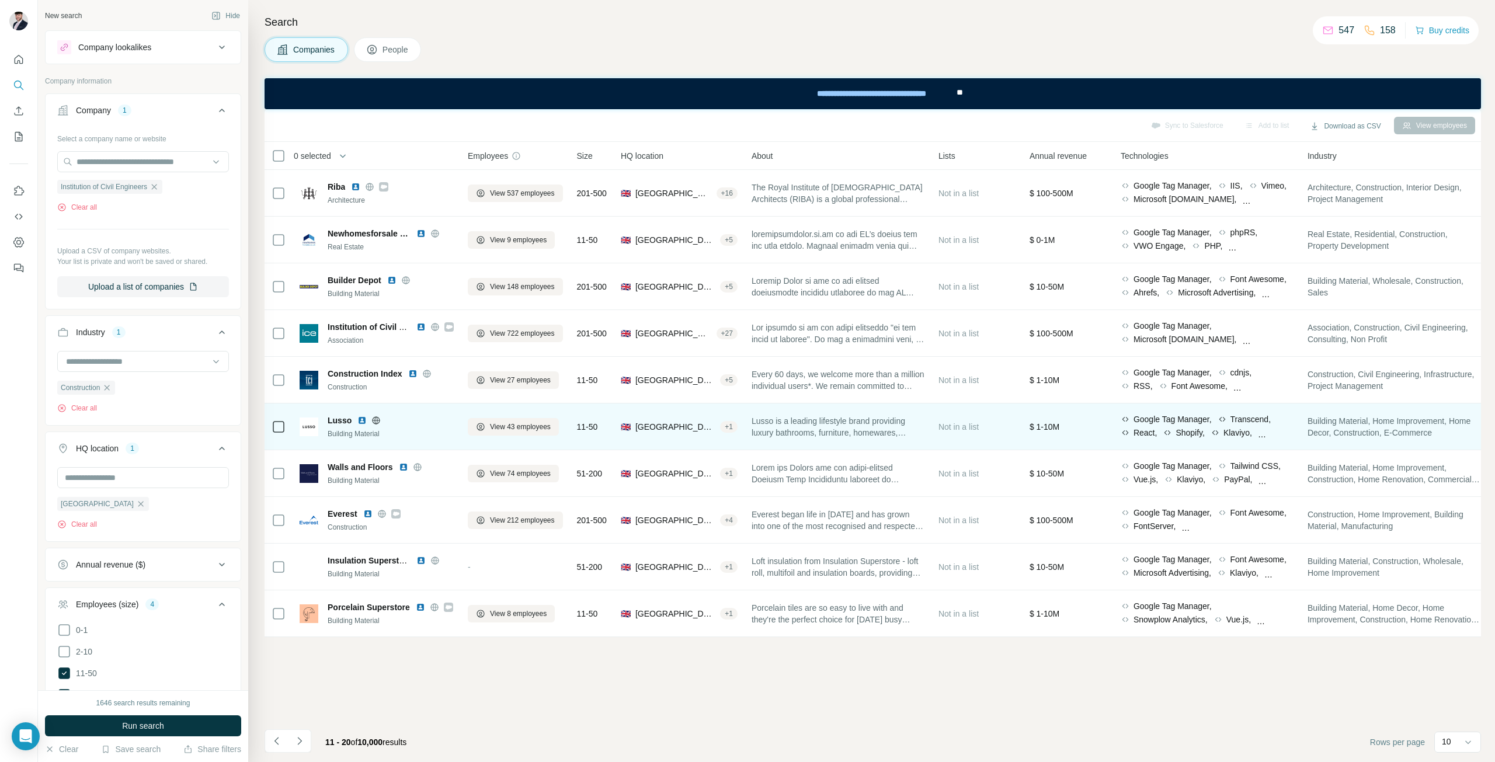
click at [350, 421] on span "Lusso" at bounding box center [340, 421] width 24 height 12
click at [362, 419] on img at bounding box center [361, 420] width 9 height 9
click at [325, 428] on div "Lusso Building Material" at bounding box center [377, 427] width 154 height 25
click at [310, 428] on img at bounding box center [309, 427] width 19 height 19
click at [326, 418] on div "Lusso Building Material" at bounding box center [377, 427] width 154 height 25
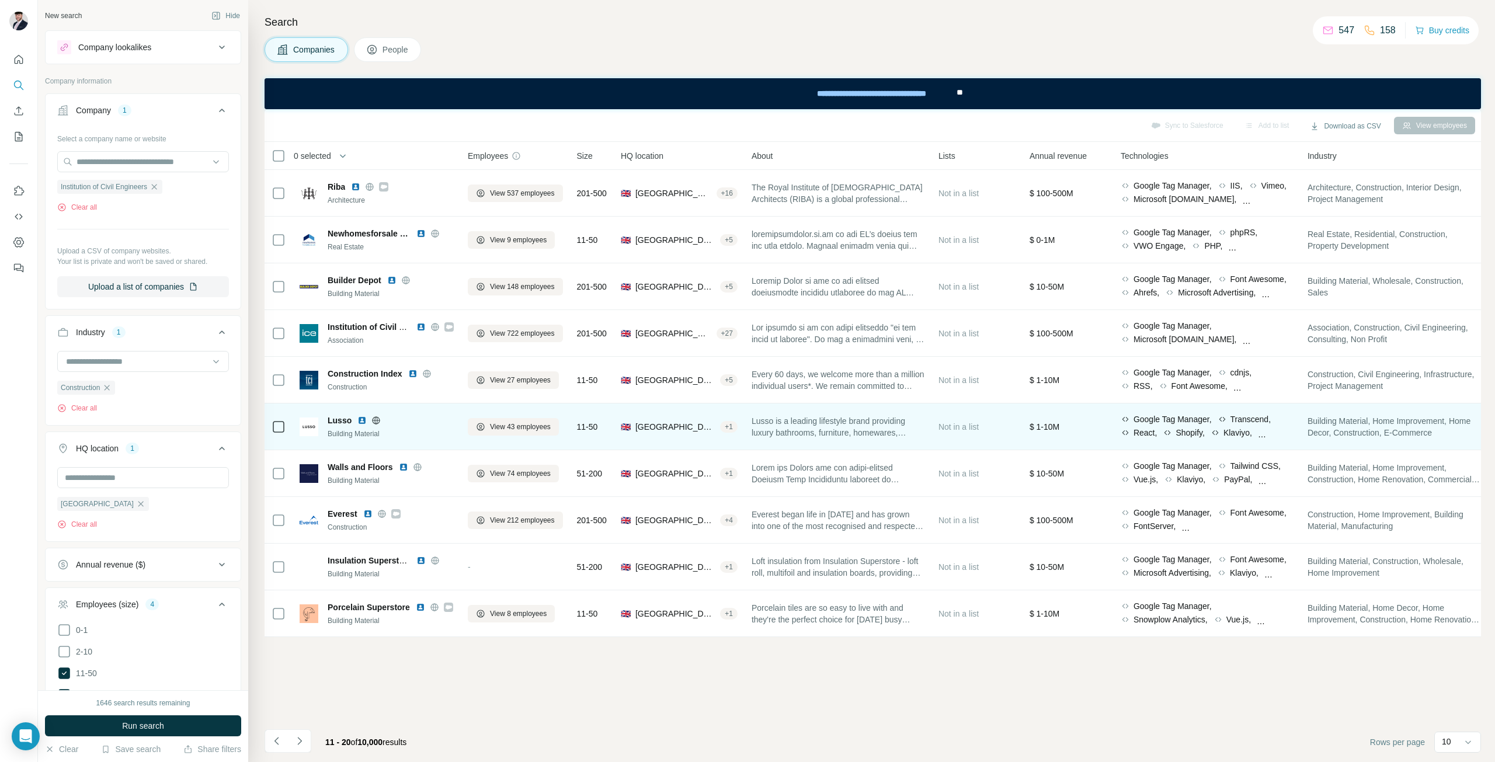
click at [527, 443] on td "View 43 employees" at bounding box center [515, 427] width 109 height 47
click at [529, 434] on button "View 43 employees" at bounding box center [513, 427] width 91 height 18
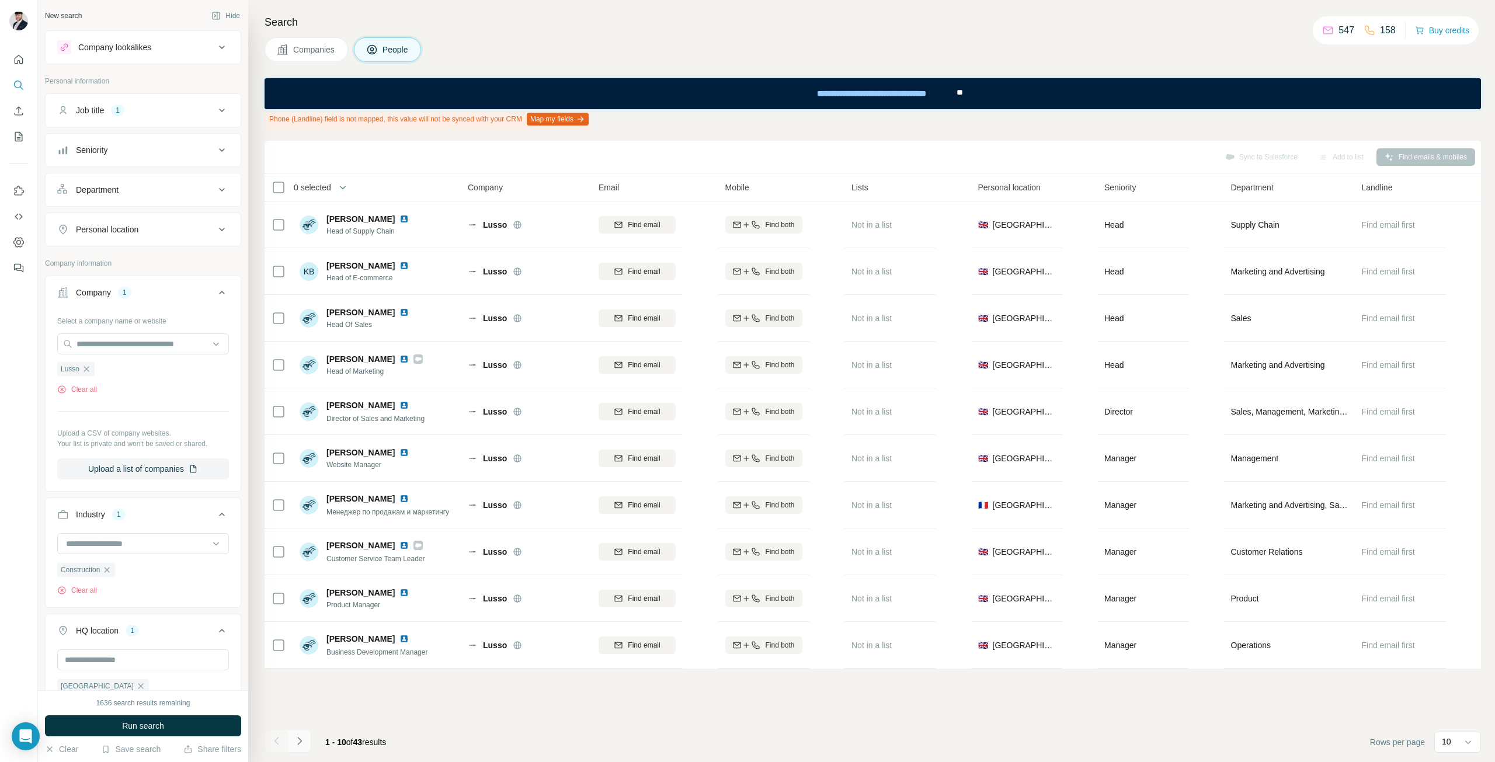
click at [308, 743] on button "Navigate to next page" at bounding box center [299, 740] width 23 height 23
click at [306, 745] on button "Navigate to next page" at bounding box center [299, 740] width 23 height 23
click at [301, 746] on icon "Navigate to next page" at bounding box center [300, 741] width 12 height 12
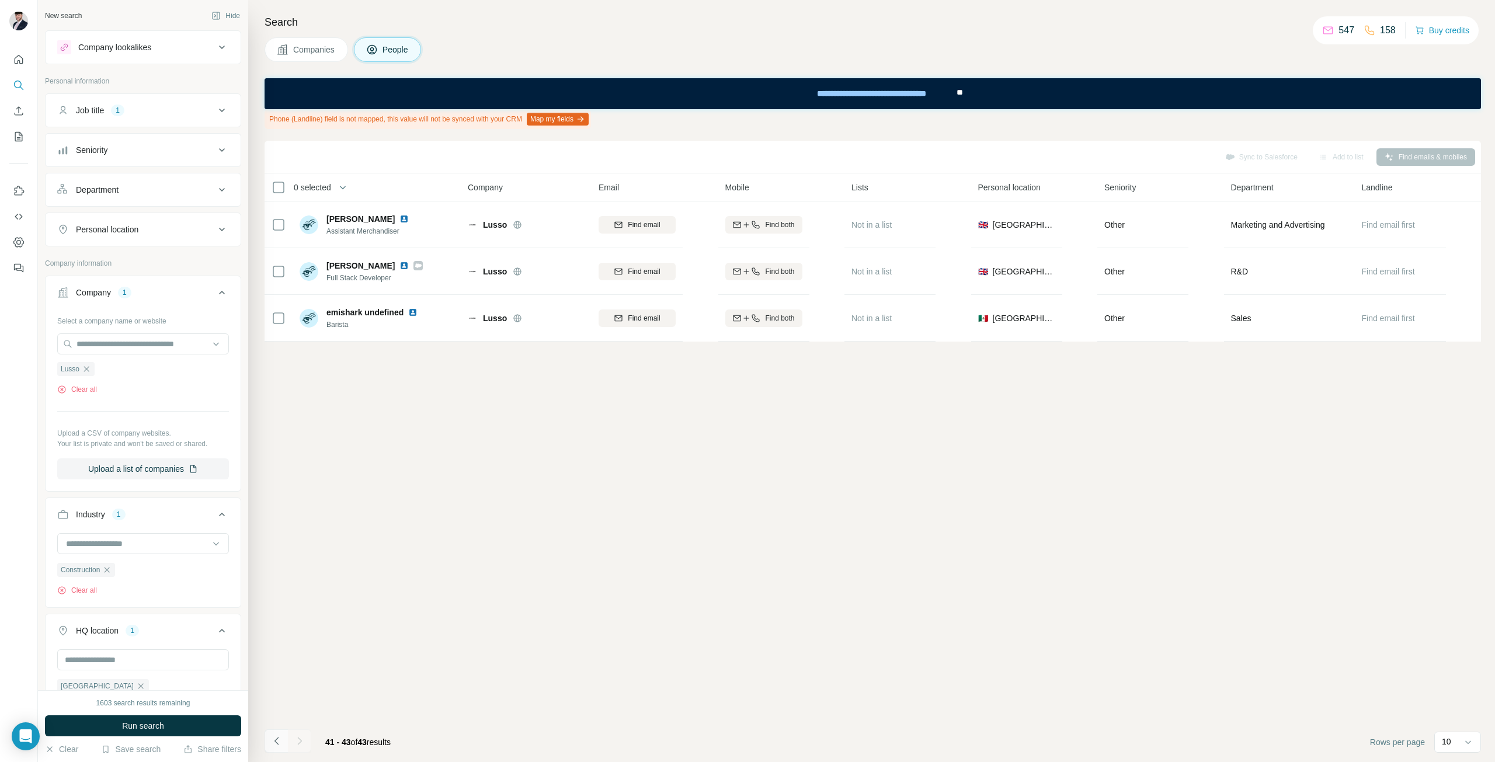
click at [273, 741] on icon "Navigate to previous page" at bounding box center [277, 741] width 12 height 12
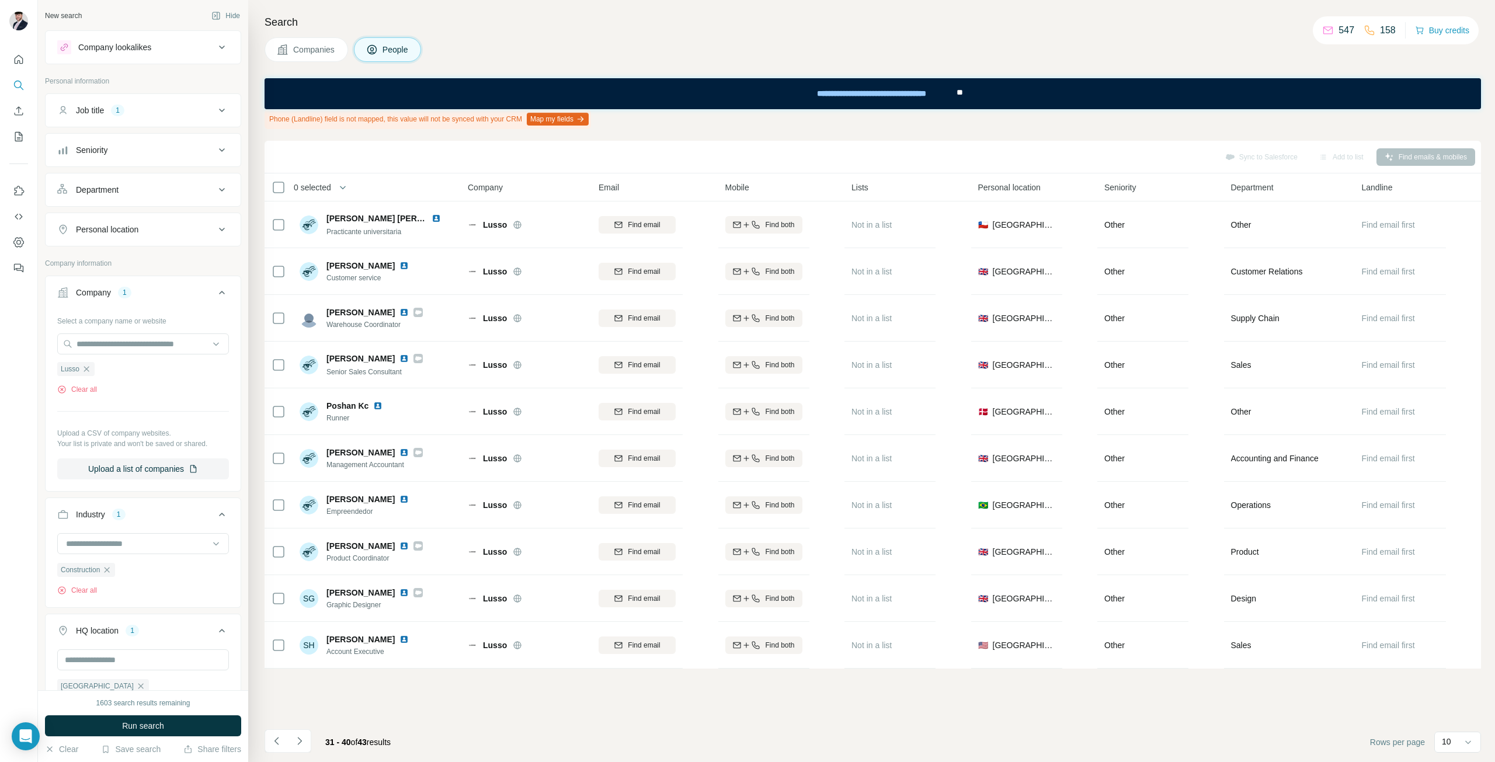
click at [336, 58] on button "Companies" at bounding box center [307, 49] width 84 height 25
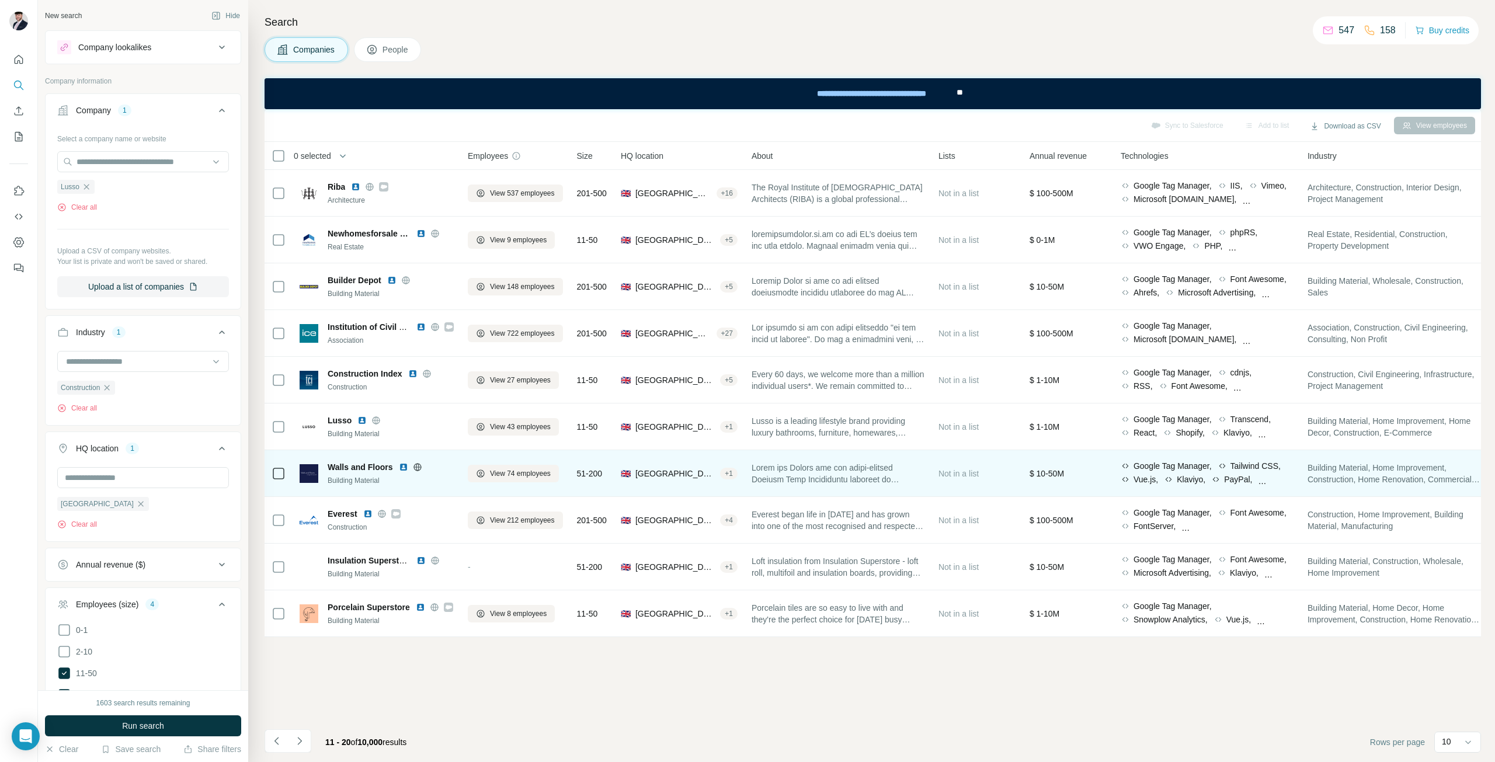
click at [350, 468] on span "Walls and Floors" at bounding box center [360, 467] width 65 height 12
click at [475, 479] on button "View 74 employees" at bounding box center [513, 474] width 91 height 18
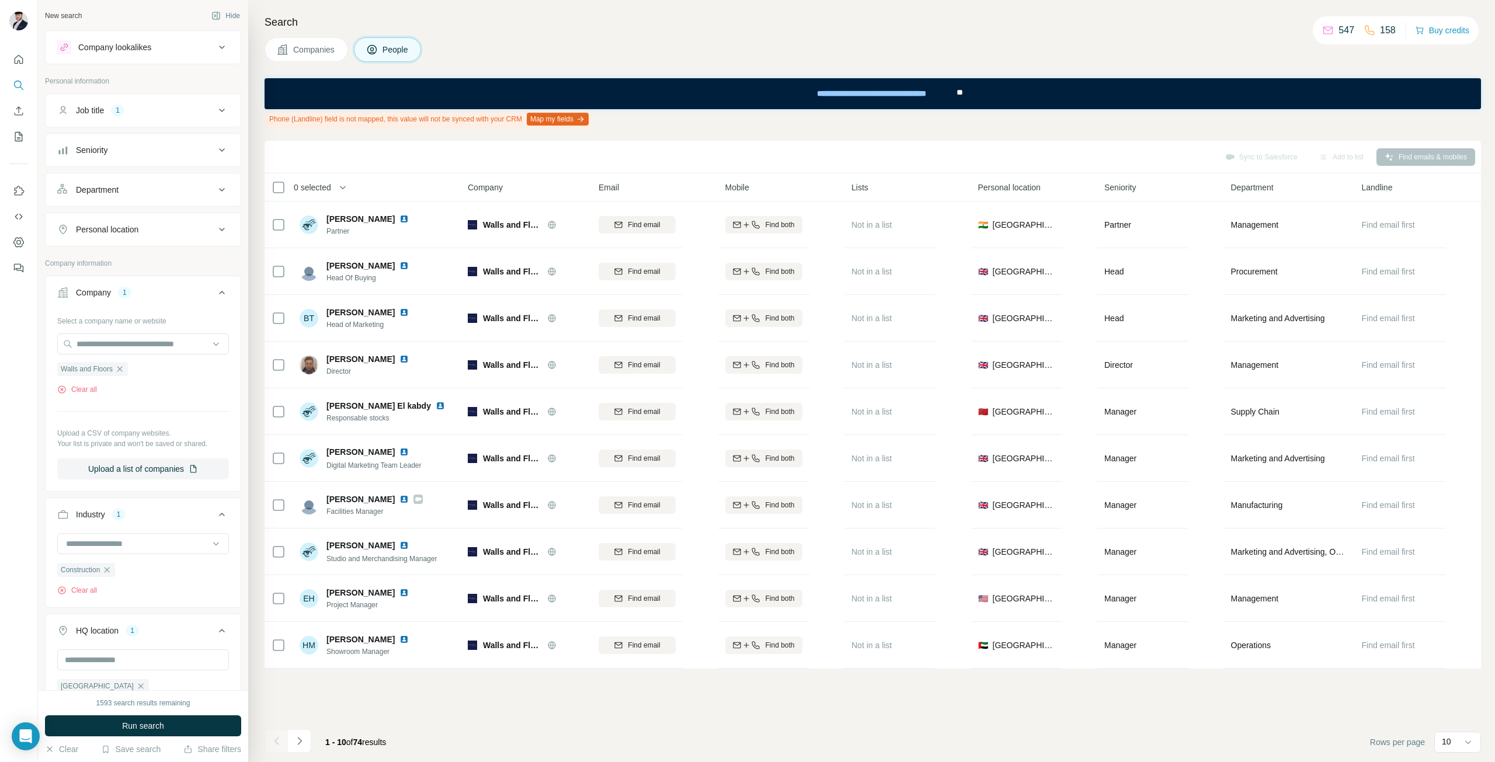
click at [301, 739] on icon "Navigate to next page" at bounding box center [300, 741] width 12 height 12
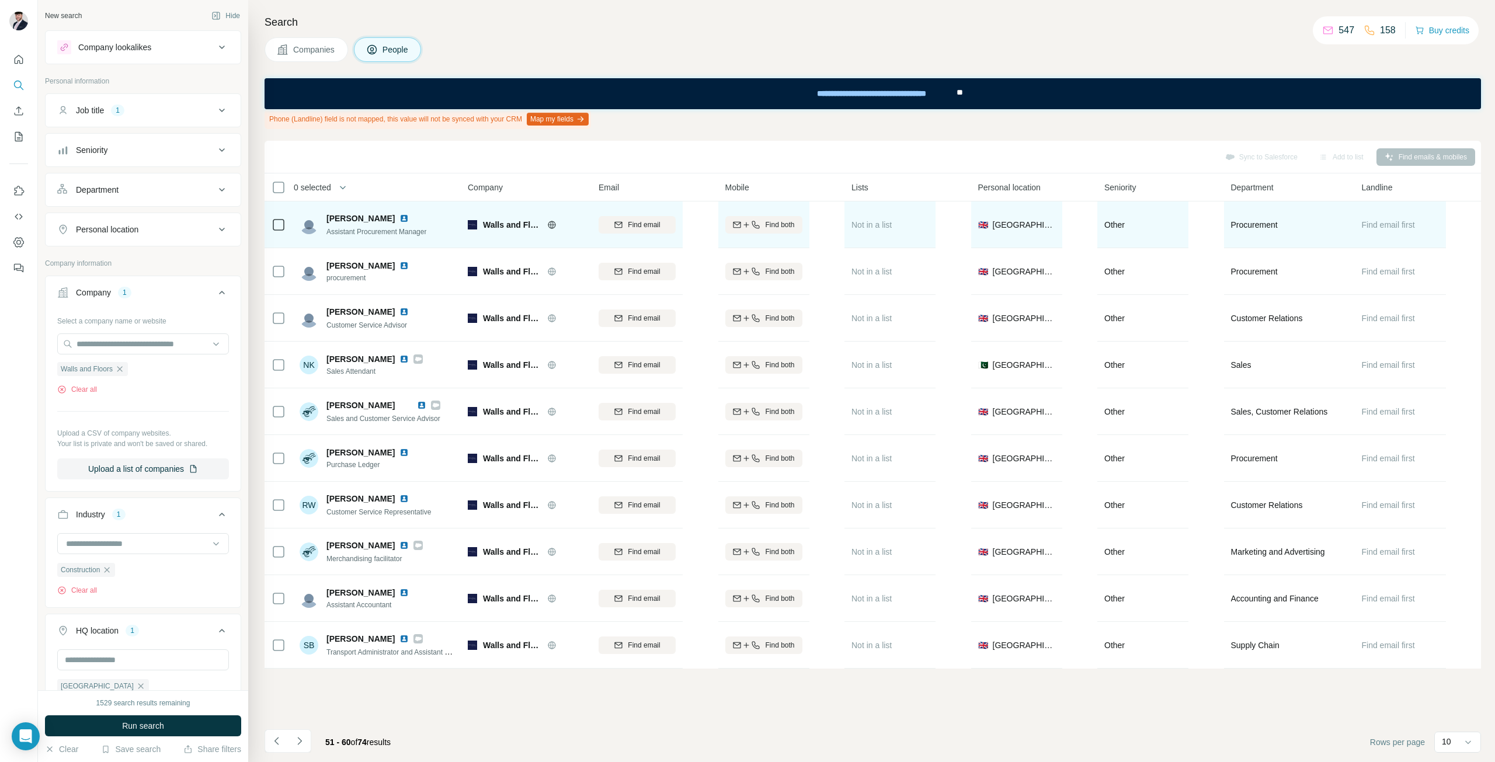
click at [364, 228] on span "Assistant Procurement Manager" at bounding box center [376, 232] width 100 height 8
click at [401, 218] on img at bounding box center [403, 218] width 9 height 9
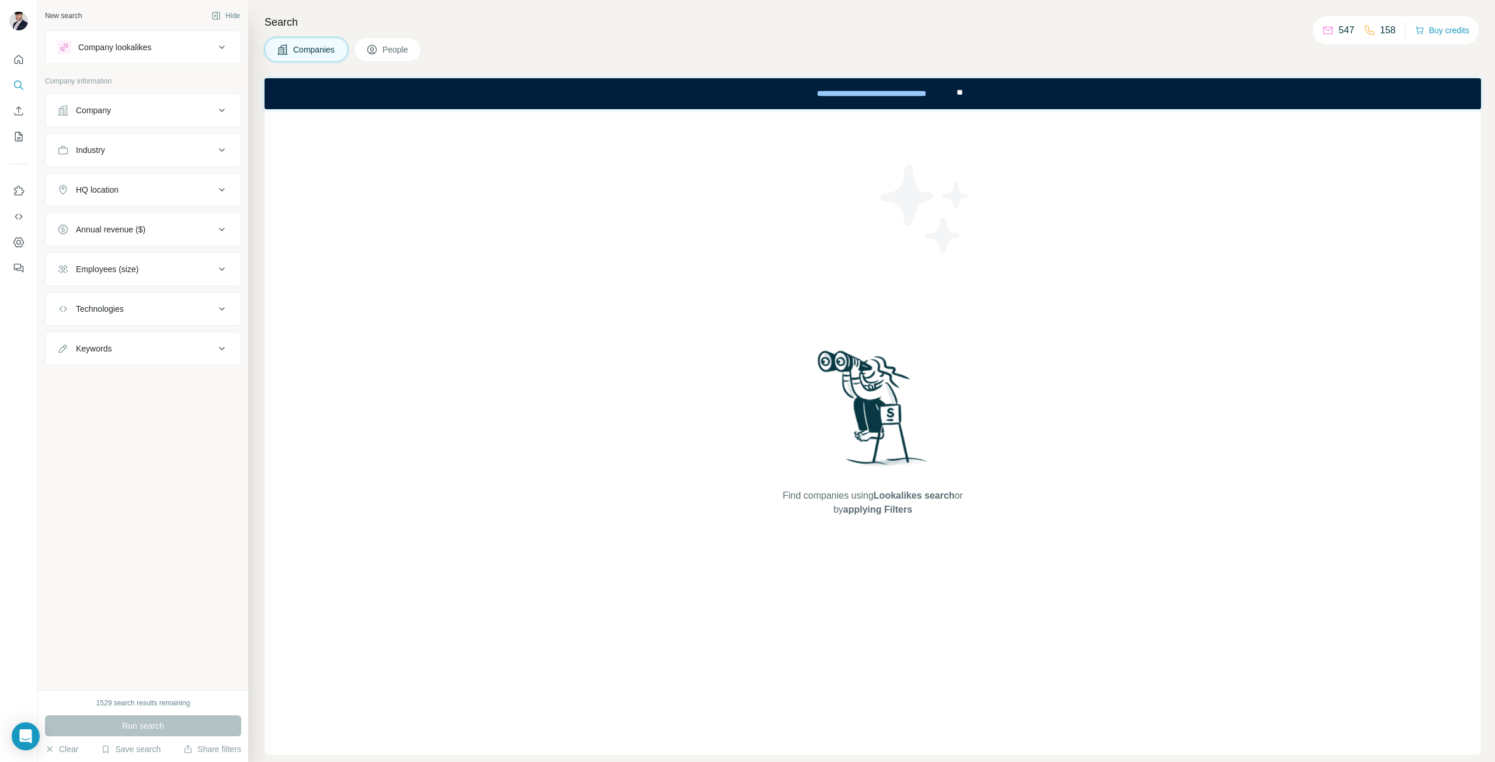
click at [109, 111] on div "Company" at bounding box center [93, 111] width 35 height 12
click at [133, 160] on input "text" at bounding box center [143, 161] width 172 height 21
click at [161, 290] on div "Industry" at bounding box center [136, 292] width 158 height 12
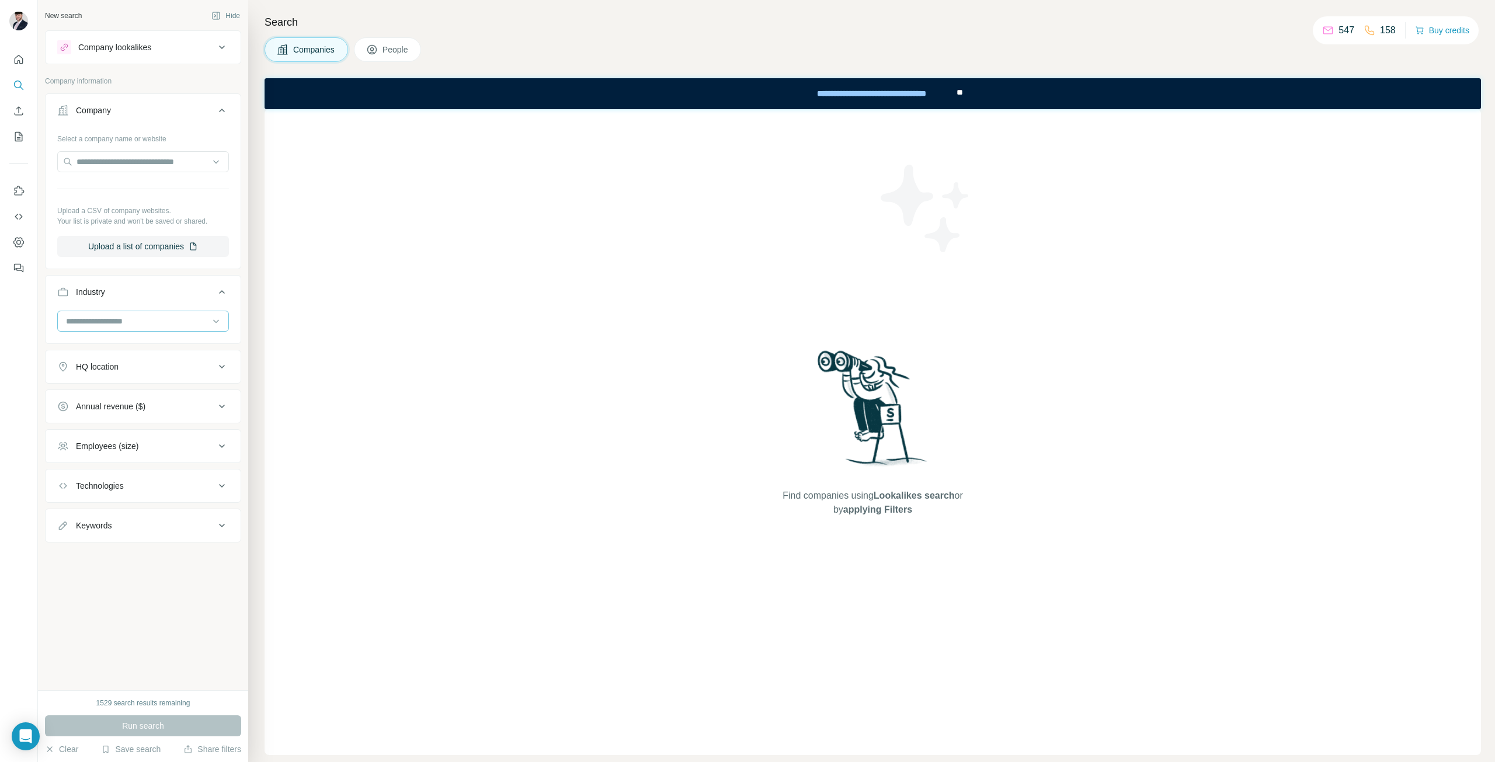
click at [159, 328] on div at bounding box center [137, 321] width 144 height 20
click at [155, 297] on button "Industry" at bounding box center [143, 294] width 195 height 33
click at [149, 411] on div "Employees (size)" at bounding box center [136, 411] width 158 height 12
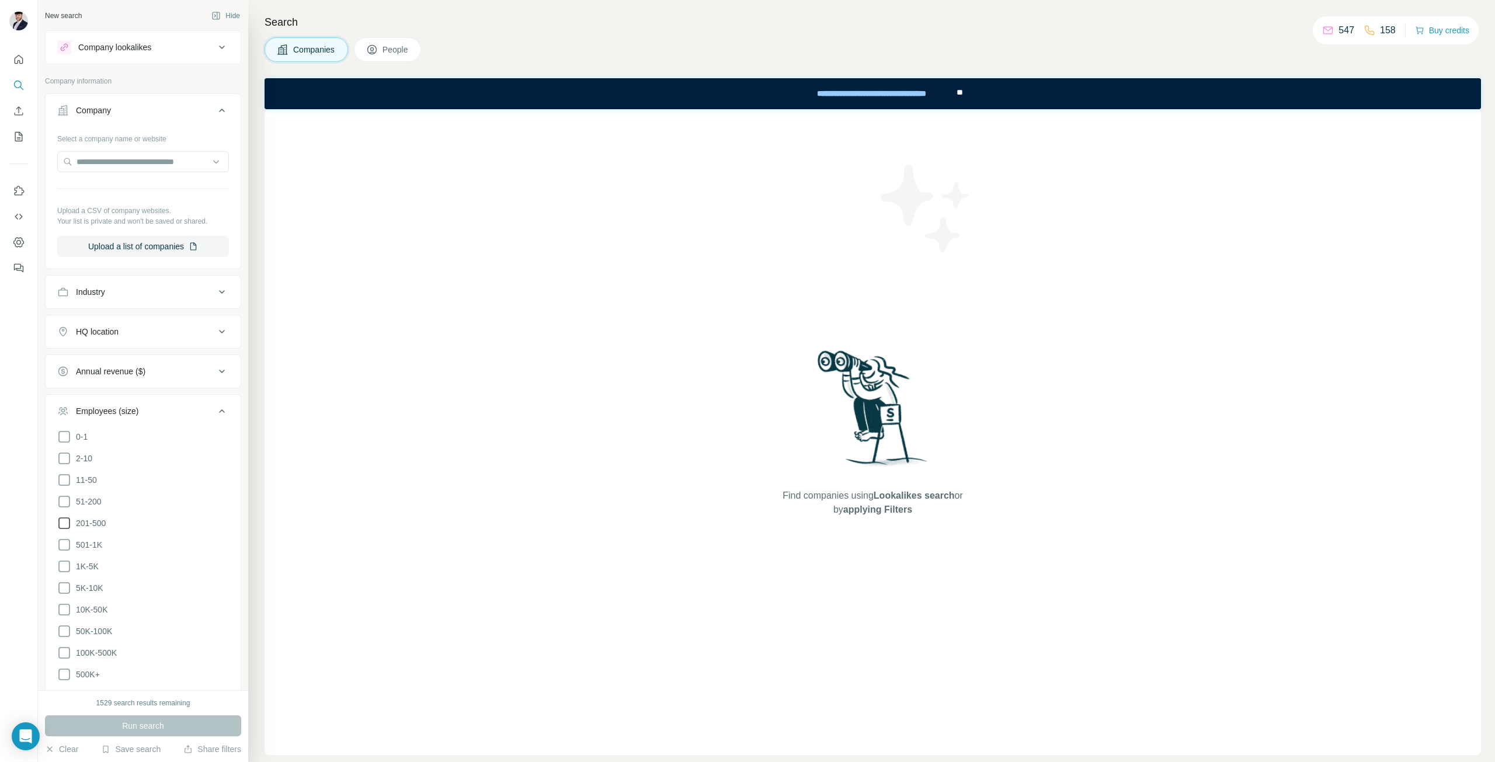
click at [68, 521] on label "201-500" at bounding box center [81, 523] width 48 height 14
click at [70, 496] on icon at bounding box center [64, 502] width 14 height 14
click at [67, 538] on icon at bounding box center [64, 545] width 14 height 14
click at [130, 155] on input "text" at bounding box center [143, 161] width 172 height 21
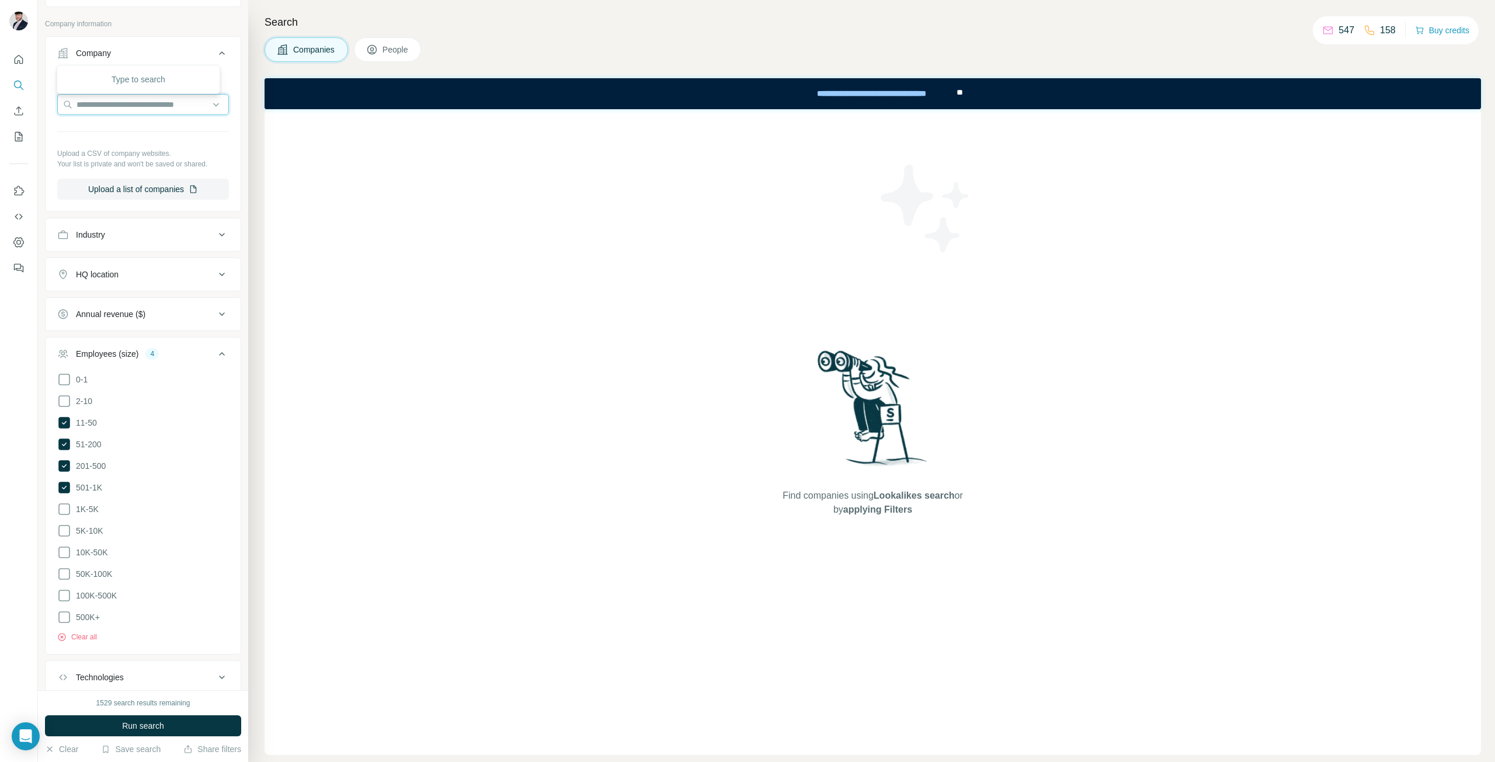
scroll to position [127, 0]
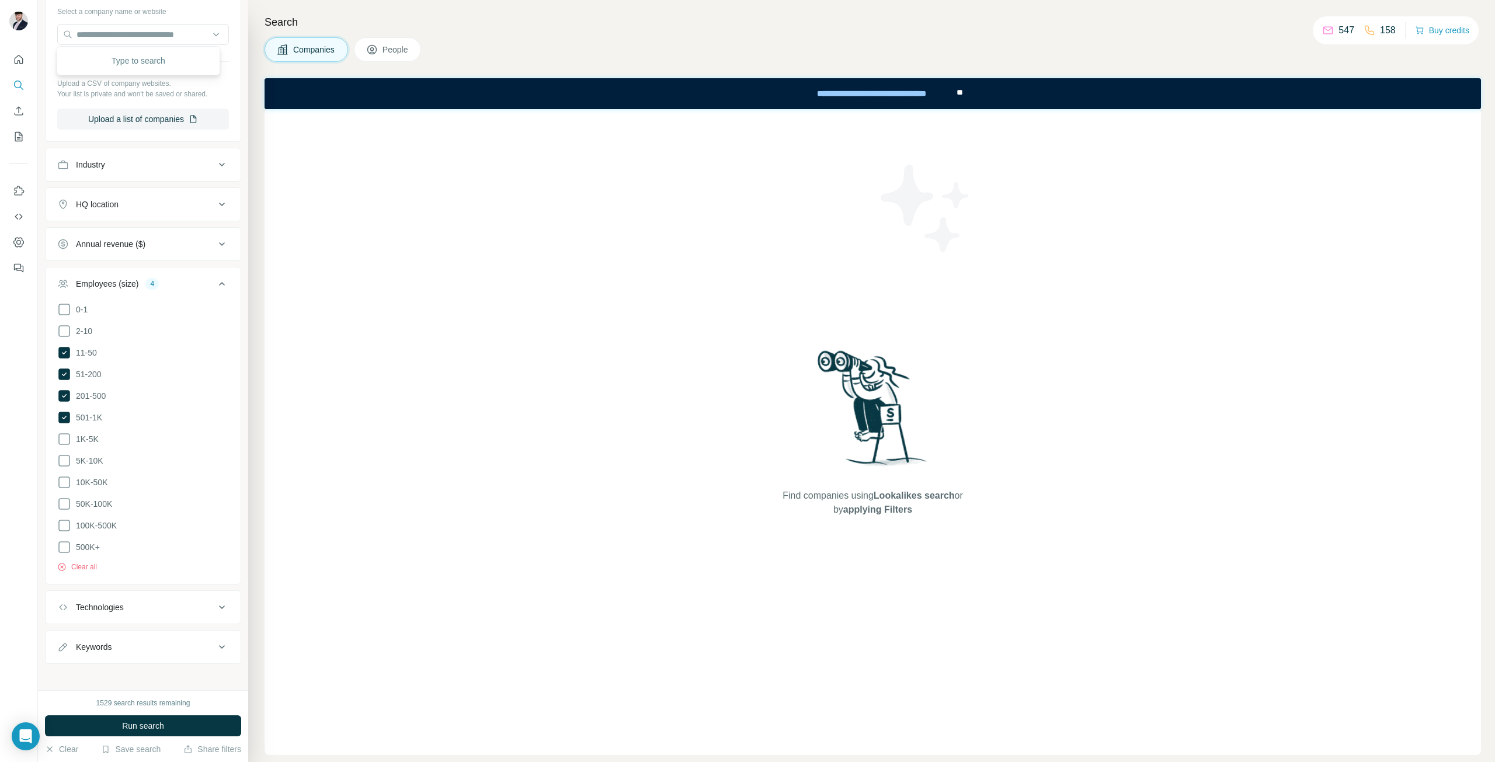
click at [116, 658] on div "New search Hide Company lookalikes Company information Company Select a company…" at bounding box center [143, 345] width 210 height 690
click at [117, 654] on button "Keywords" at bounding box center [143, 647] width 195 height 28
click at [119, 658] on div "Keywords" at bounding box center [143, 664] width 196 height 69
type input "*******"
click at [114, 726] on button "Run search" at bounding box center [143, 725] width 196 height 21
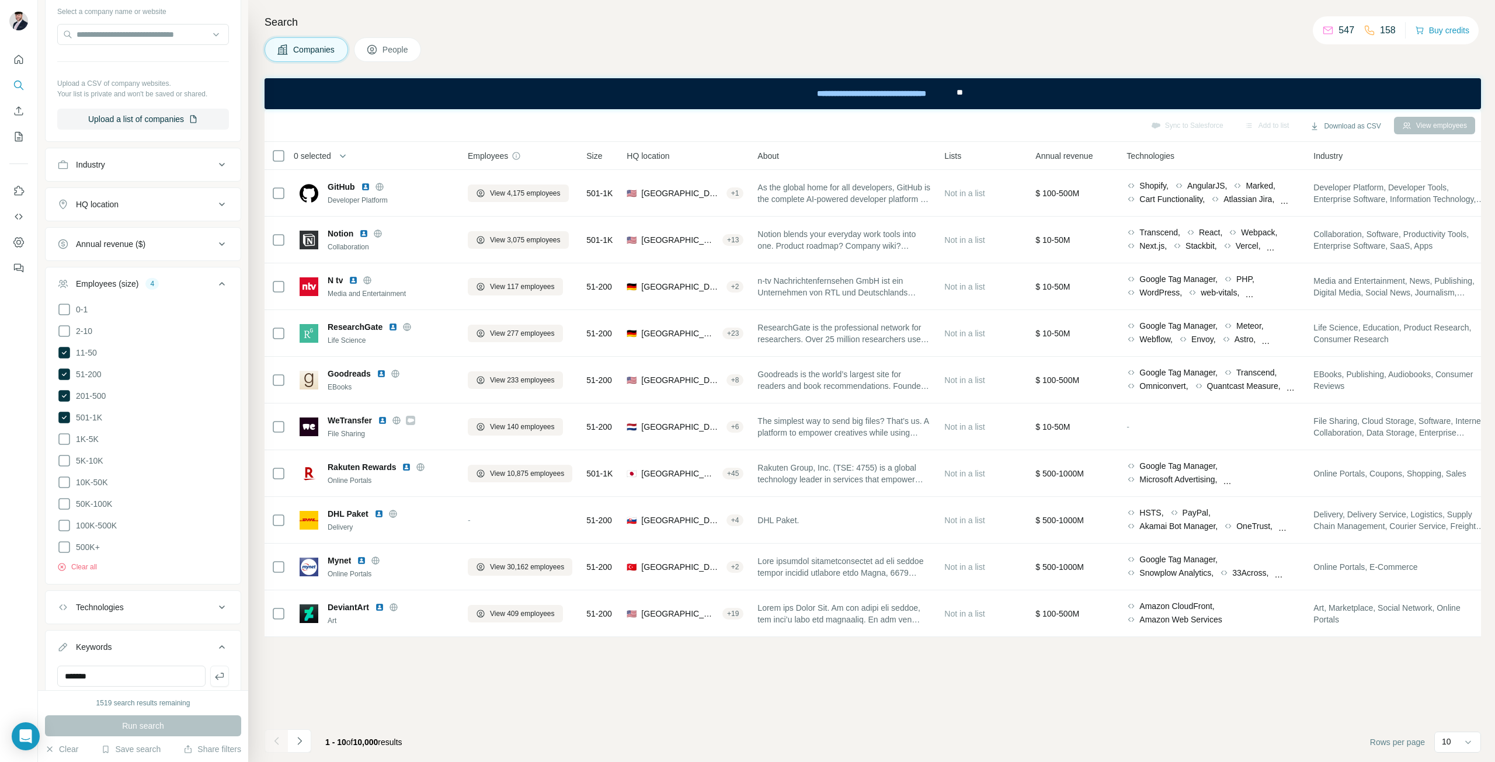
click at [199, 210] on button "HQ location" at bounding box center [143, 204] width 195 height 28
click at [166, 237] on input "text" at bounding box center [143, 233] width 172 height 21
type input "*****"
click at [198, 261] on div "🇬🇧 [GEOGRAPHIC_DATA]" at bounding box center [143, 265] width 134 height 14
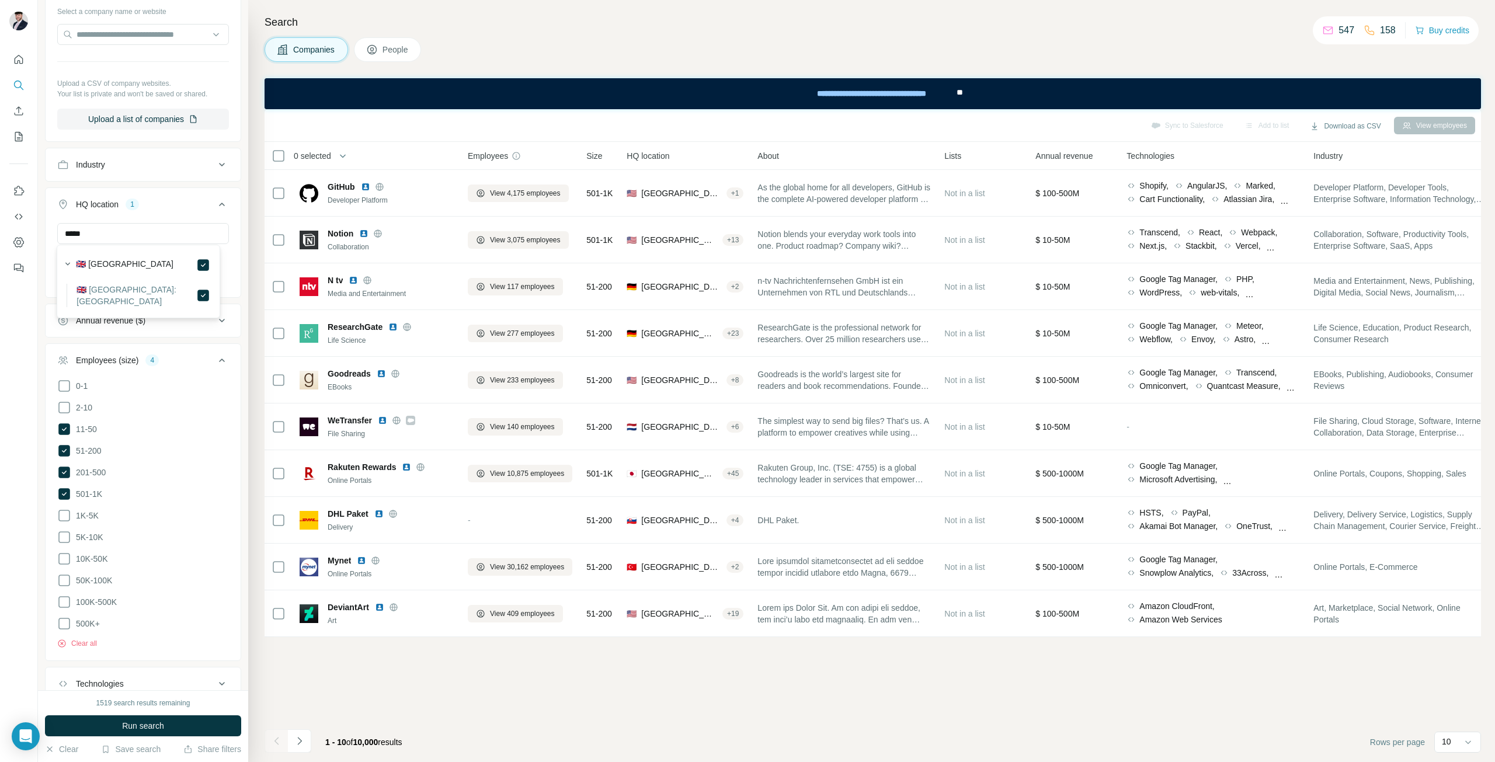
drag, startPoint x: 167, startPoint y: 724, endPoint x: 194, endPoint y: 722, distance: 26.9
click at [167, 725] on button "Run search" at bounding box center [143, 725] width 196 height 21
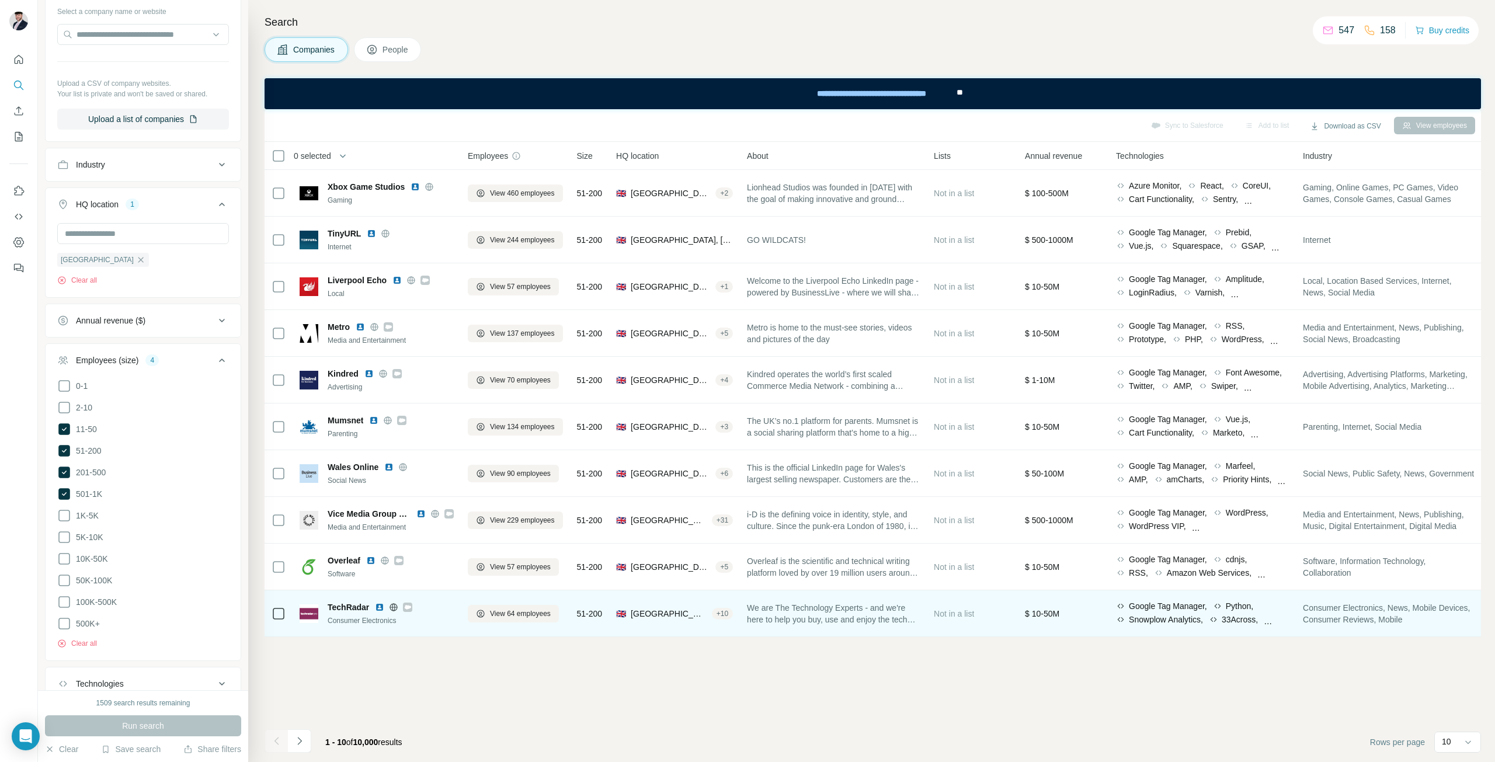
click at [394, 630] on td "TechRadar Consumer Electronics" at bounding box center [377, 613] width 168 height 47
click at [347, 613] on div "TechRadar Consumer Electronics" at bounding box center [391, 613] width 126 height 25
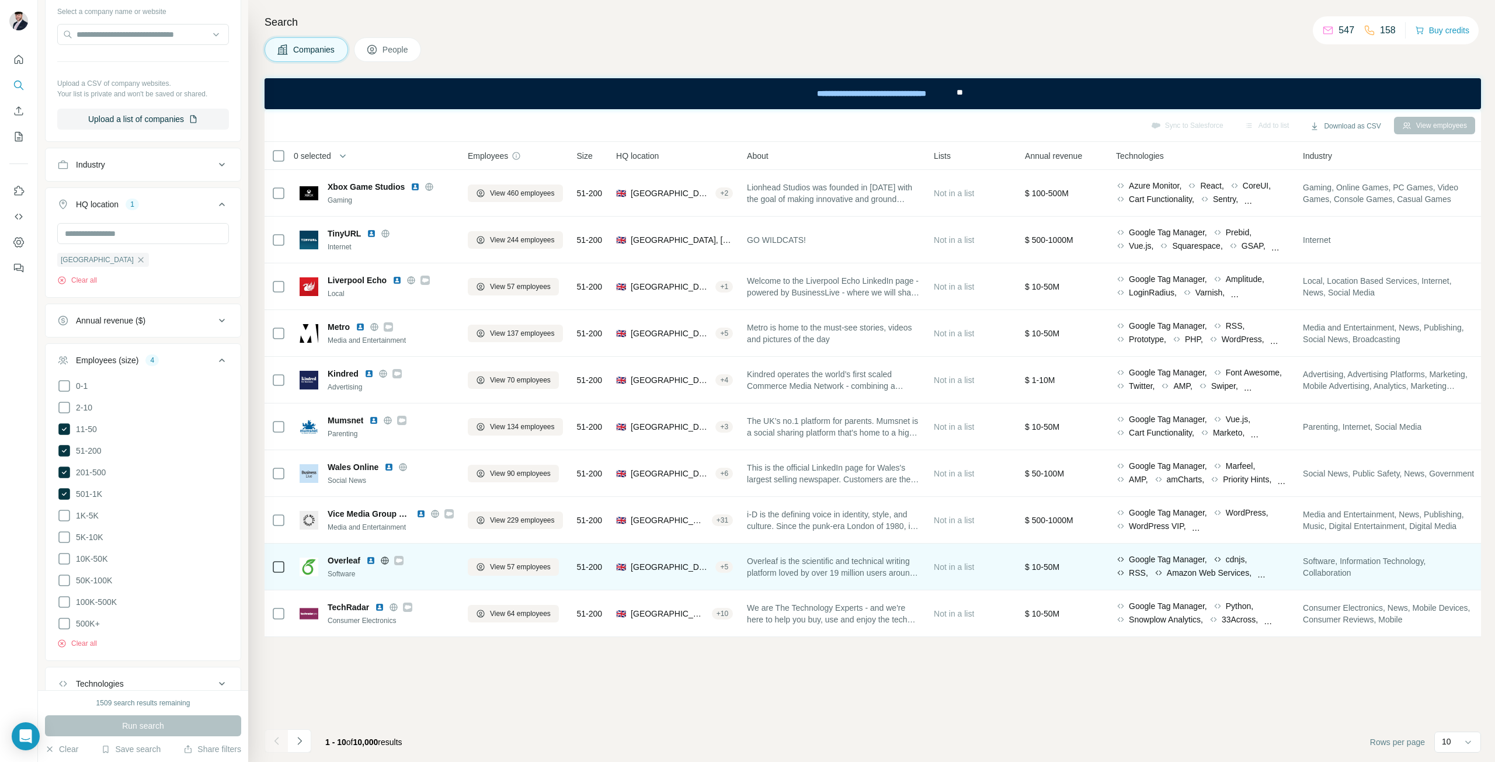
click at [349, 559] on span "Overleaf" at bounding box center [344, 561] width 33 height 12
click at [369, 561] on img at bounding box center [370, 560] width 9 height 9
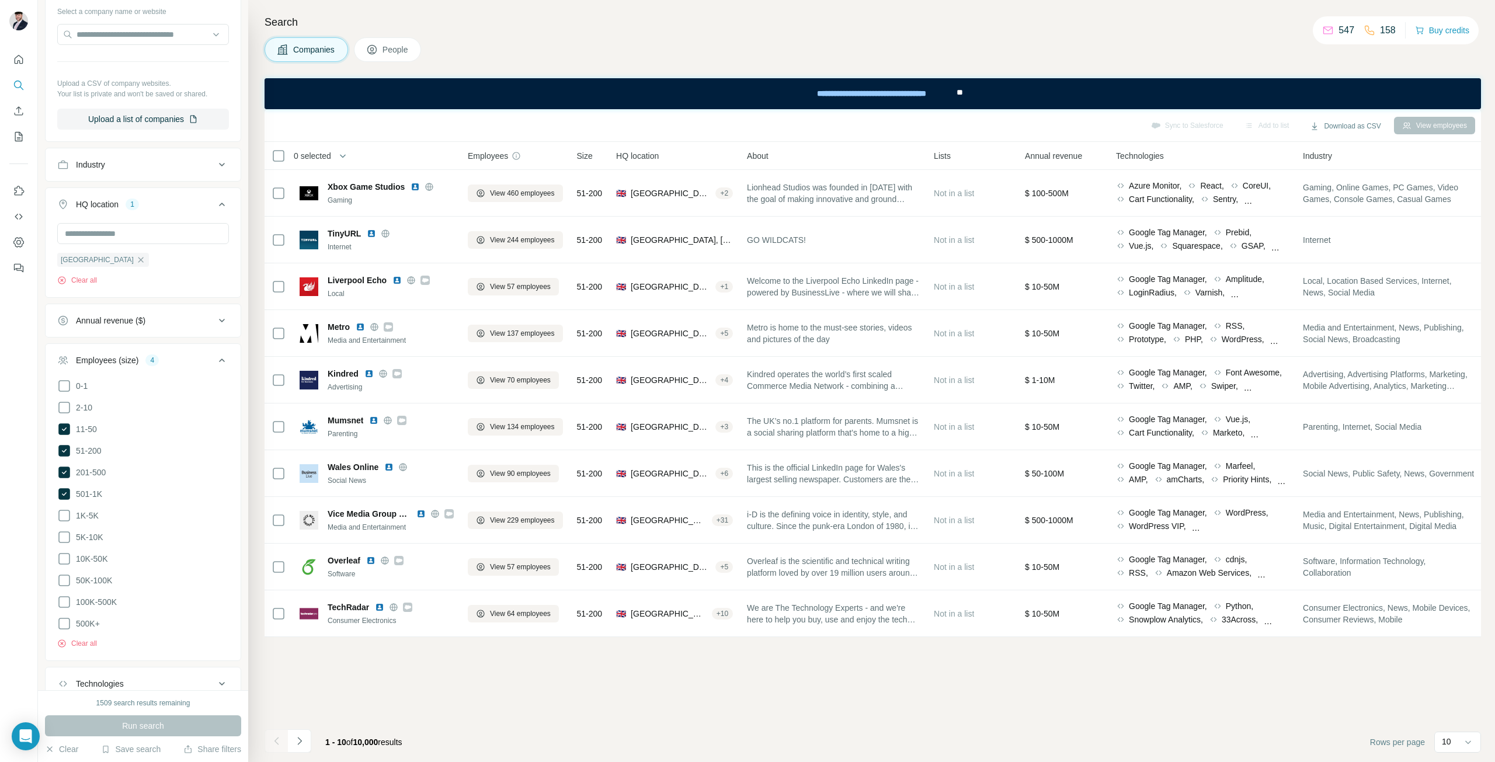
click at [300, 740] on icon "Navigate to next page" at bounding box center [300, 741] width 12 height 12
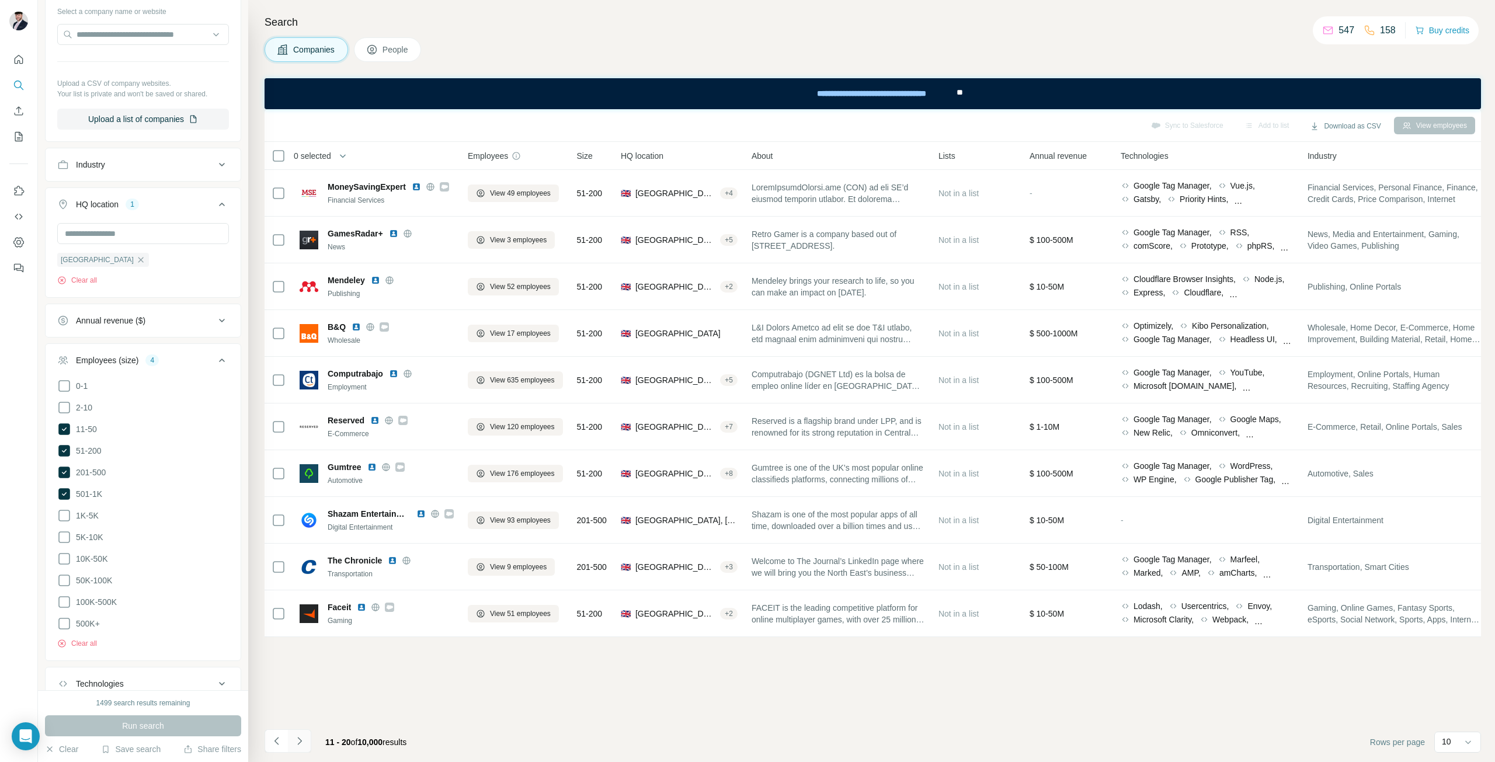
click at [303, 739] on icon "Navigate to next page" at bounding box center [300, 741] width 12 height 12
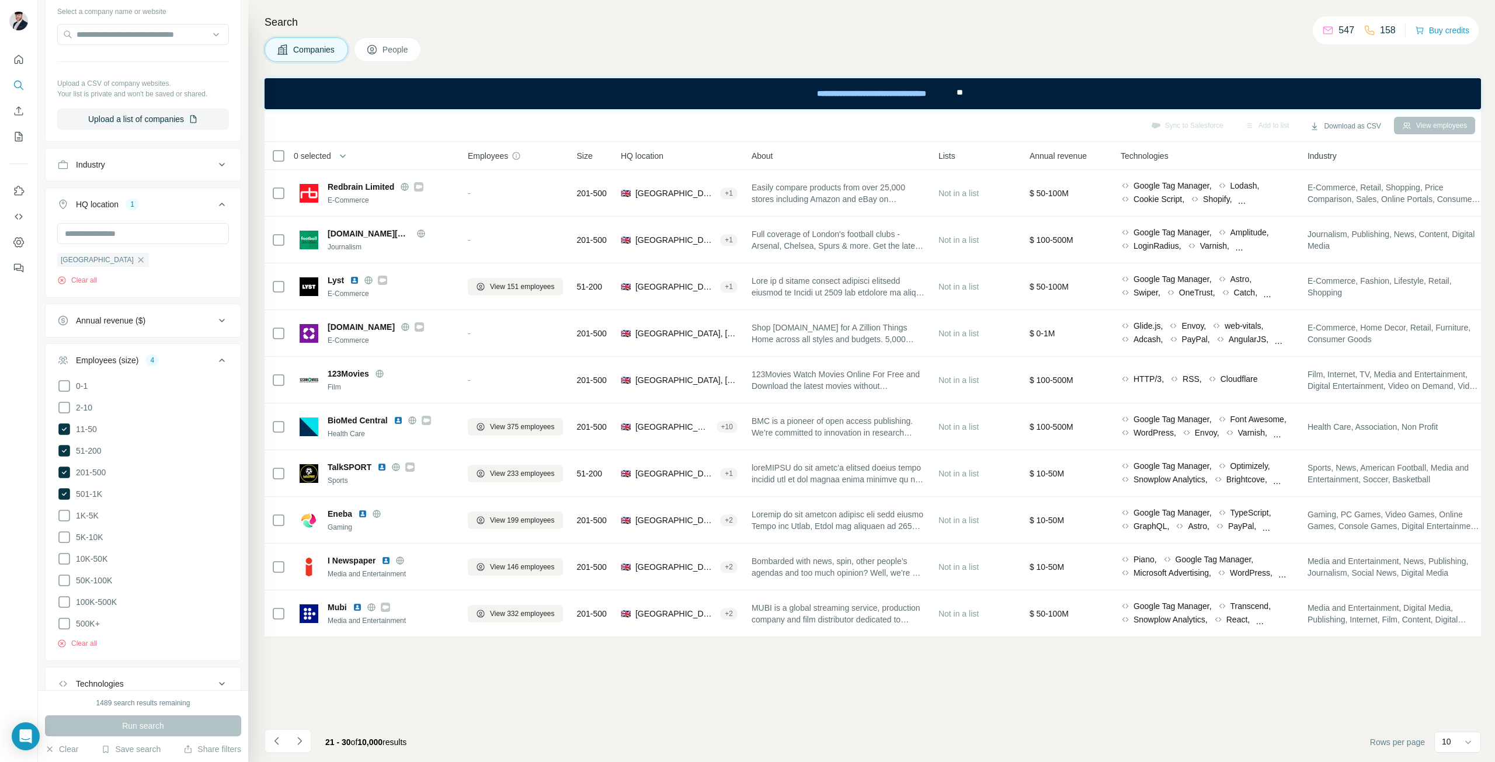
click at [304, 736] on button "Navigate to next page" at bounding box center [299, 740] width 23 height 23
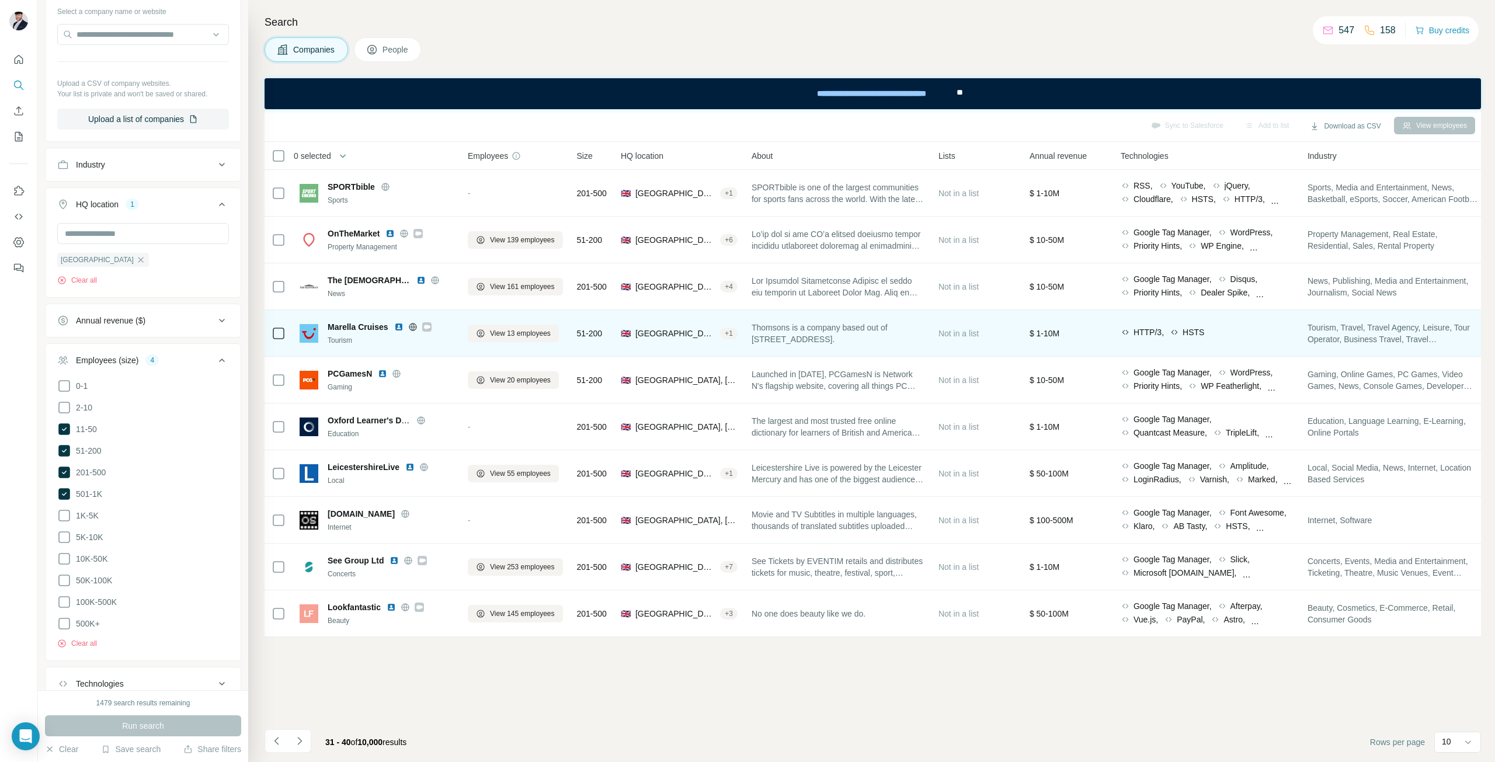
click at [398, 325] on img at bounding box center [398, 326] width 9 height 9
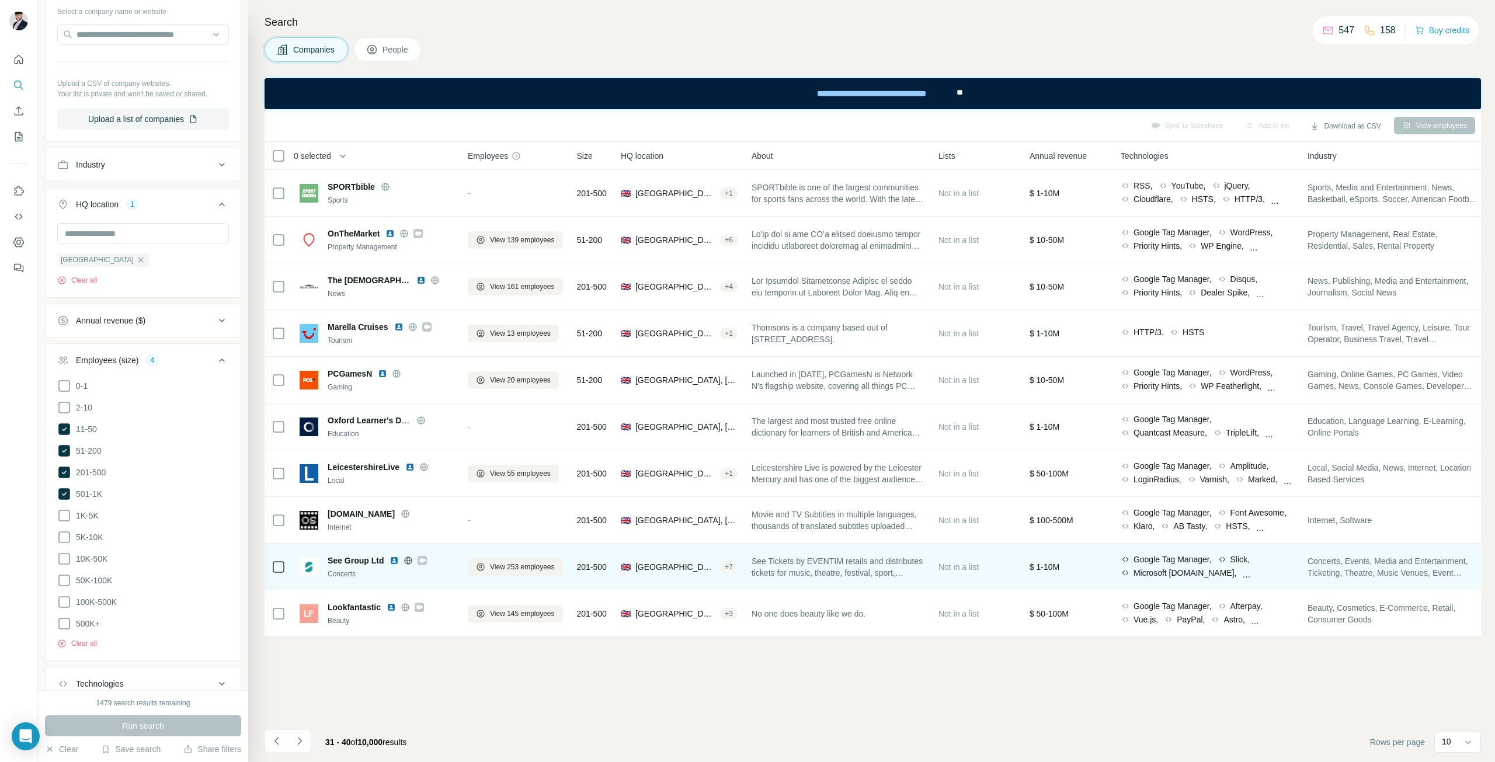
click at [394, 562] on img at bounding box center [394, 560] width 9 height 9
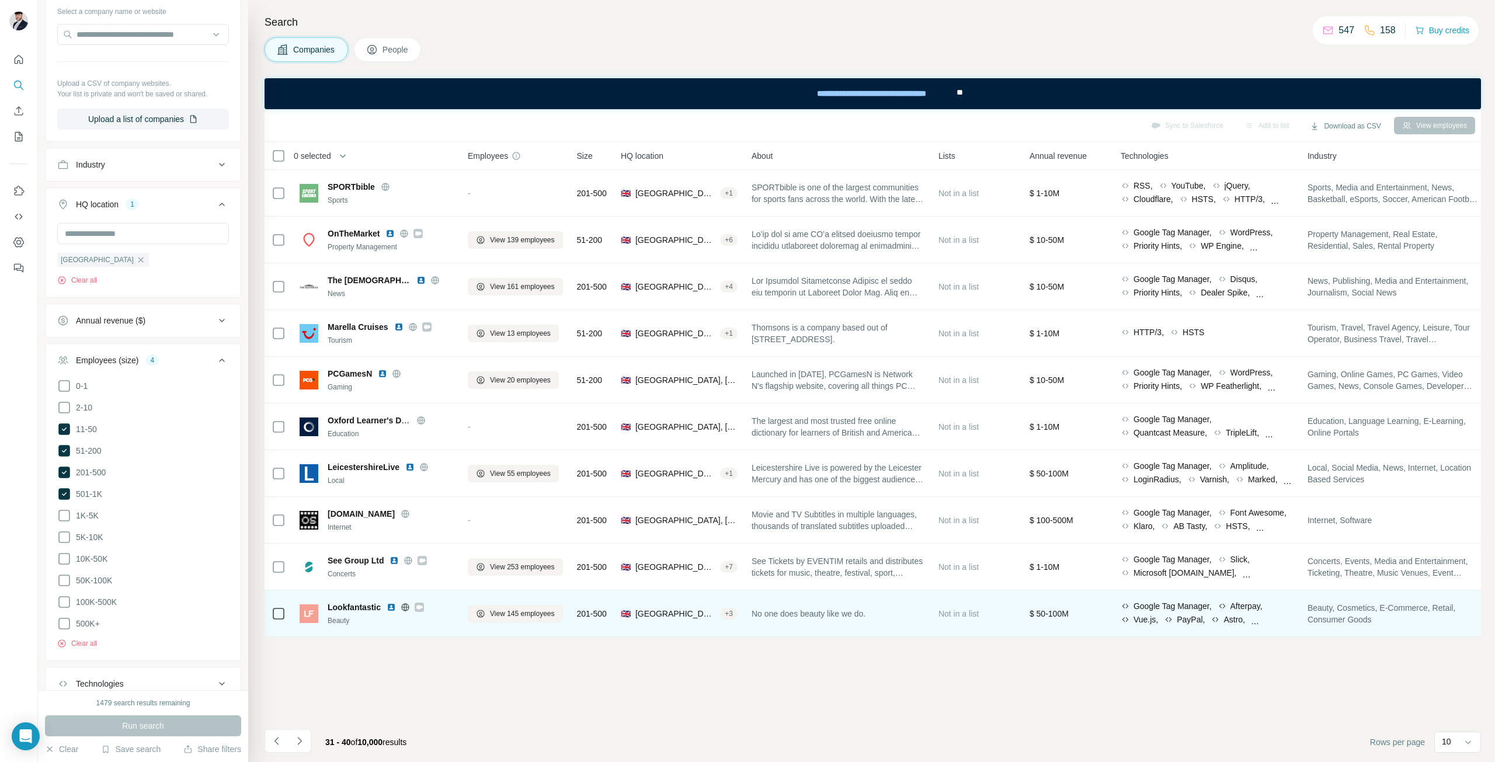
click at [388, 607] on img at bounding box center [391, 607] width 9 height 9
